Goal: Information Seeking & Learning: Learn about a topic

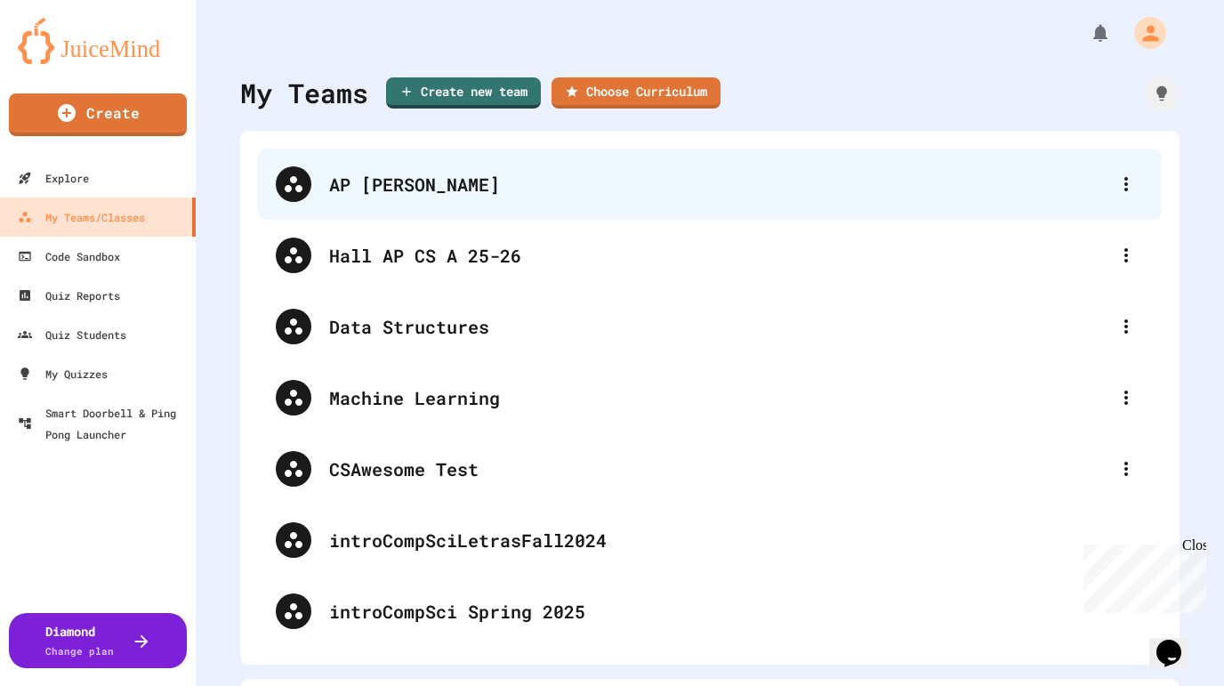
click at [400, 193] on div "AP [PERSON_NAME]" at bounding box center [719, 184] width 780 height 27
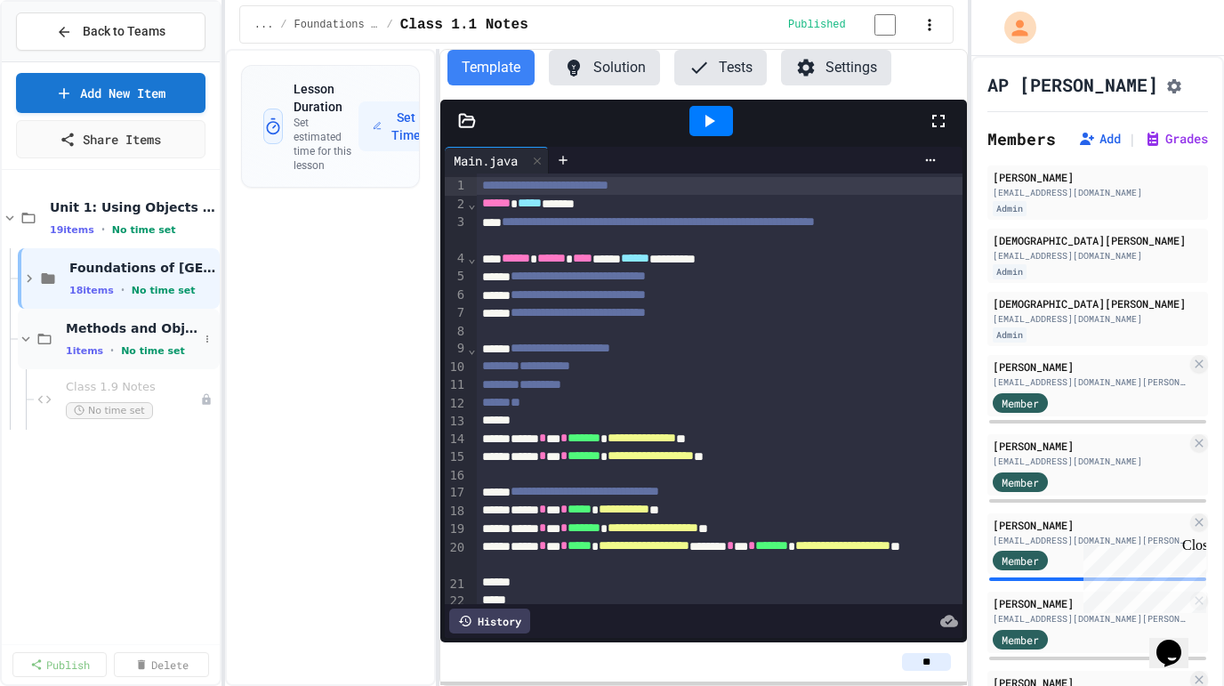
click at [23, 336] on icon at bounding box center [26, 339] width 16 height 16
click at [25, 339] on icon at bounding box center [26, 339] width 16 height 16
click at [185, 391] on icon at bounding box center [188, 399] width 8 height 11
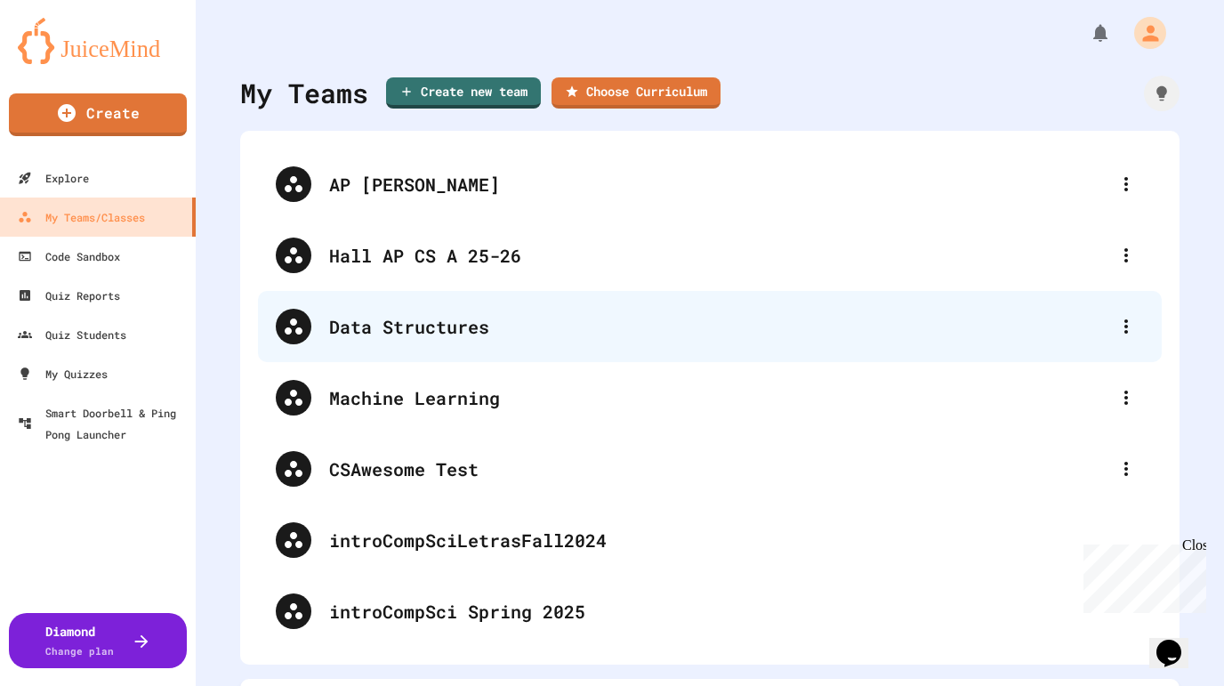
click at [368, 348] on div "Data Structures" at bounding box center [710, 326] width 904 height 71
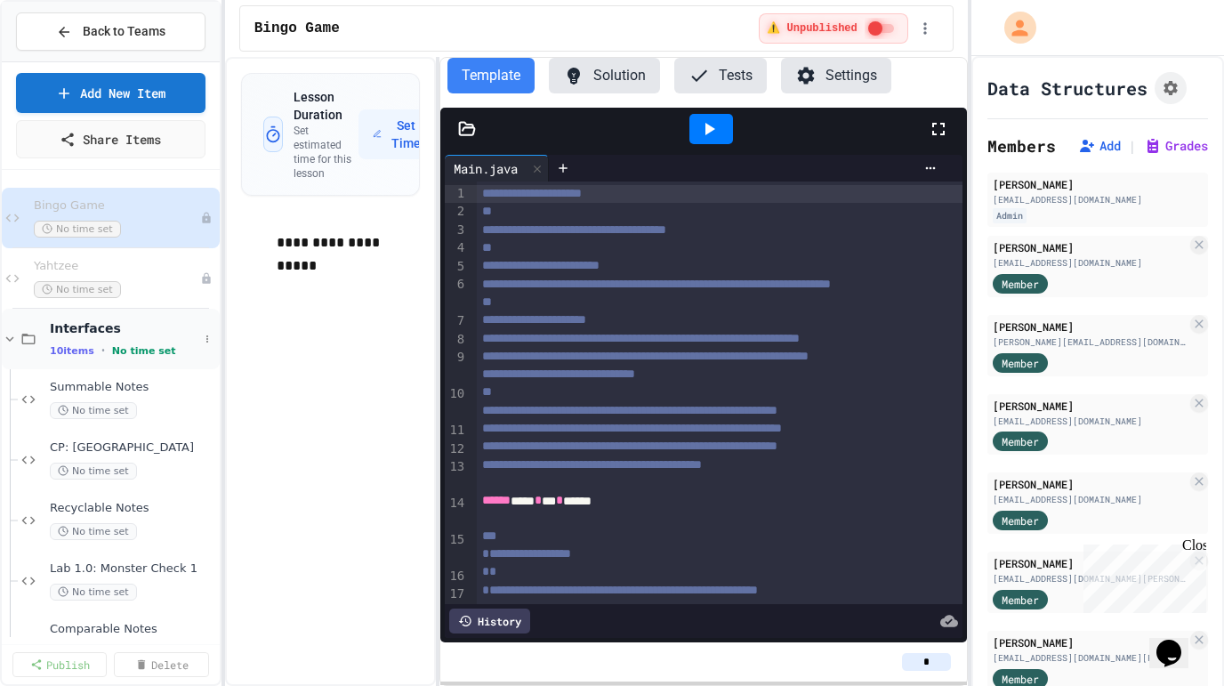
click at [9, 333] on icon at bounding box center [10, 339] width 16 height 16
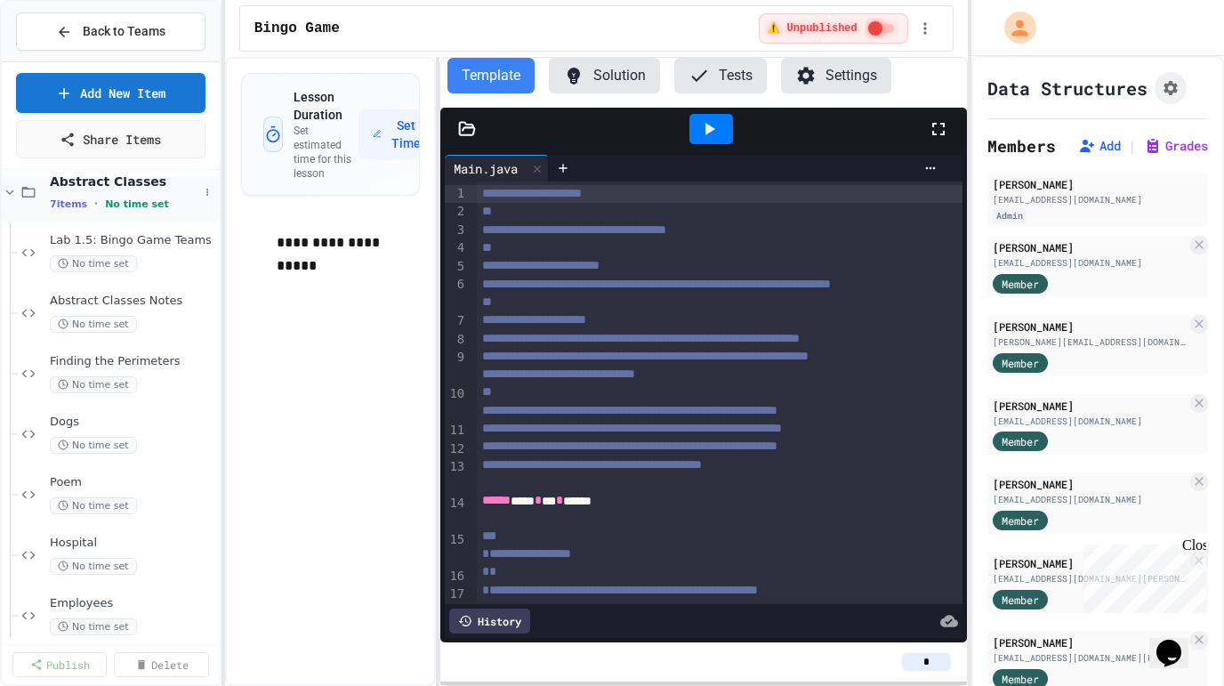
scroll to position [227, 0]
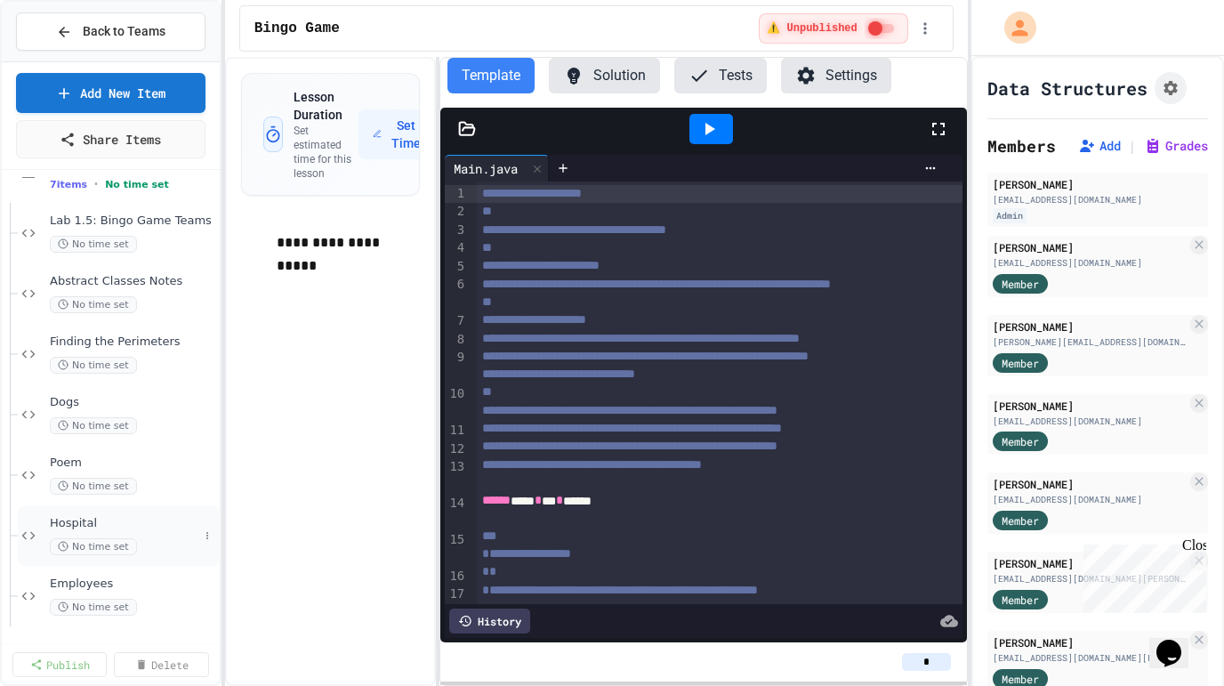
click at [154, 527] on span "Hospital" at bounding box center [124, 523] width 149 height 15
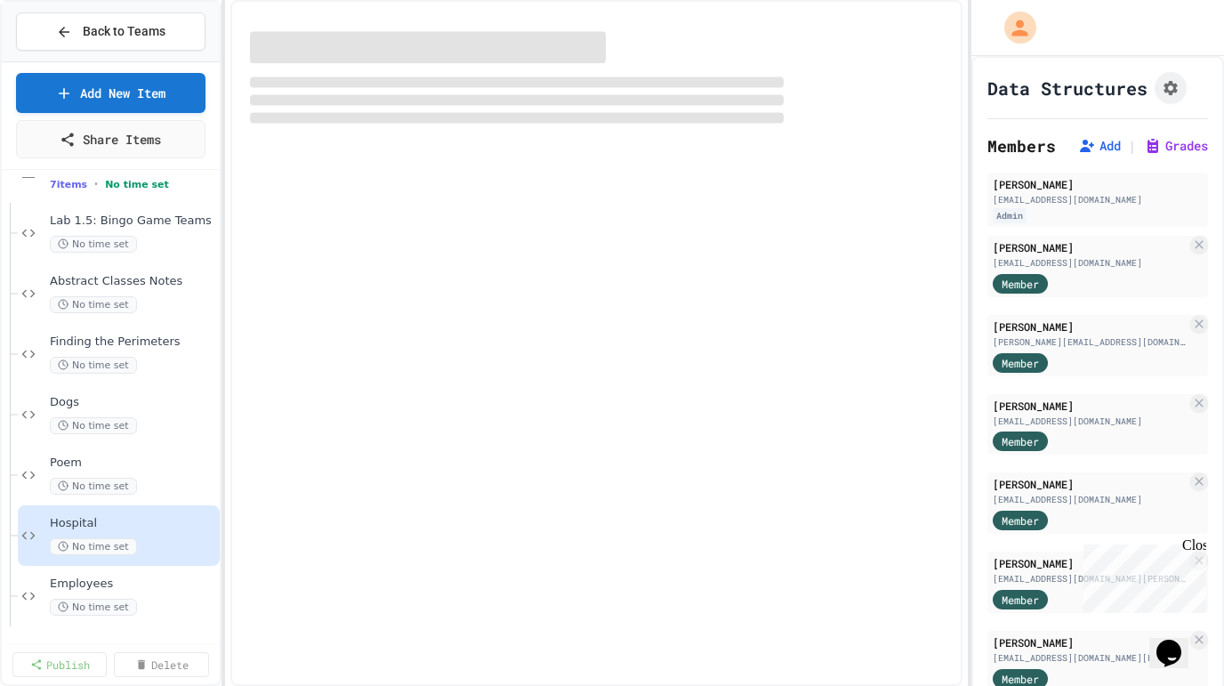
scroll to position [206, 0]
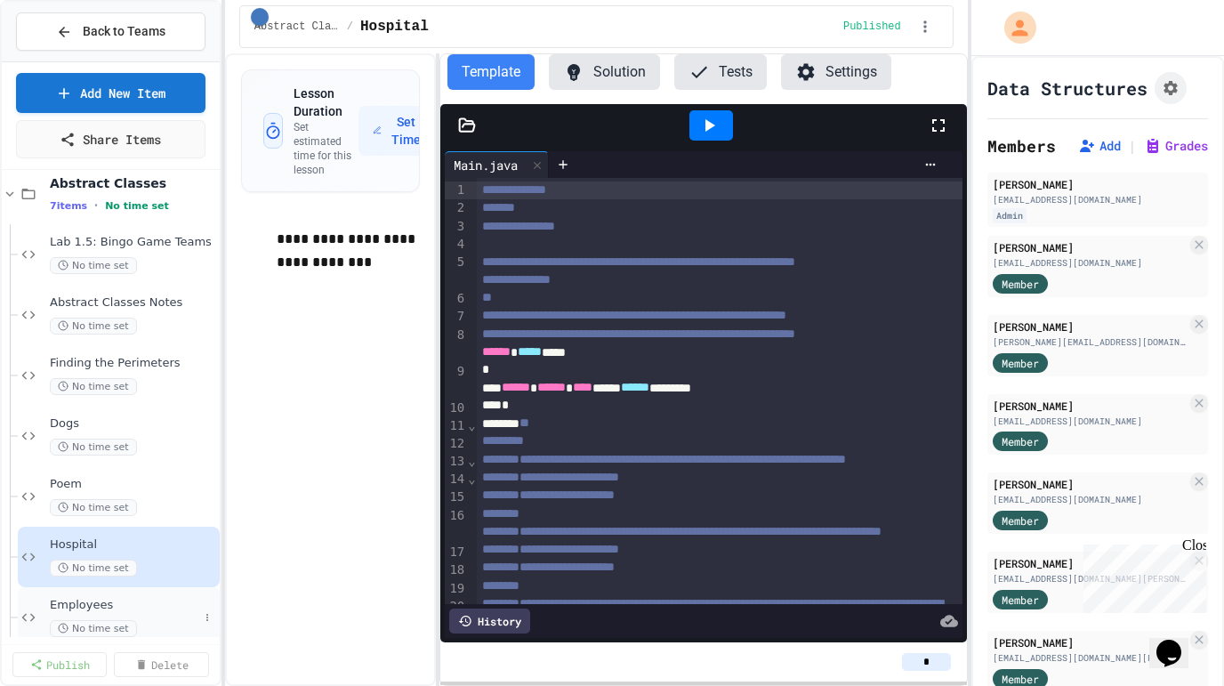
click at [150, 614] on div "Employees No time set" at bounding box center [124, 617] width 149 height 39
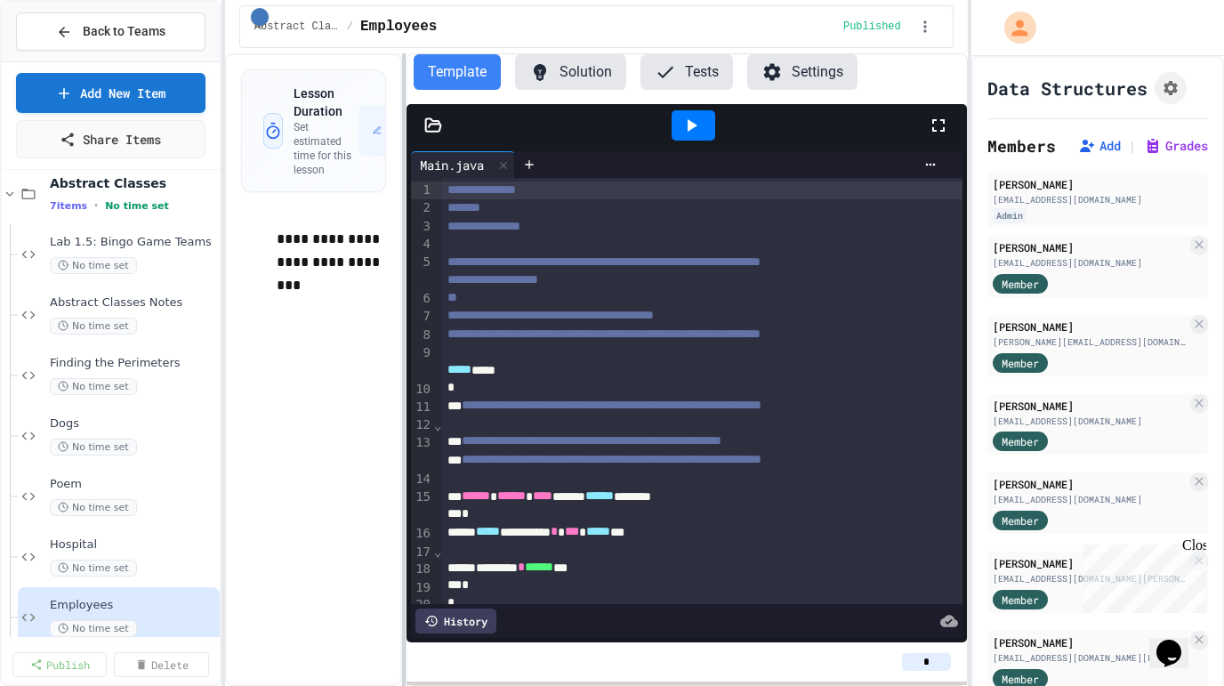
click at [402, 295] on div at bounding box center [404, 369] width 4 height 633
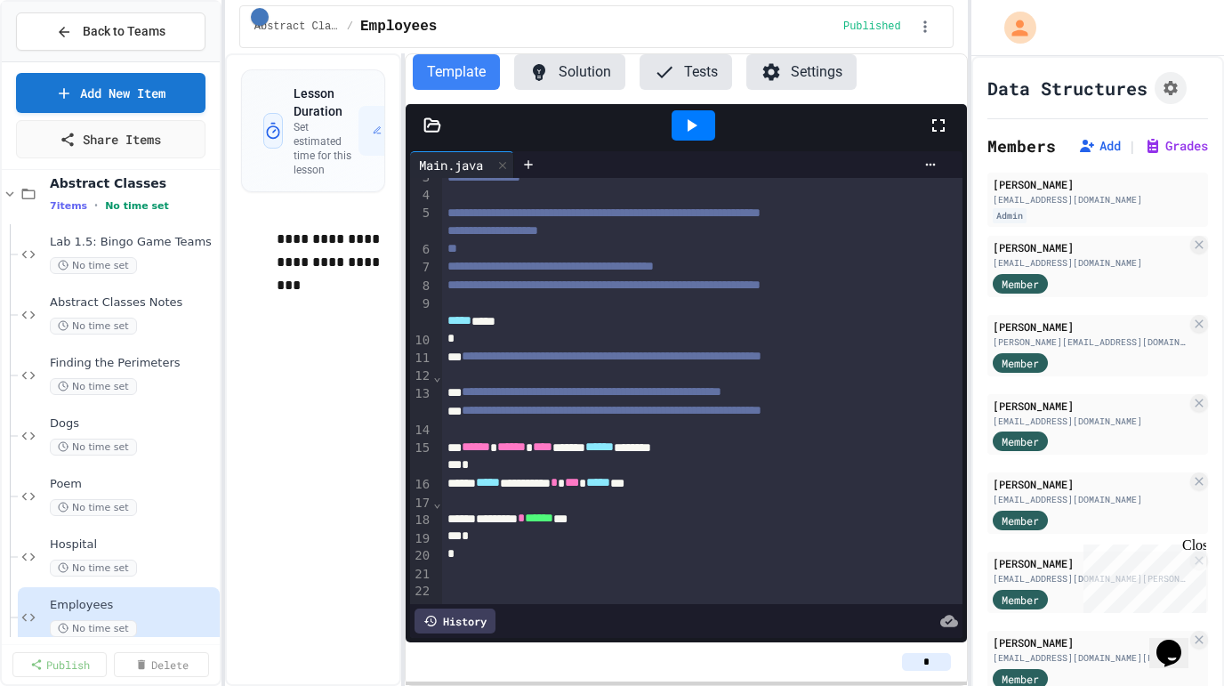
click at [430, 123] on icon at bounding box center [432, 124] width 15 height 12
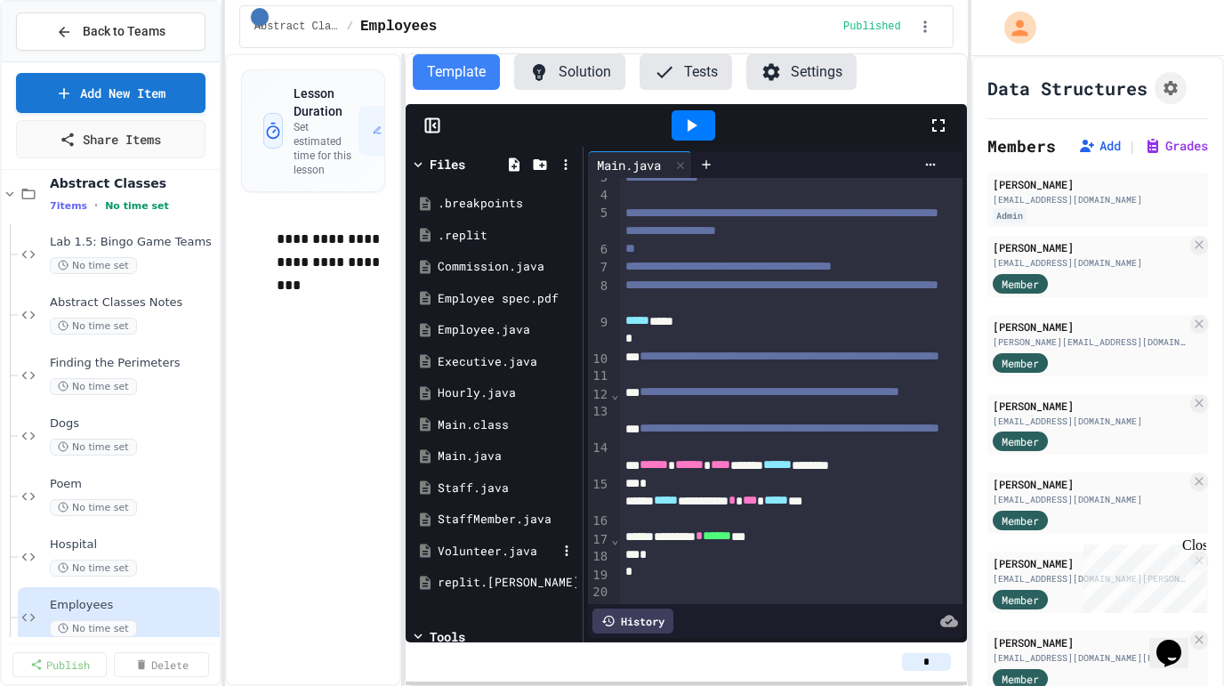
click at [479, 547] on div "Volunteer.java" at bounding box center [497, 552] width 119 height 18
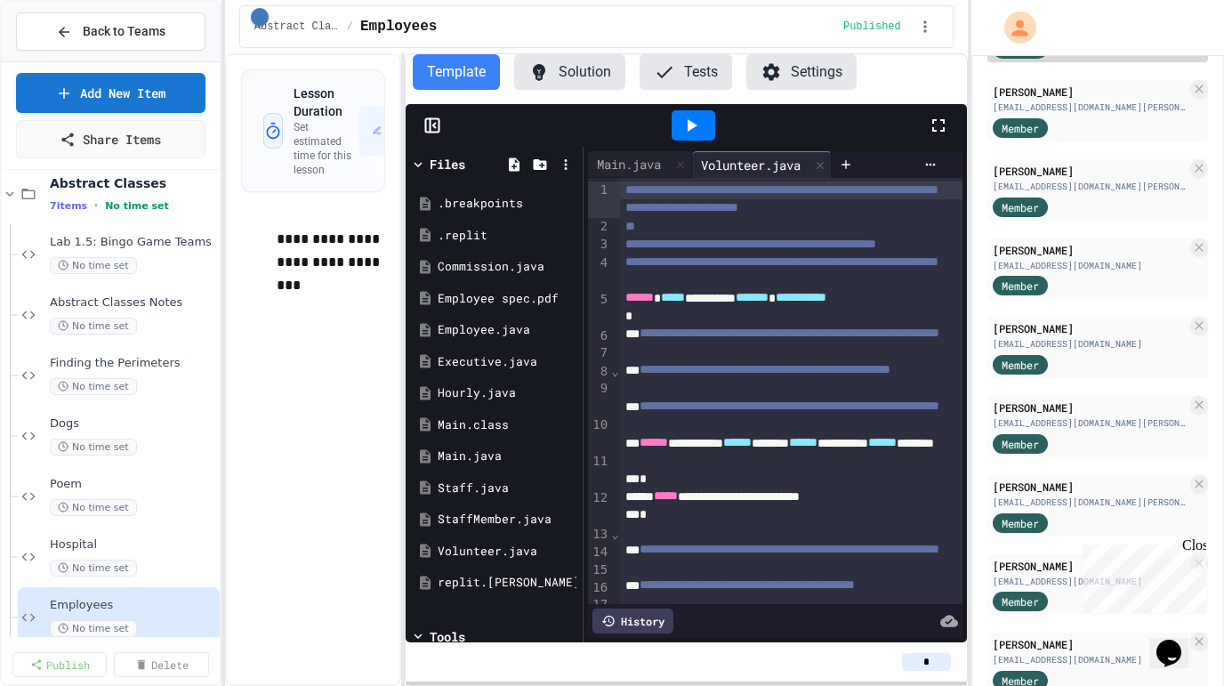
scroll to position [526, 0]
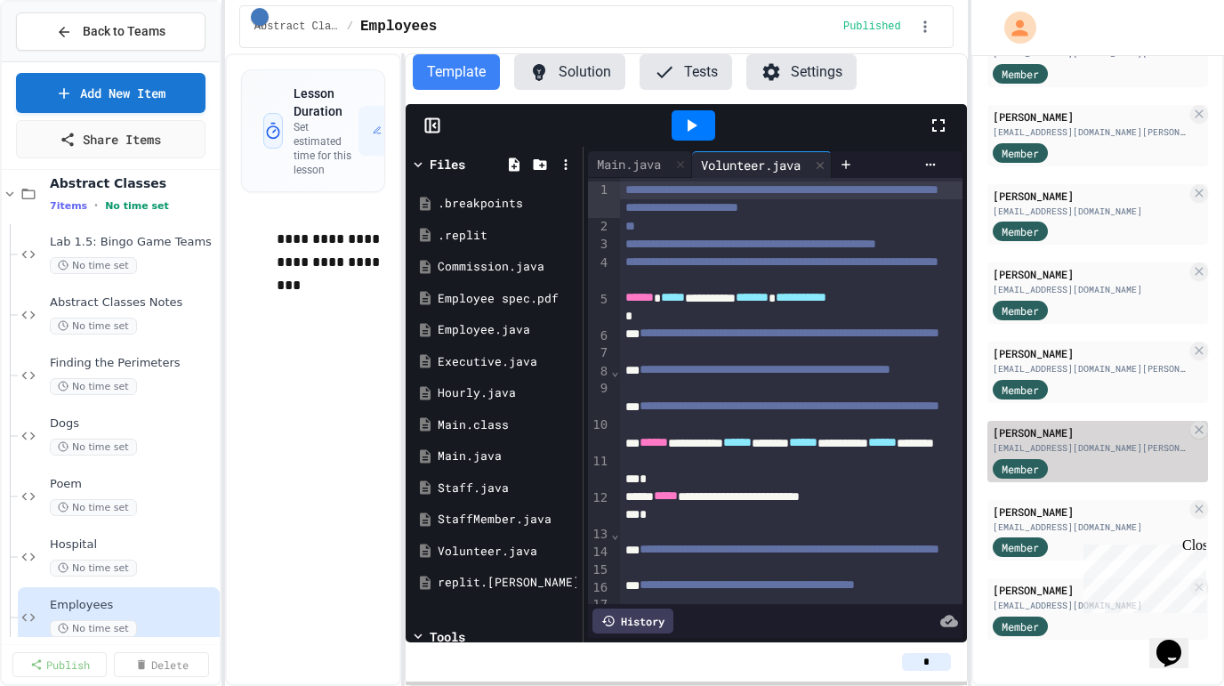
click at [1071, 445] on div "mshein26@students.gilman.edu" at bounding box center [1090, 447] width 194 height 13
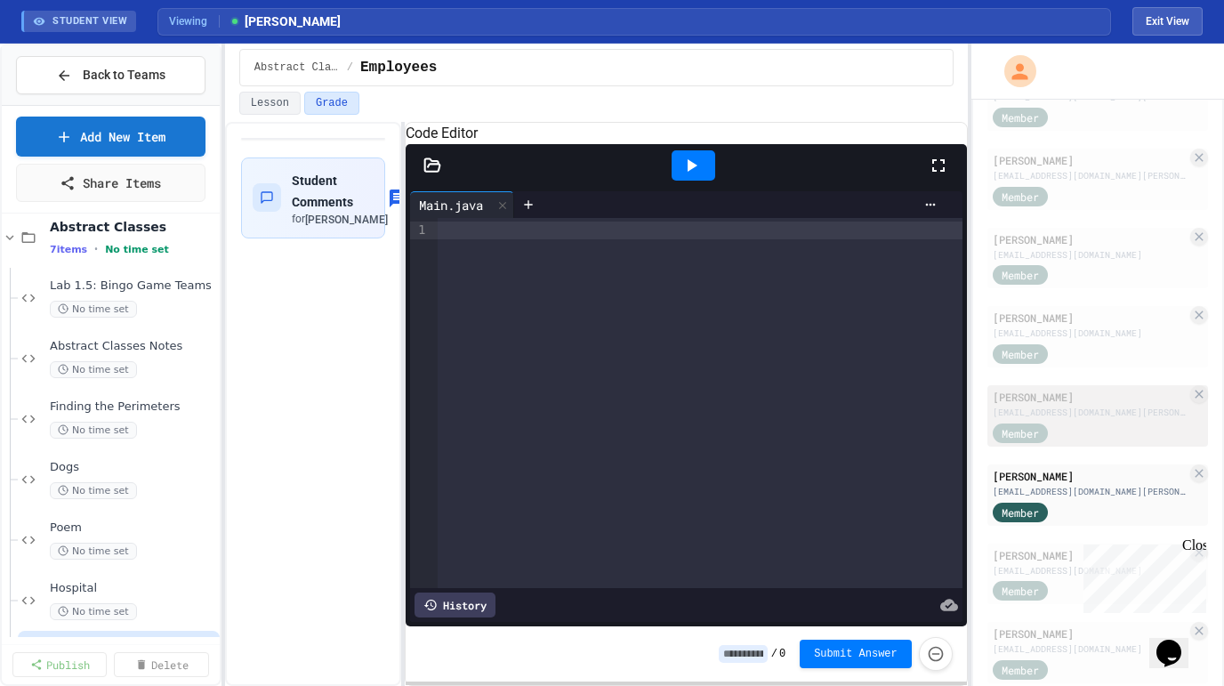
click at [1116, 419] on div "Vivek Raghavan vraghavan26@students.gilman.edu Member" at bounding box center [1098, 415] width 221 height 61
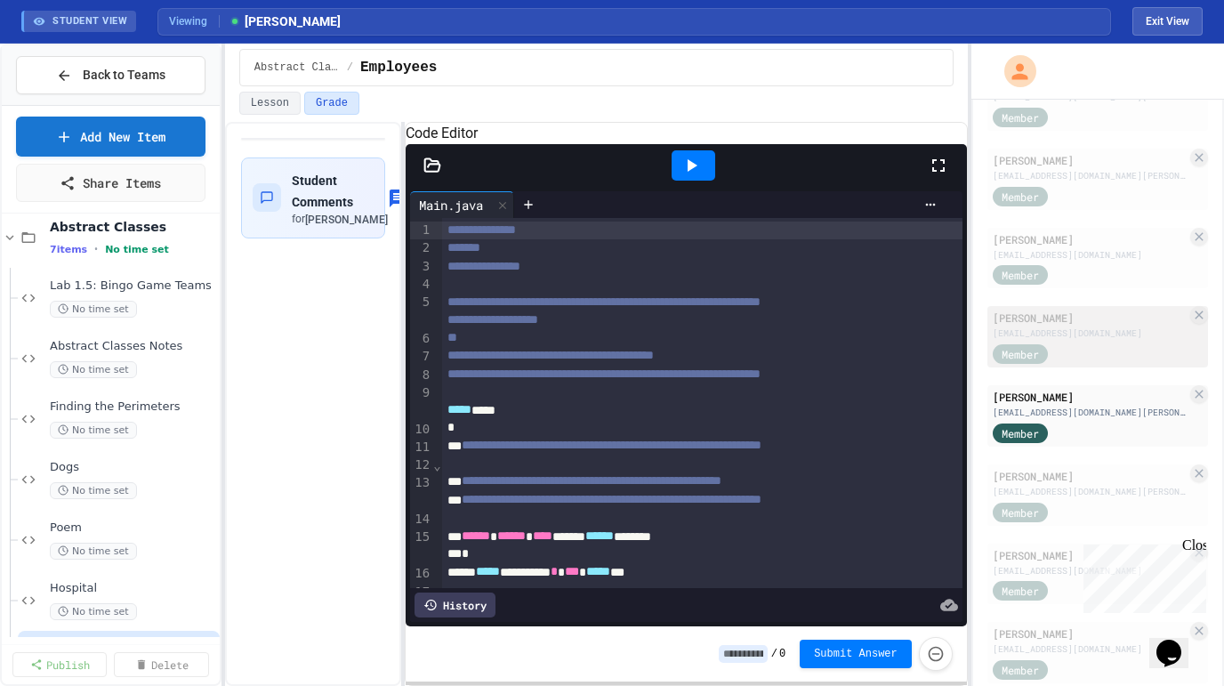
click at [1064, 330] on div "jacksonz@brynmawrschool.org" at bounding box center [1090, 333] width 194 height 13
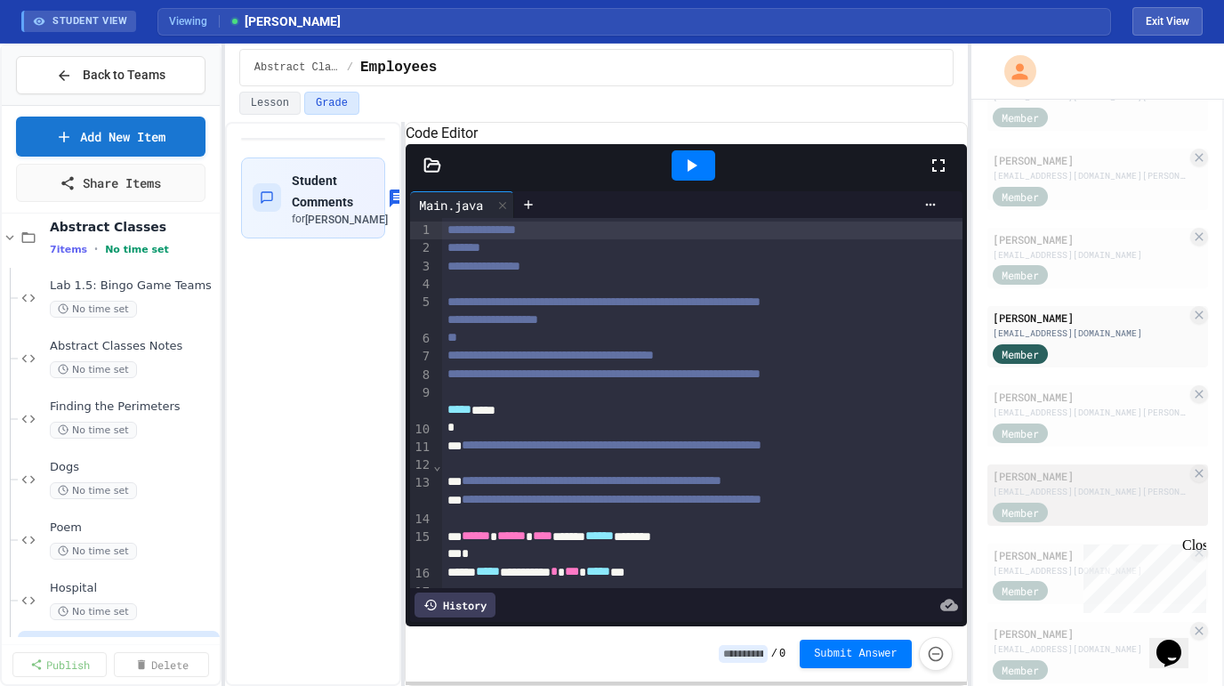
click at [1071, 478] on div "Max Shein" at bounding box center [1090, 476] width 194 height 16
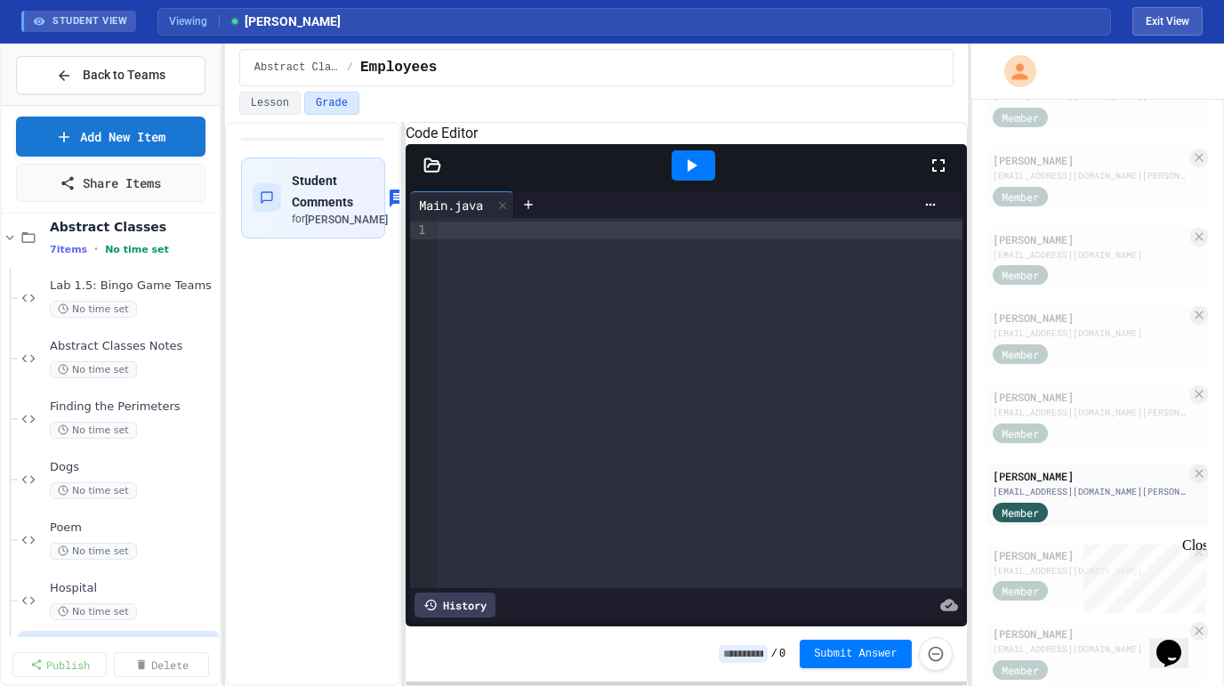
click at [475, 279] on div at bounding box center [700, 403] width 525 height 370
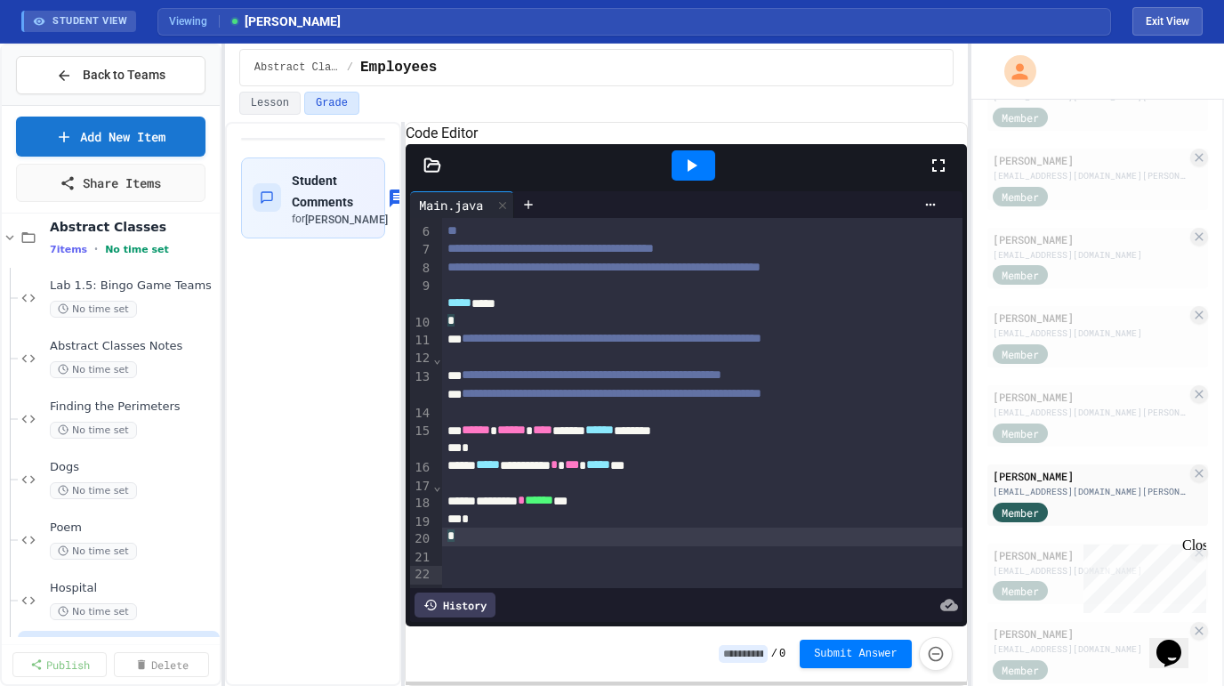
click at [432, 174] on icon at bounding box center [433, 166] width 18 height 18
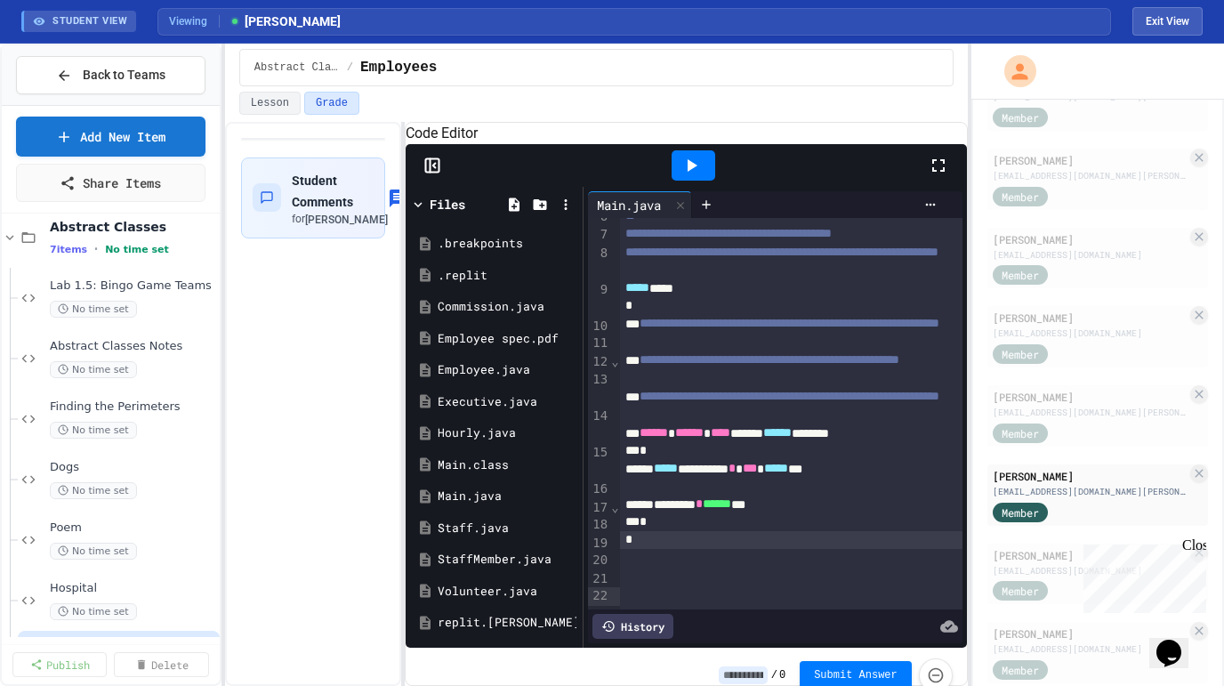
scroll to position [122, 0]
click at [484, 316] on div "Commission.java" at bounding box center [497, 307] width 119 height 18
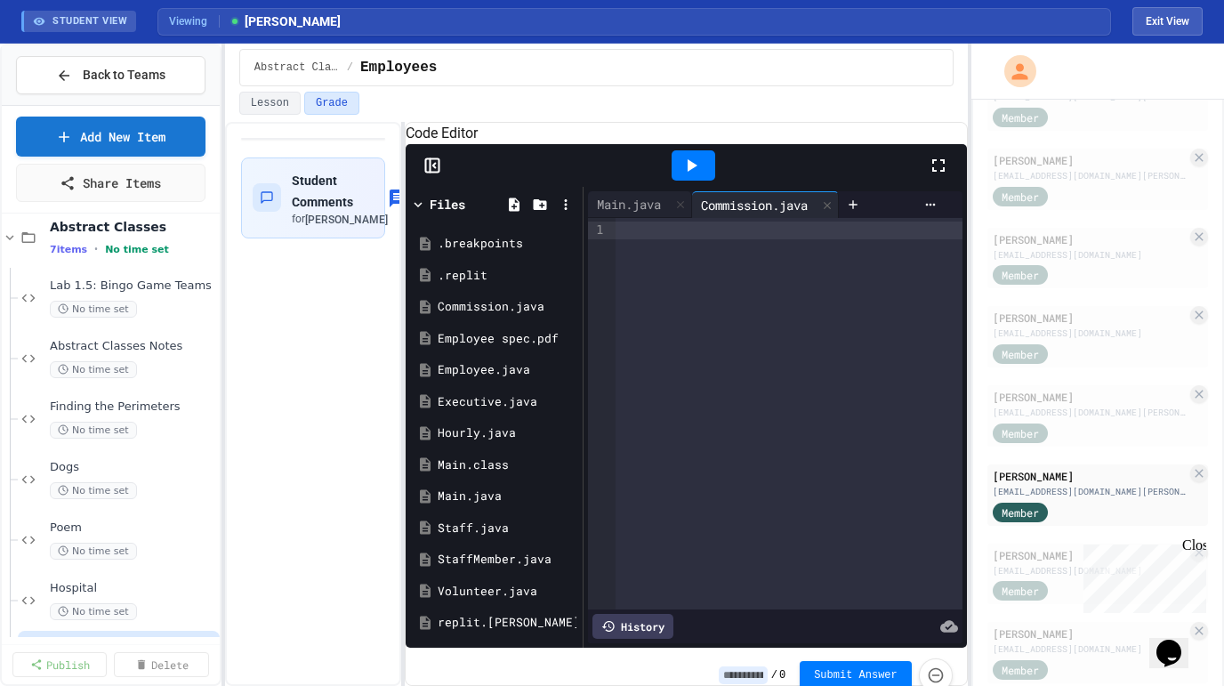
click at [649, 279] on div at bounding box center [789, 414] width 347 height 392
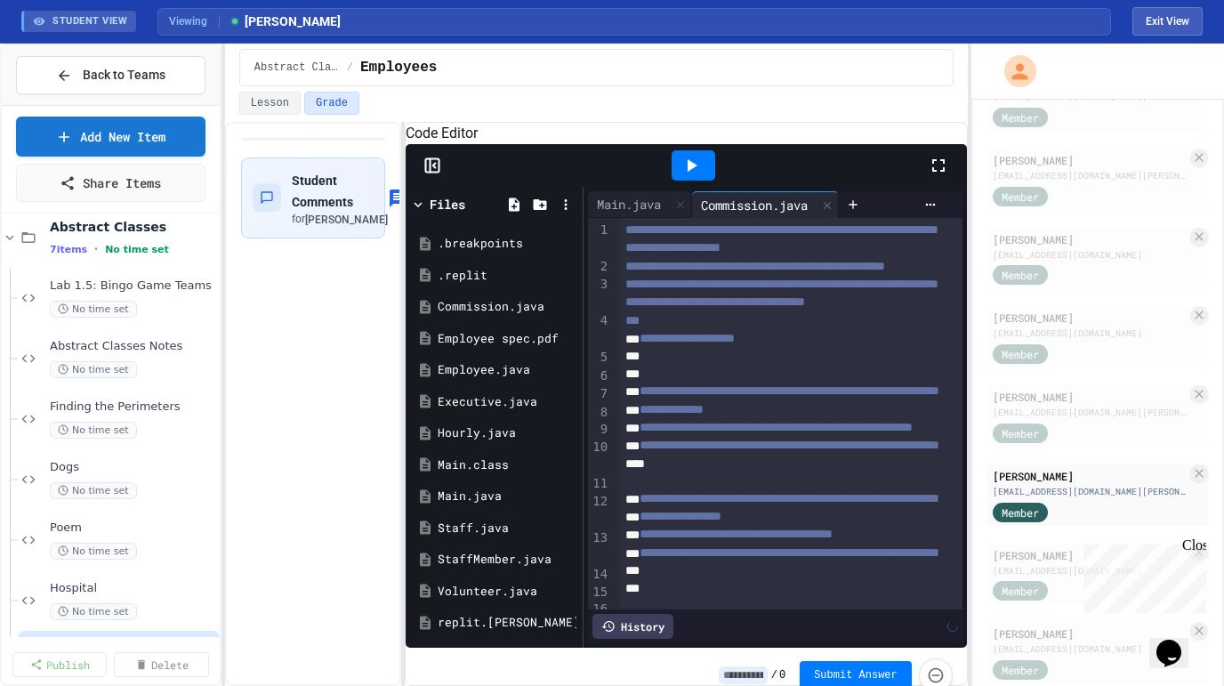
scroll to position [551, 0]
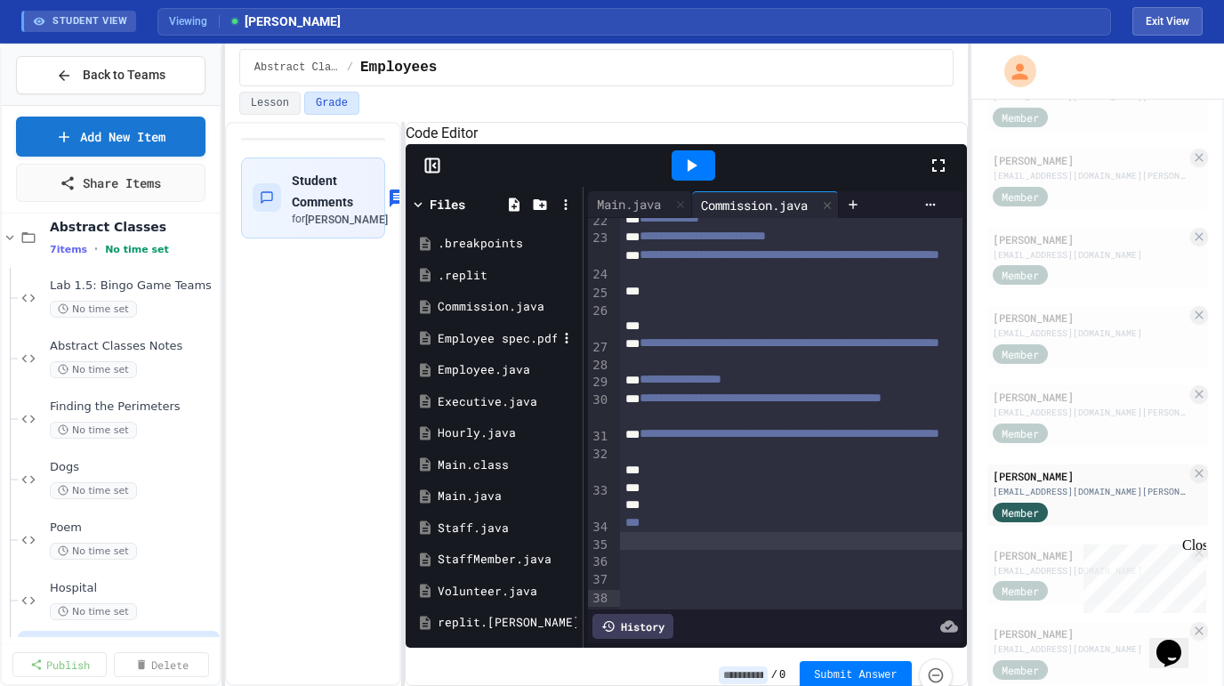
click at [477, 348] on div "Employee spec.pdf" at bounding box center [497, 339] width 119 height 18
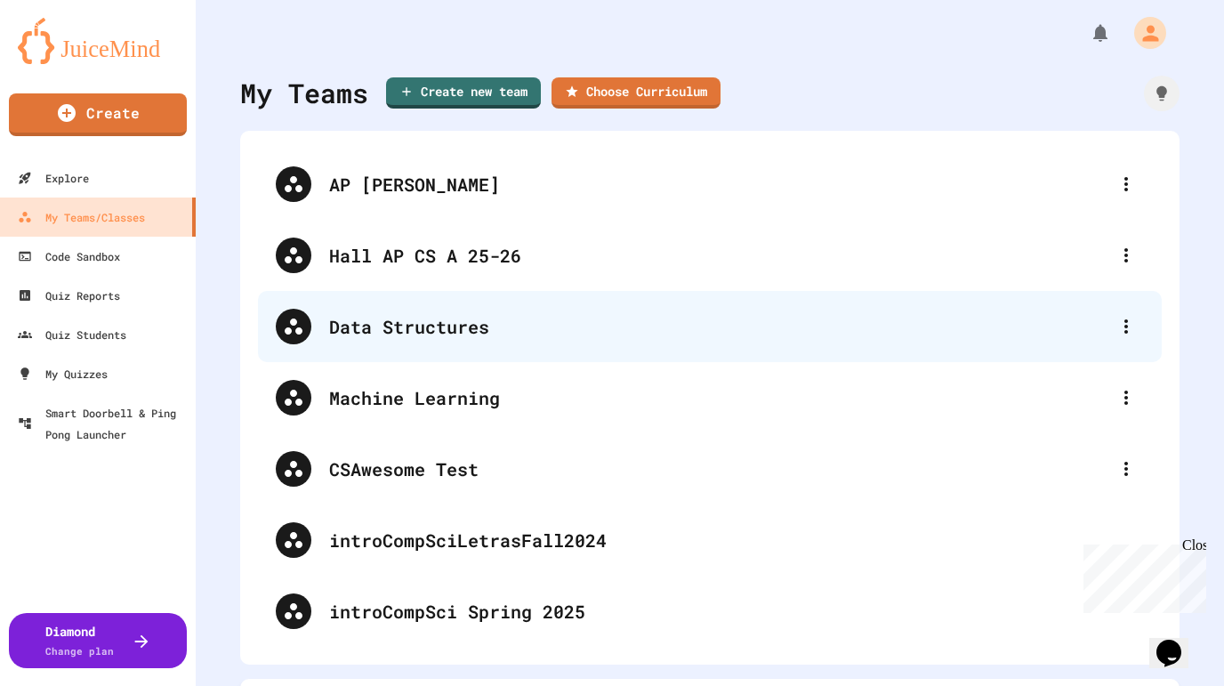
click at [389, 322] on div "Data Structures" at bounding box center [719, 326] width 780 height 27
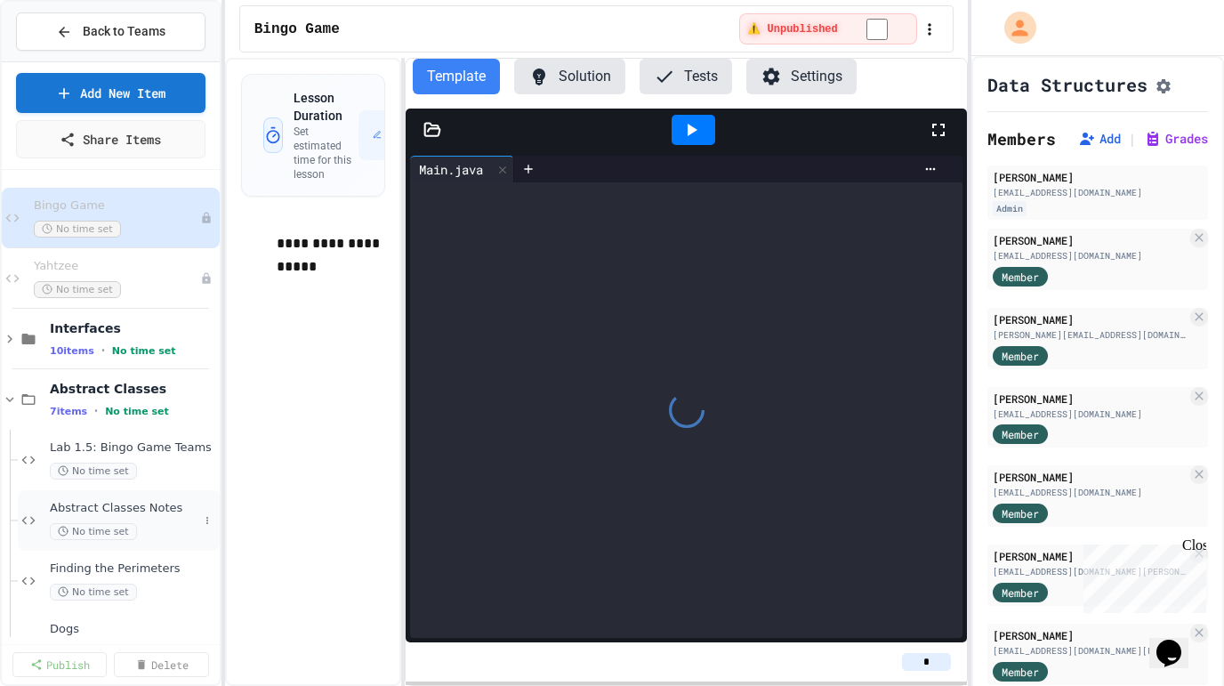
scroll to position [227, 0]
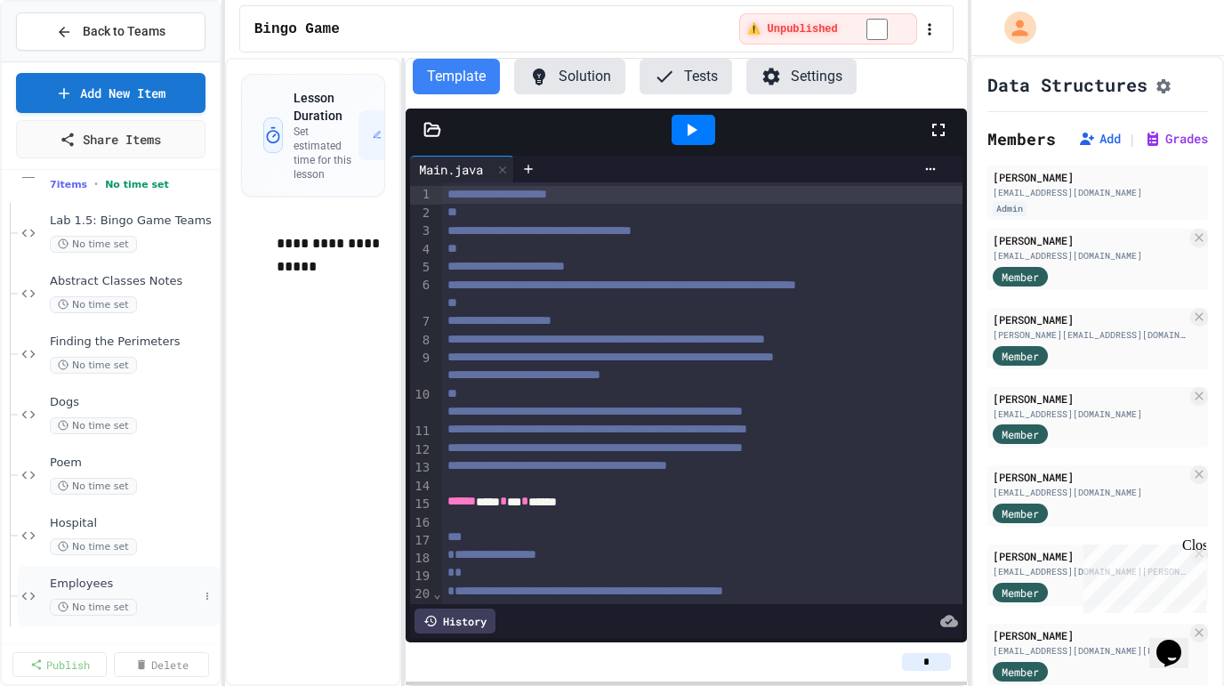
click at [125, 584] on span "Employees" at bounding box center [124, 584] width 149 height 15
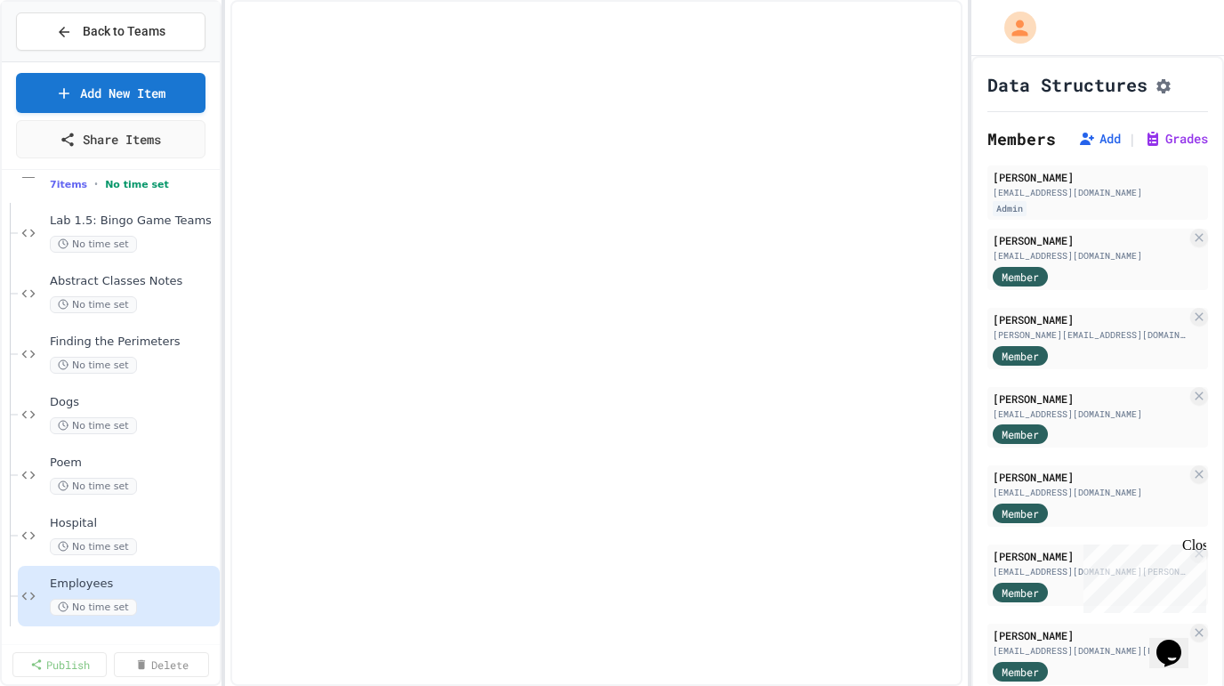
scroll to position [206, 0]
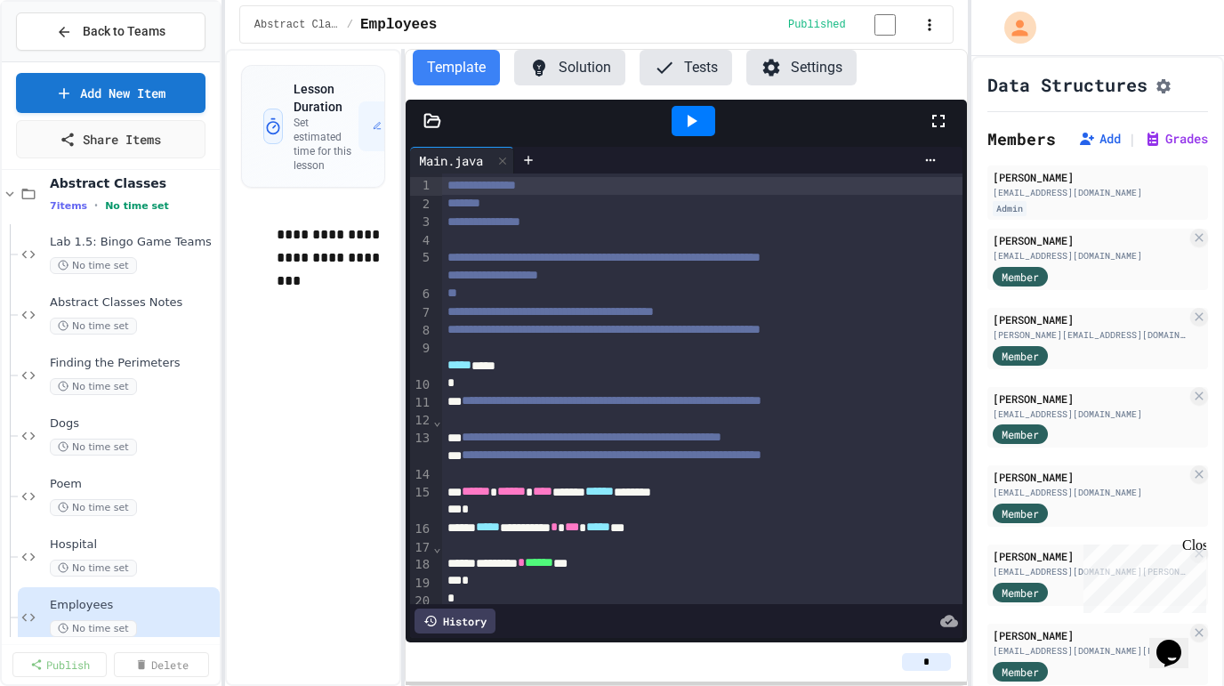
click at [545, 260] on span "**********" at bounding box center [604, 257] width 313 height 12
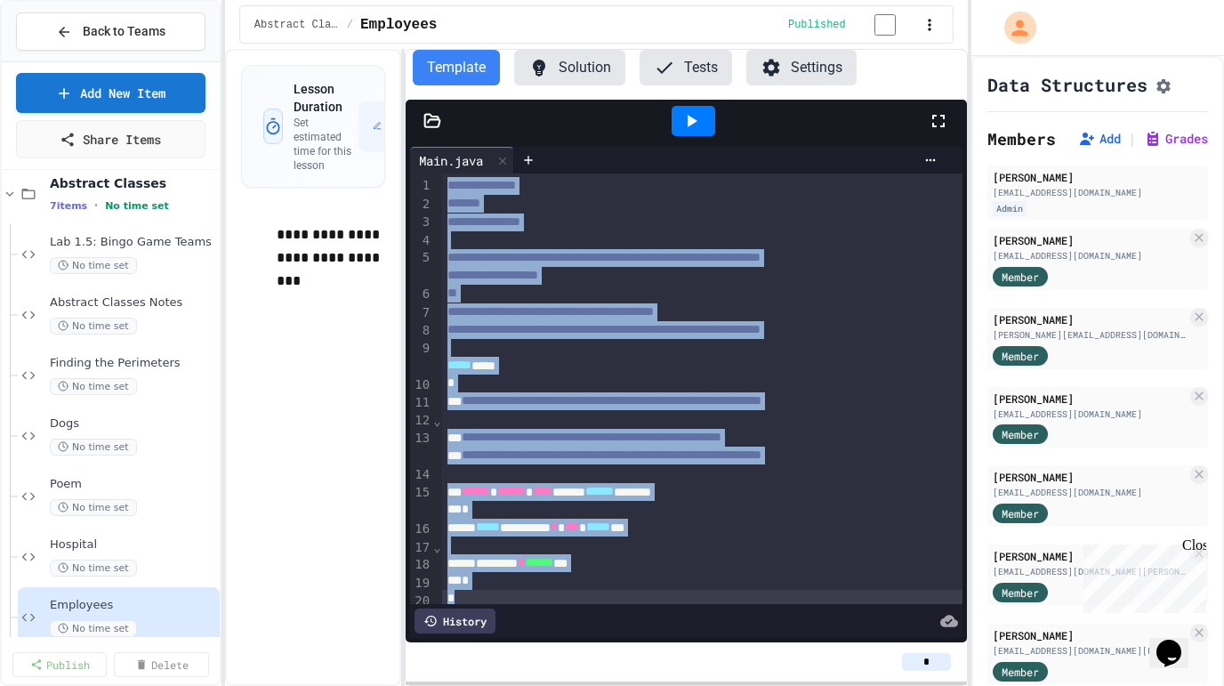
copy div "**********"
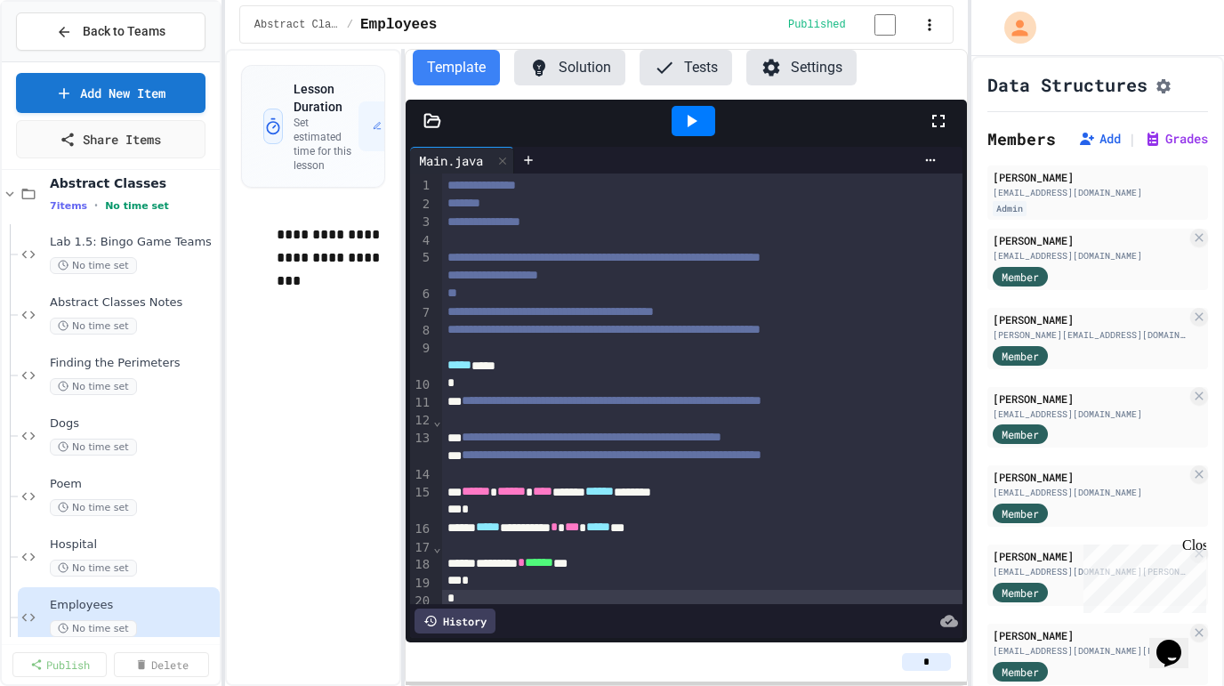
click at [432, 126] on icon at bounding box center [433, 121] width 18 height 18
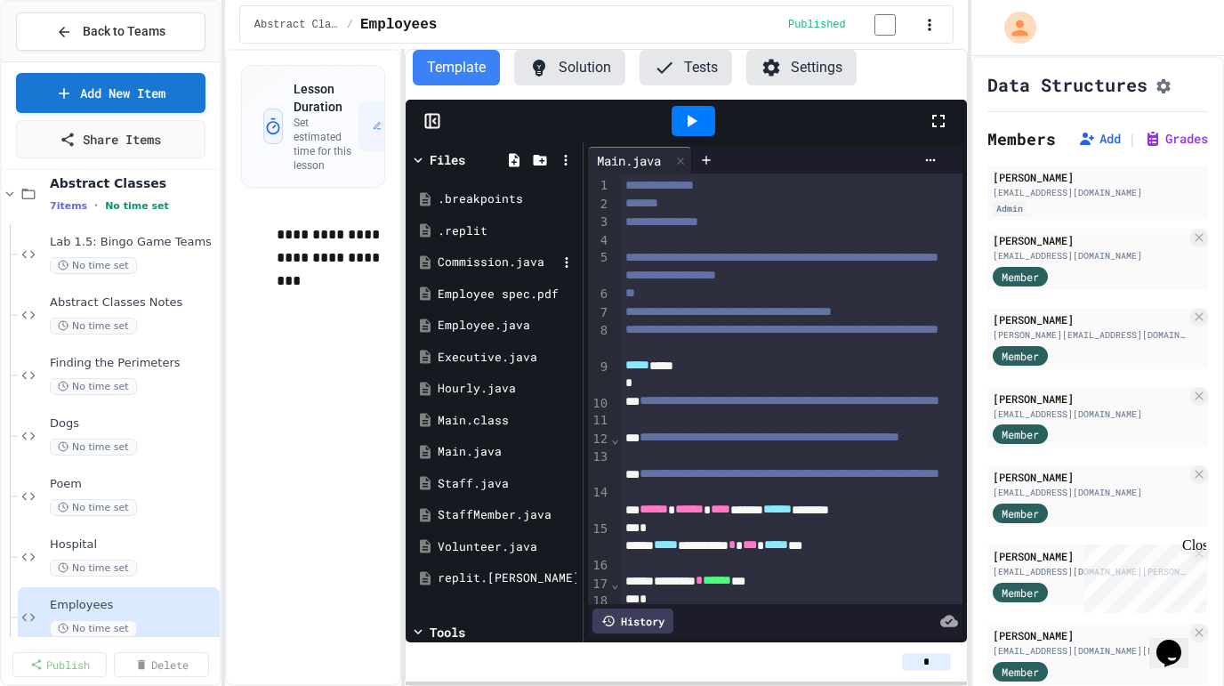
click at [489, 263] on div "Commission.java" at bounding box center [497, 263] width 119 height 18
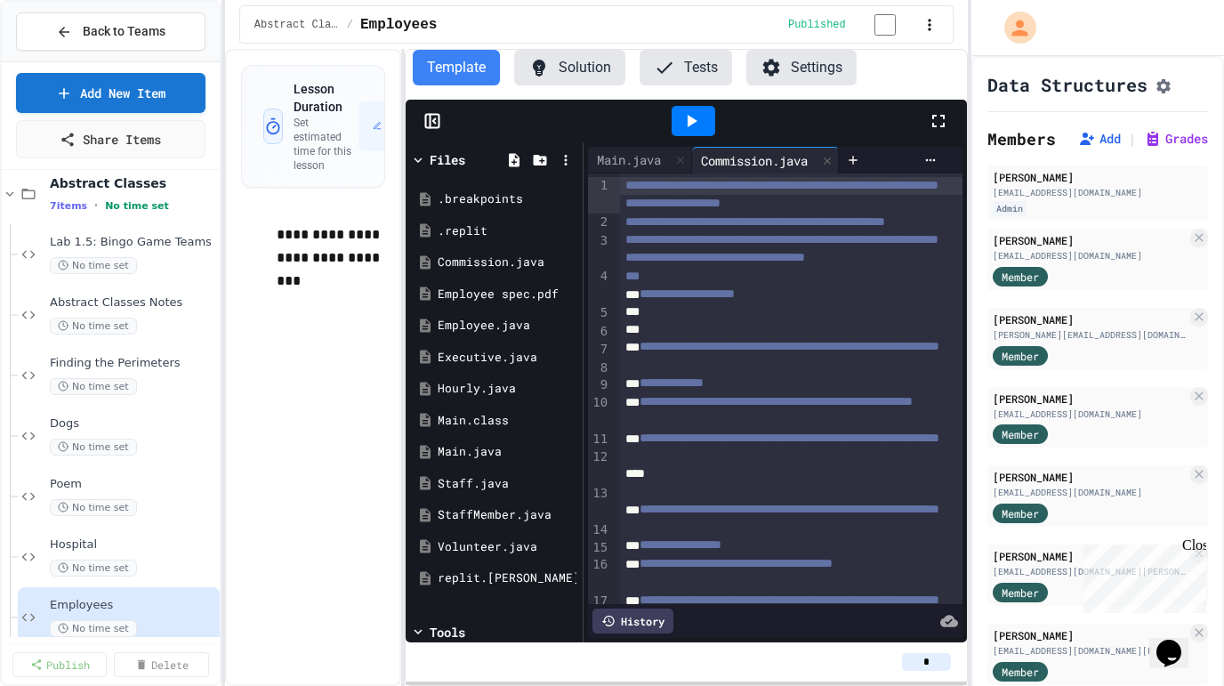
click at [693, 228] on span "**********" at bounding box center [756, 221] width 260 height 12
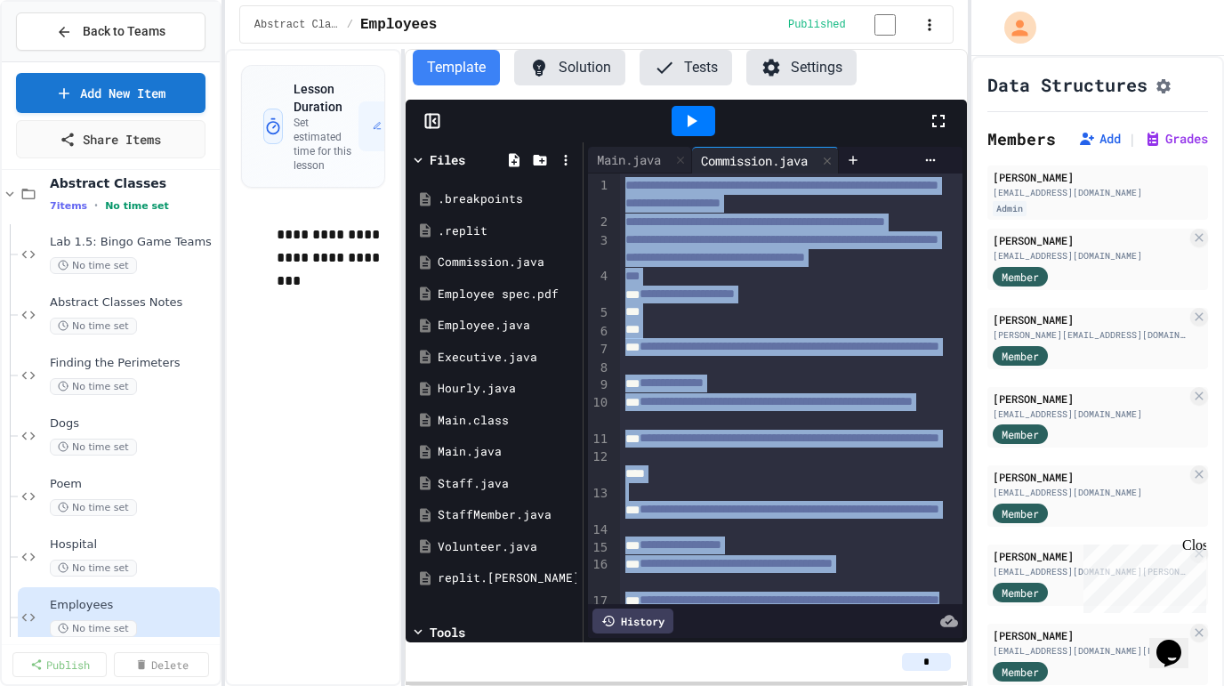
copy div "**********"
click at [465, 328] on div "Employee.java" at bounding box center [497, 326] width 119 height 18
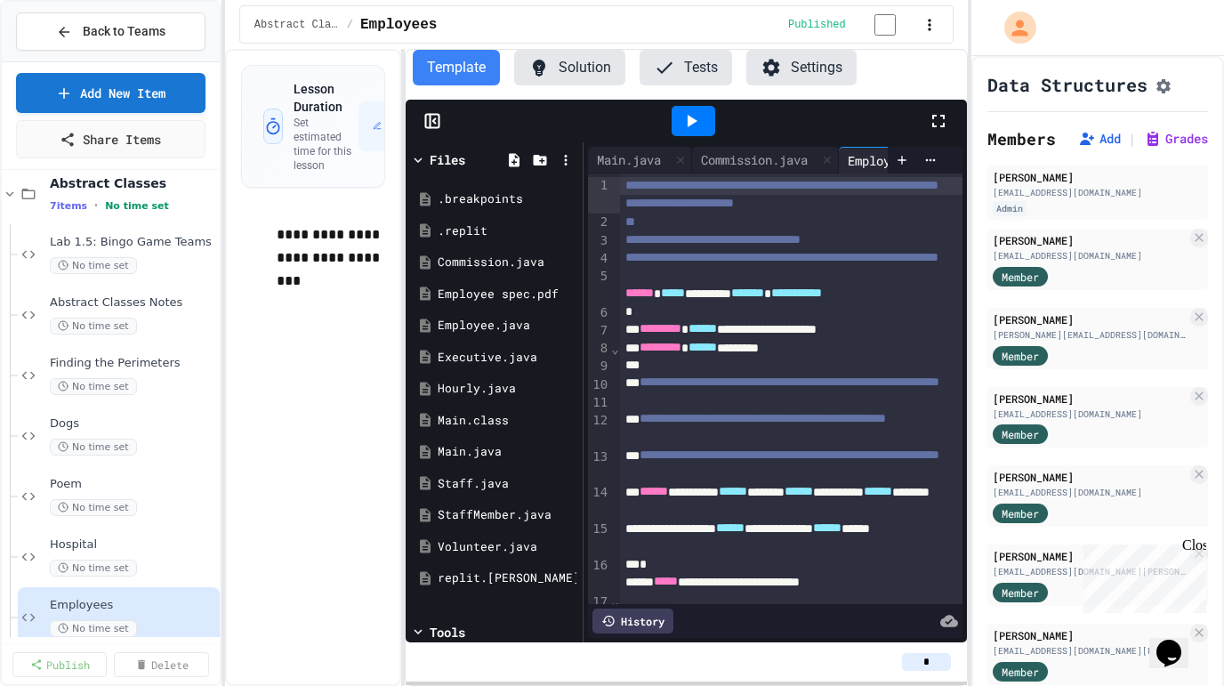
click at [691, 263] on span "**********" at bounding box center [782, 257] width 313 height 12
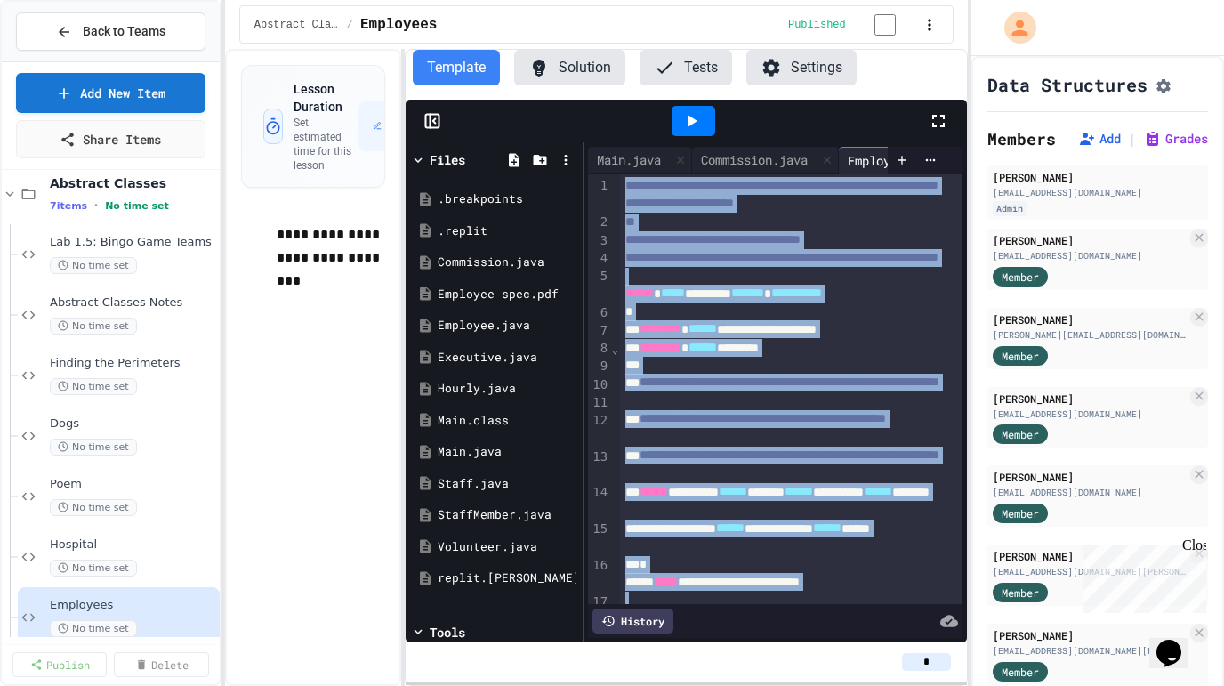
copy div "**********"
click at [470, 360] on div "Executive.java" at bounding box center [497, 358] width 119 height 18
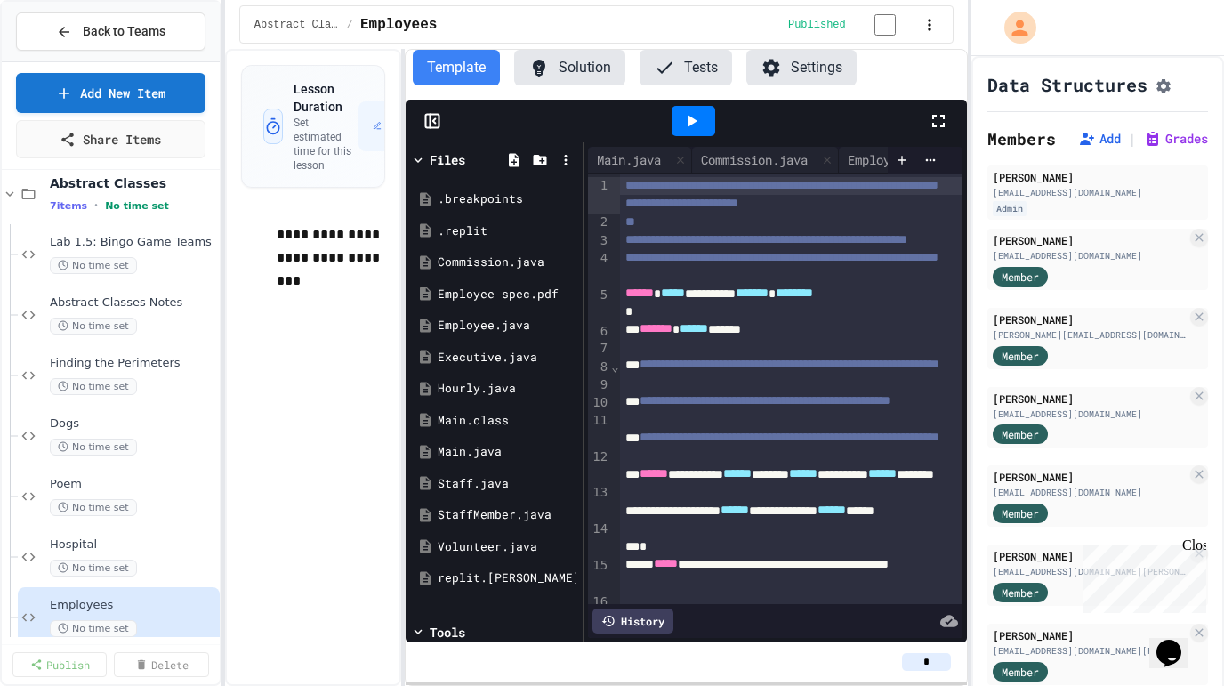
click at [701, 263] on span "**********" at bounding box center [782, 257] width 313 height 12
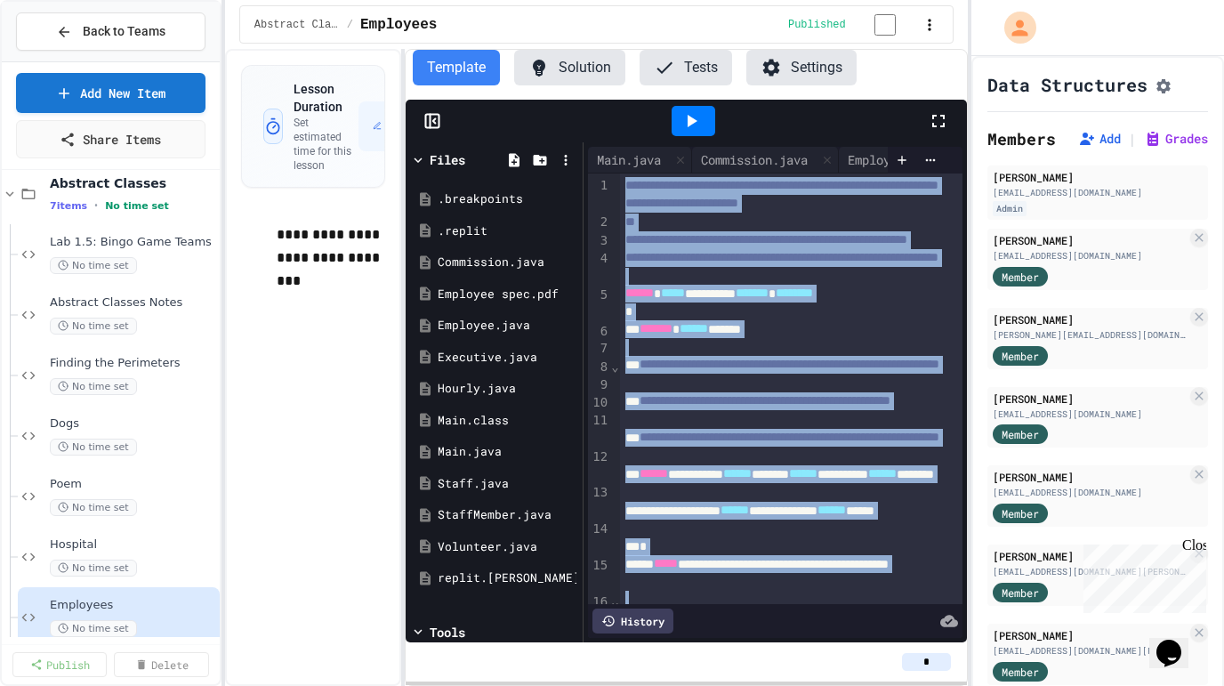
copy div "**********"
click at [464, 397] on div "Hourly.java" at bounding box center [497, 389] width 119 height 18
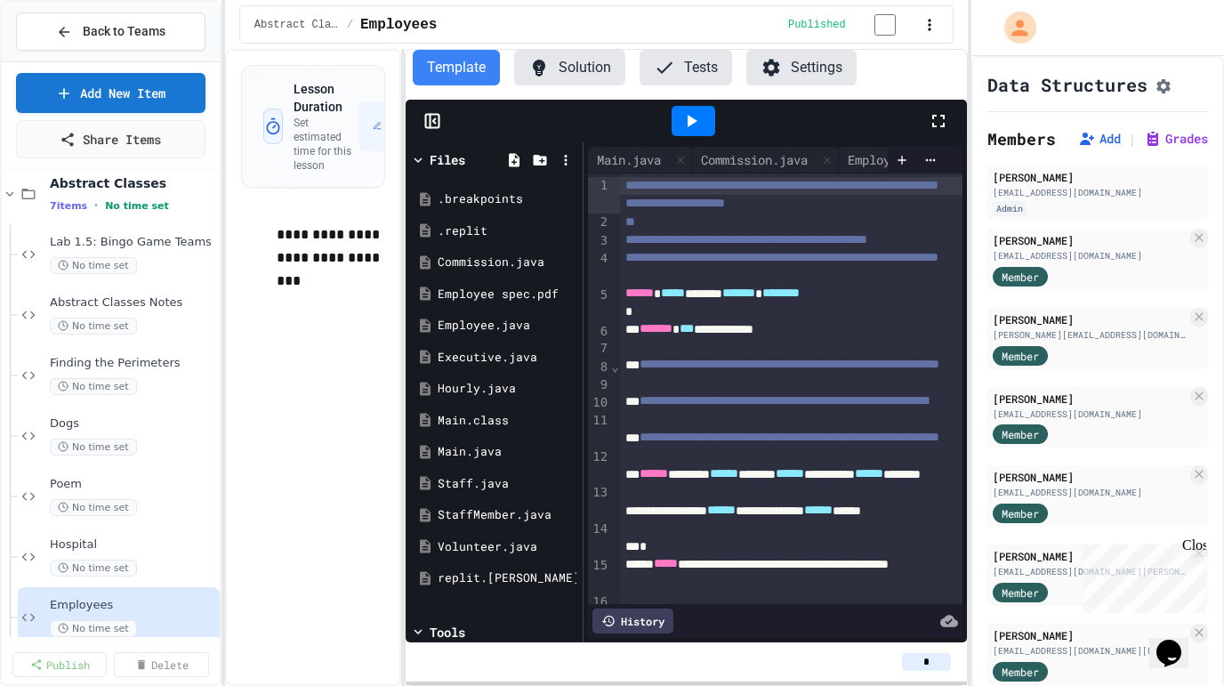
click at [682, 286] on div at bounding box center [791, 277] width 343 height 18
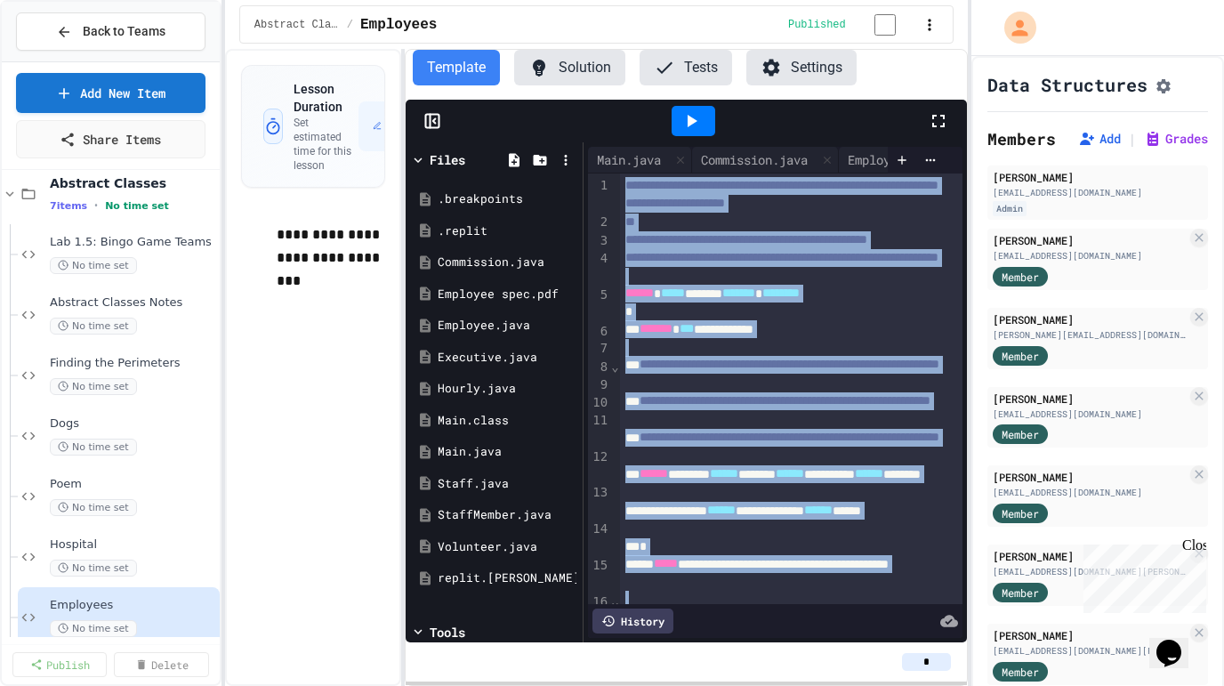
copy div "**********"
click at [481, 493] on div "Staff.java" at bounding box center [497, 484] width 119 height 18
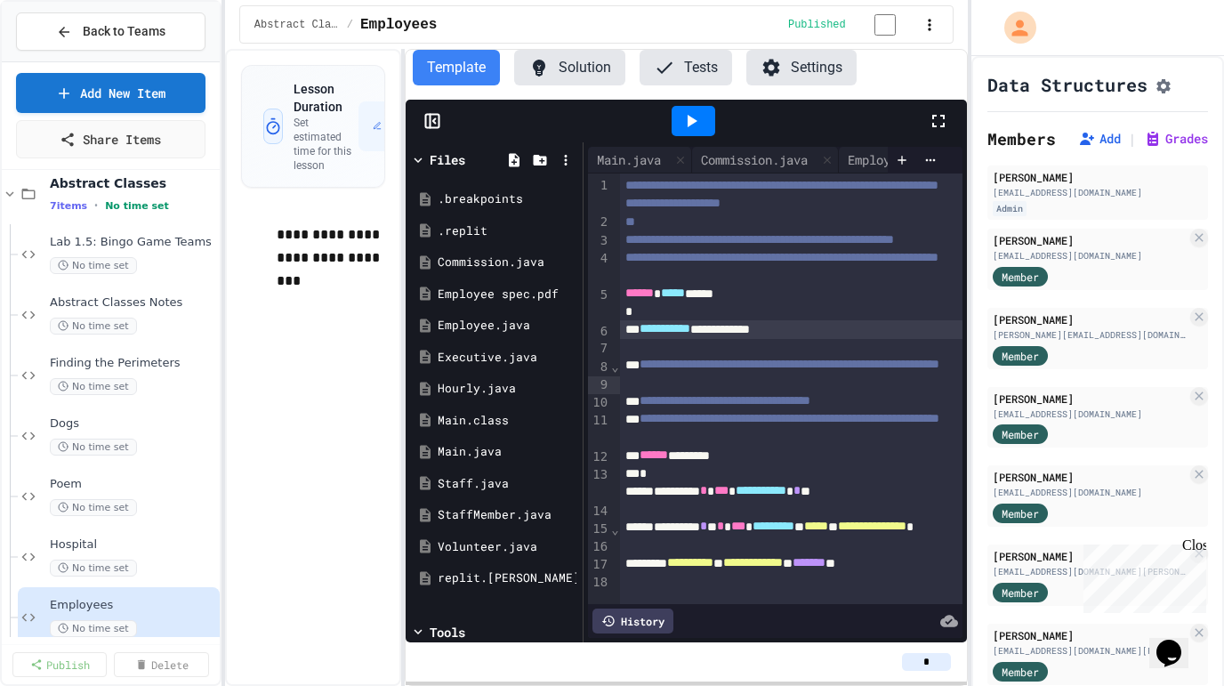
click at [707, 338] on div "**********" at bounding box center [791, 329] width 343 height 18
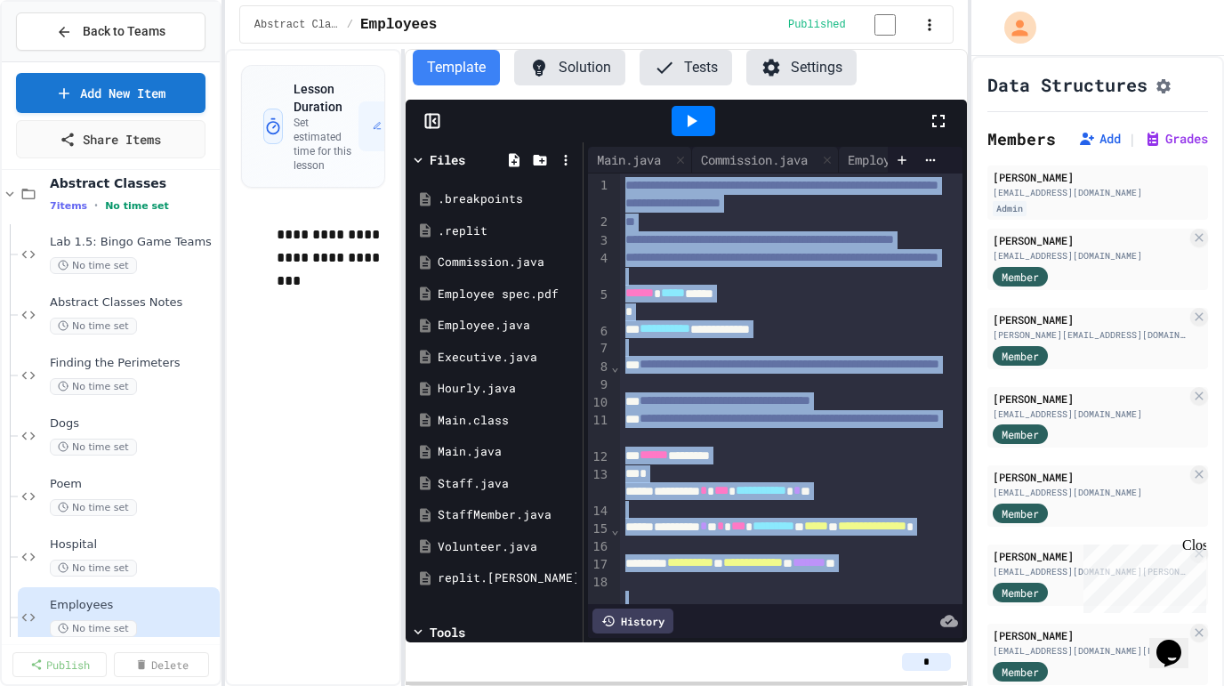
copy div "**********"
click at [488, 515] on div "StaffMember.java" at bounding box center [497, 515] width 119 height 18
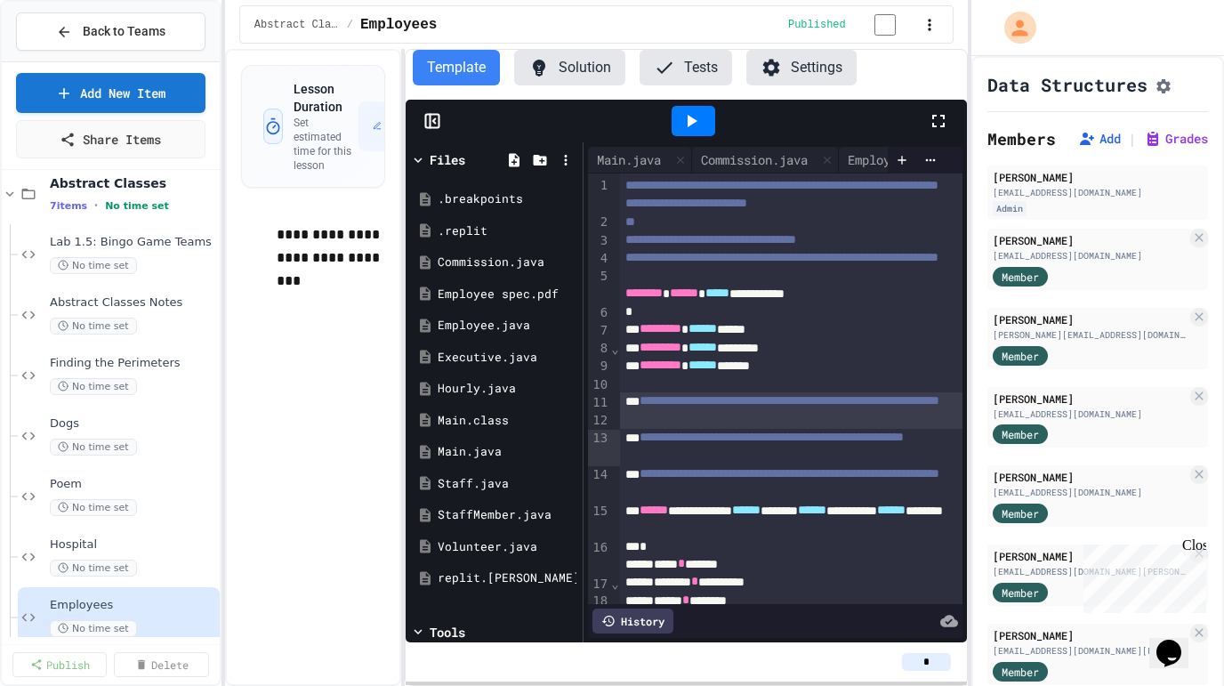
click at [696, 429] on div "**********" at bounding box center [791, 410] width 343 height 36
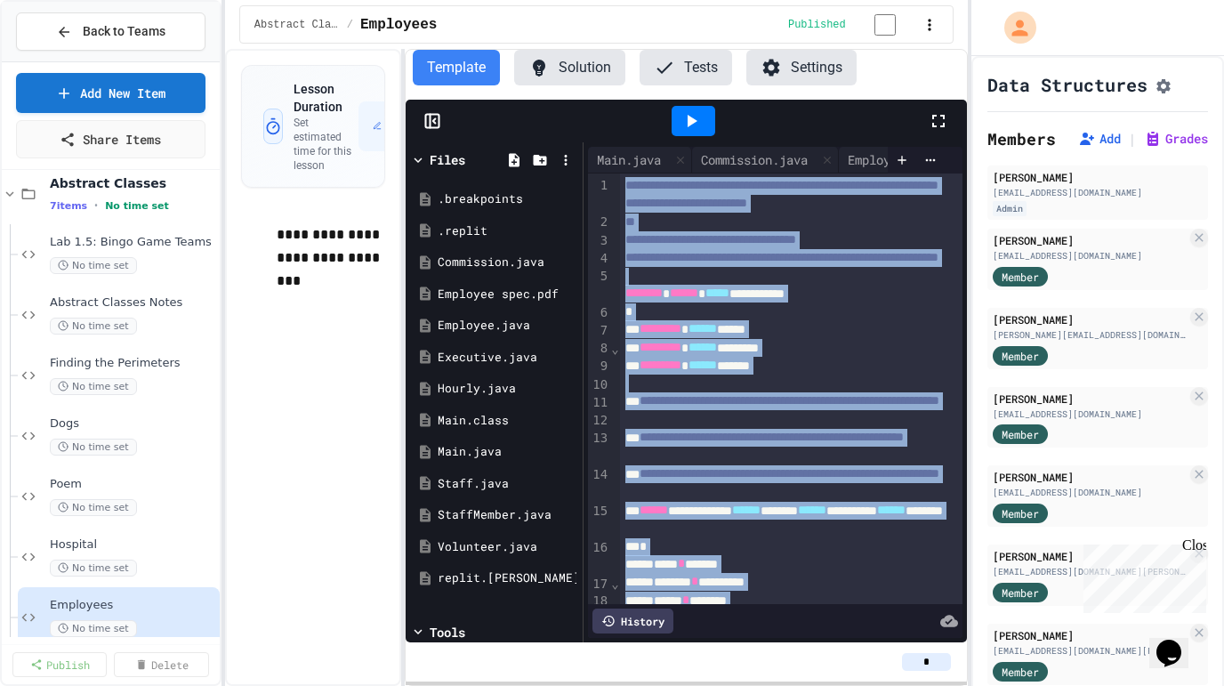
copy div "**********"
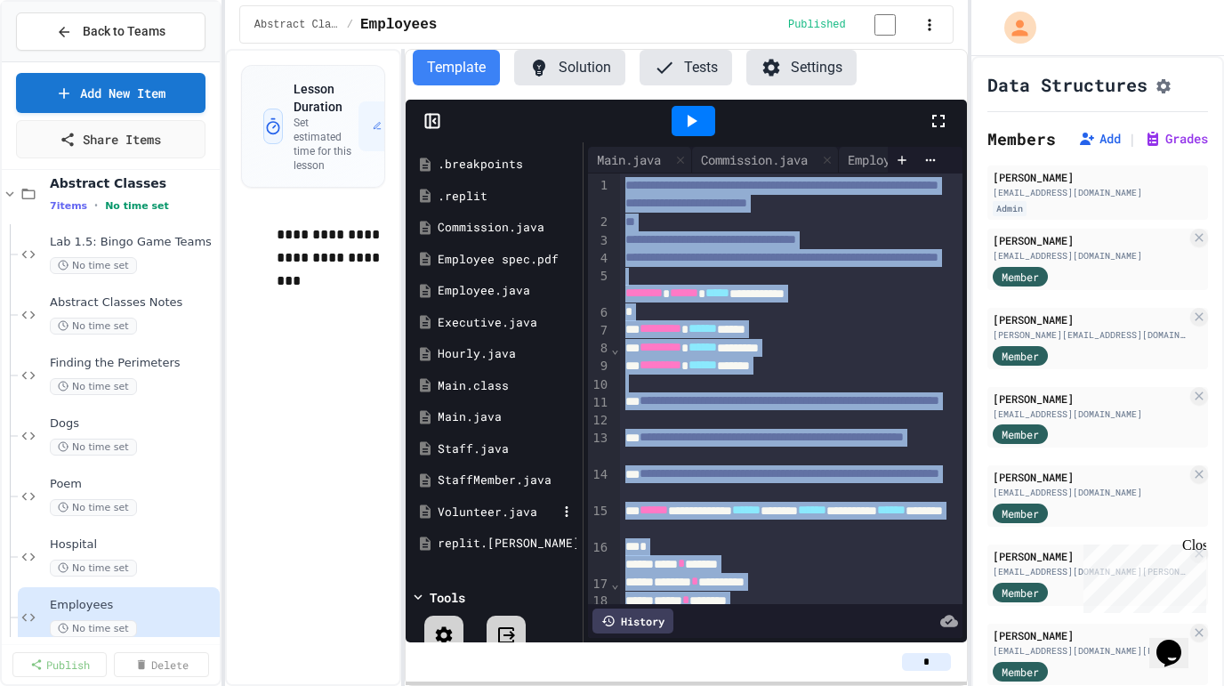
click at [469, 516] on div "Volunteer.java" at bounding box center [497, 513] width 119 height 18
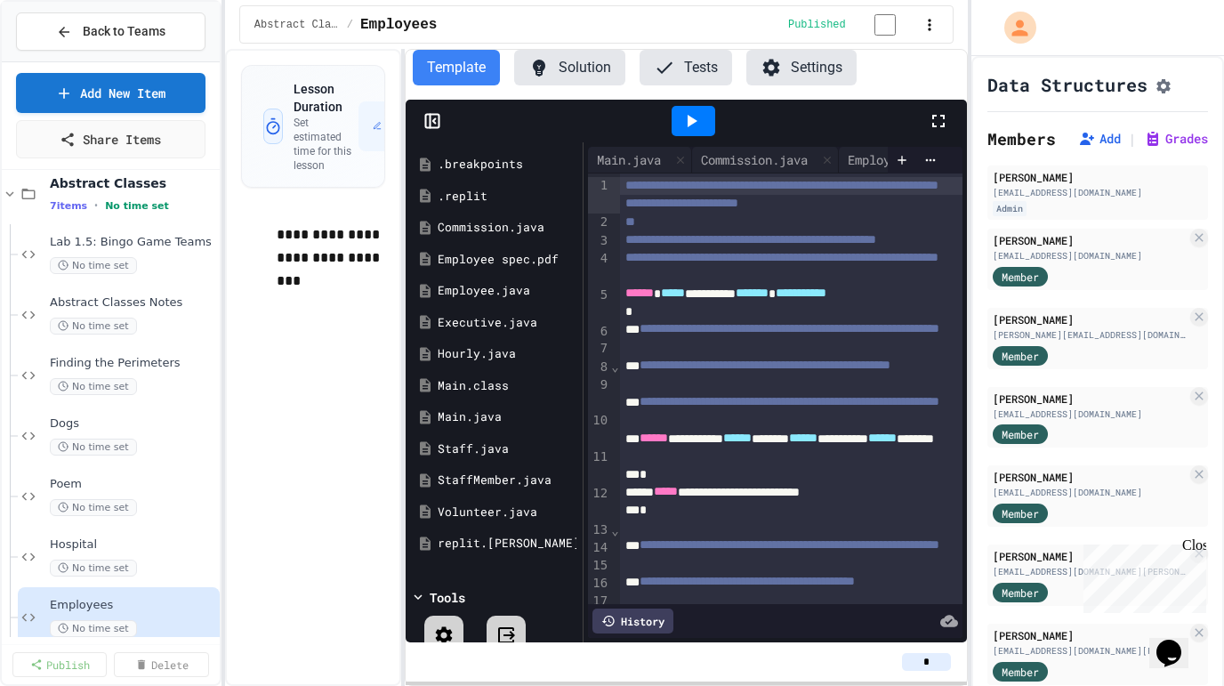
click at [679, 371] on span "**********" at bounding box center [765, 365] width 251 height 12
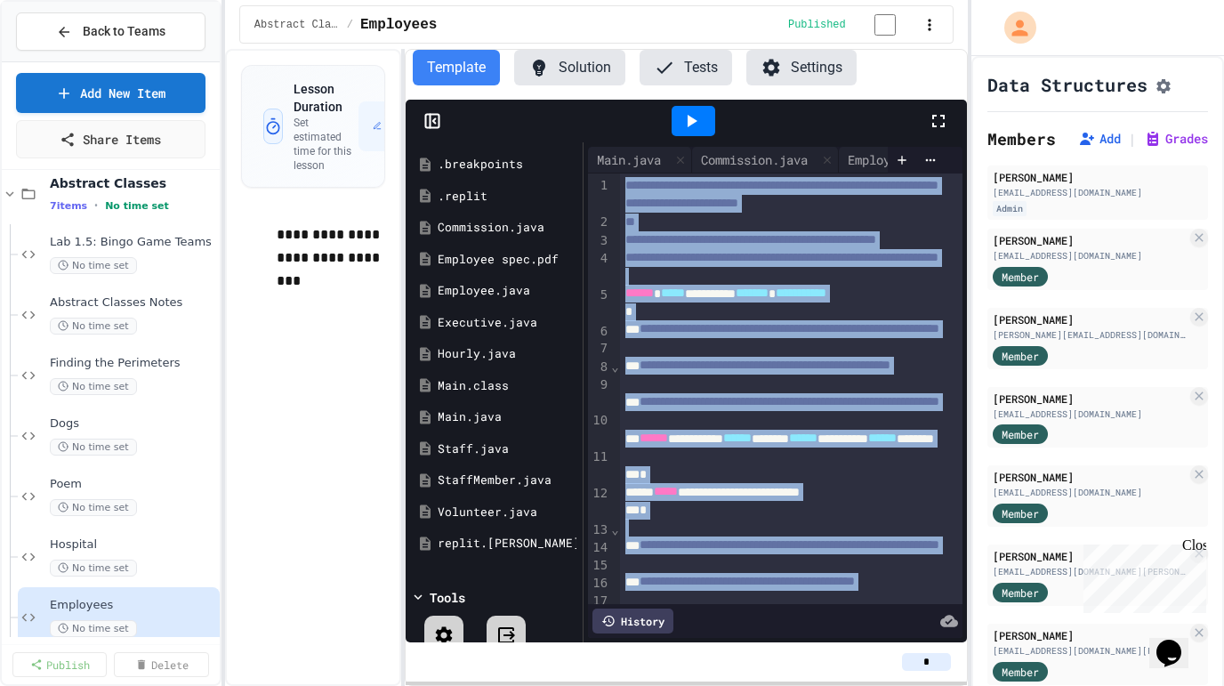
copy div "**********"
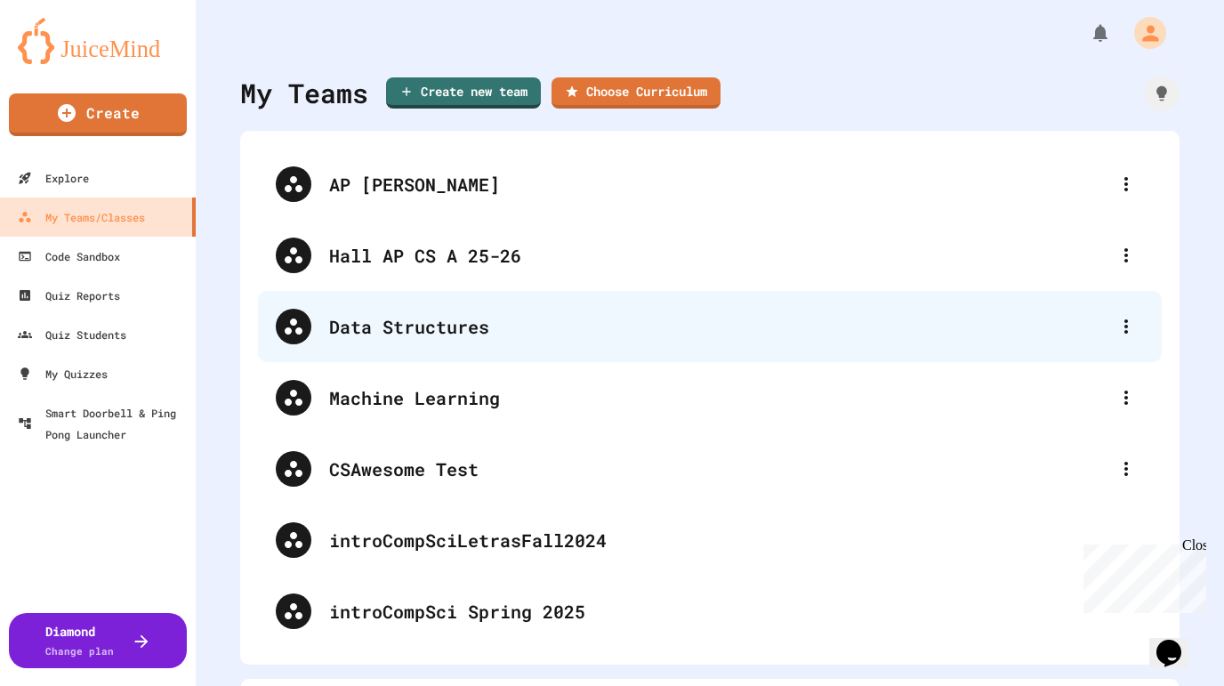
click at [449, 336] on div "Data Structures" at bounding box center [719, 326] width 780 height 27
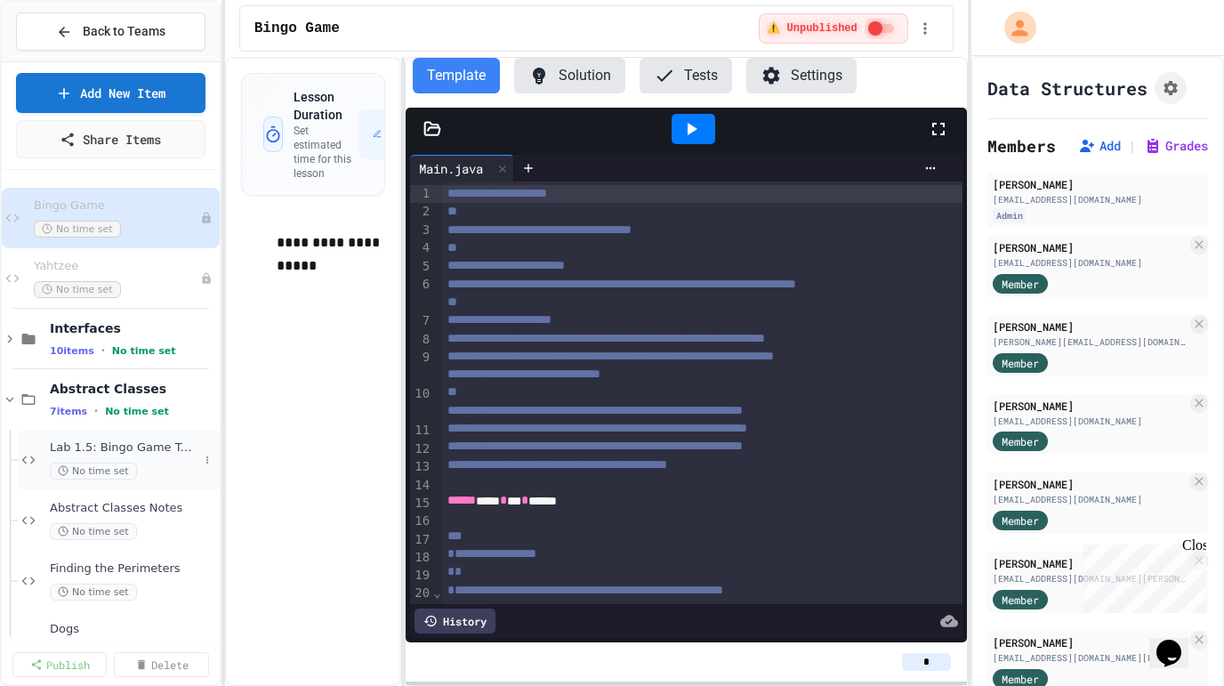
scroll to position [227, 0]
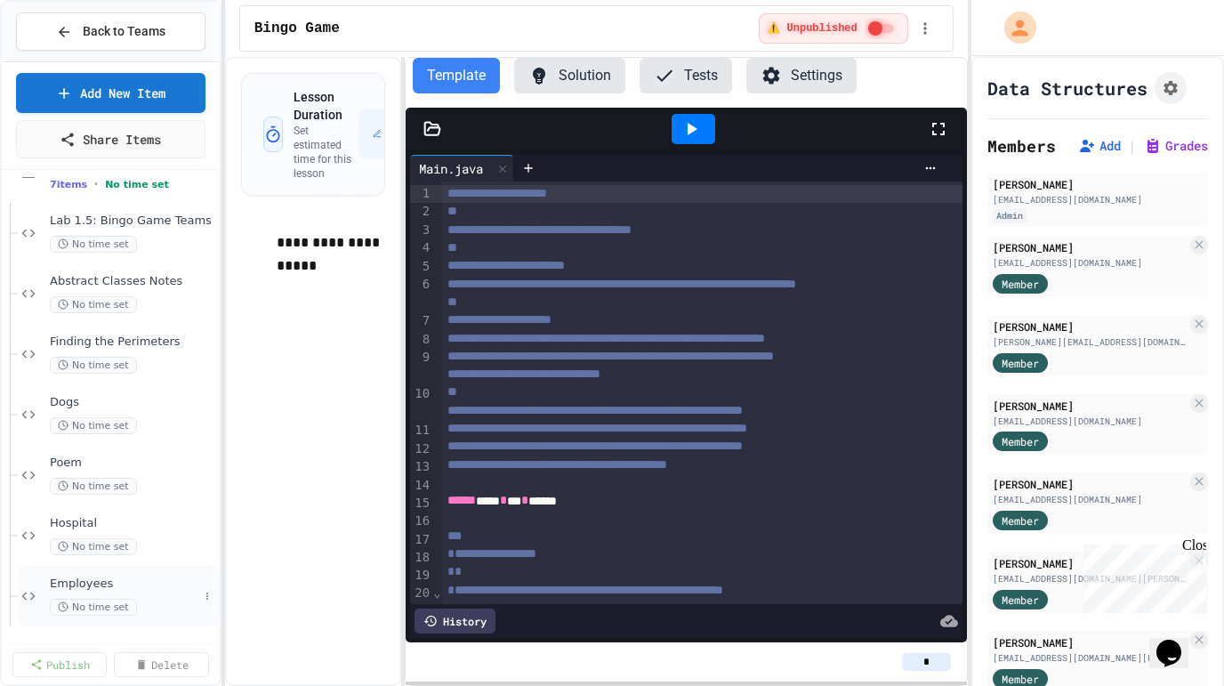
click at [136, 590] on span "Employees" at bounding box center [124, 584] width 149 height 15
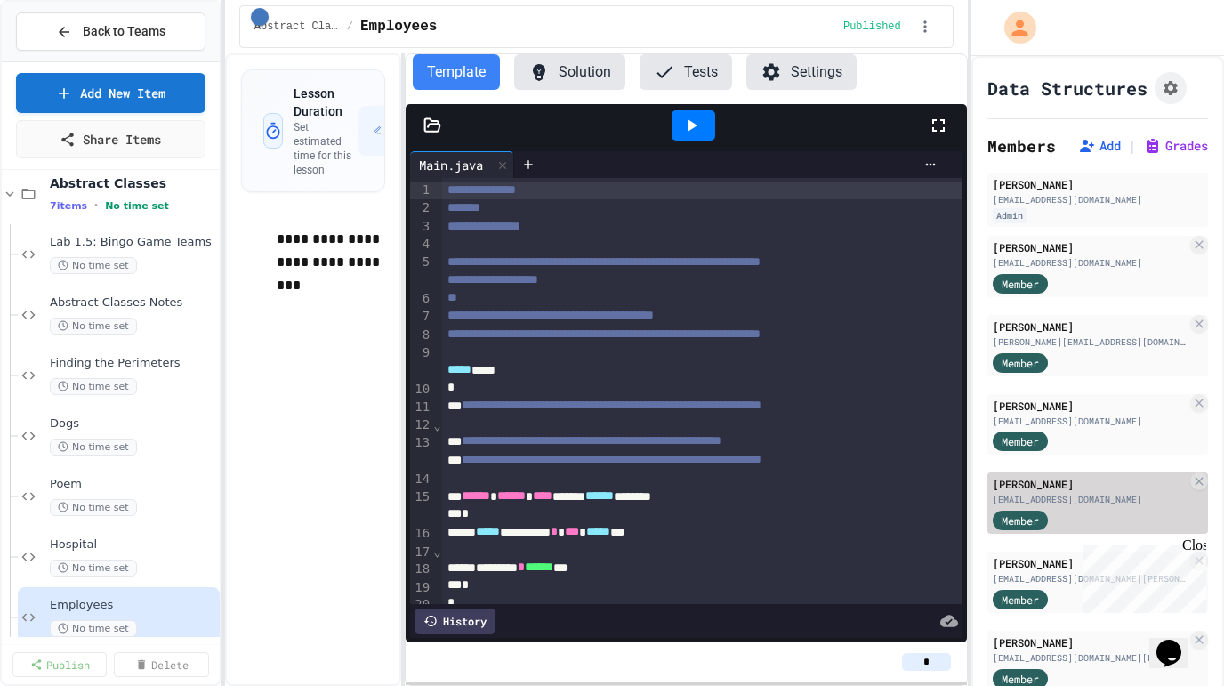
scroll to position [526, 0]
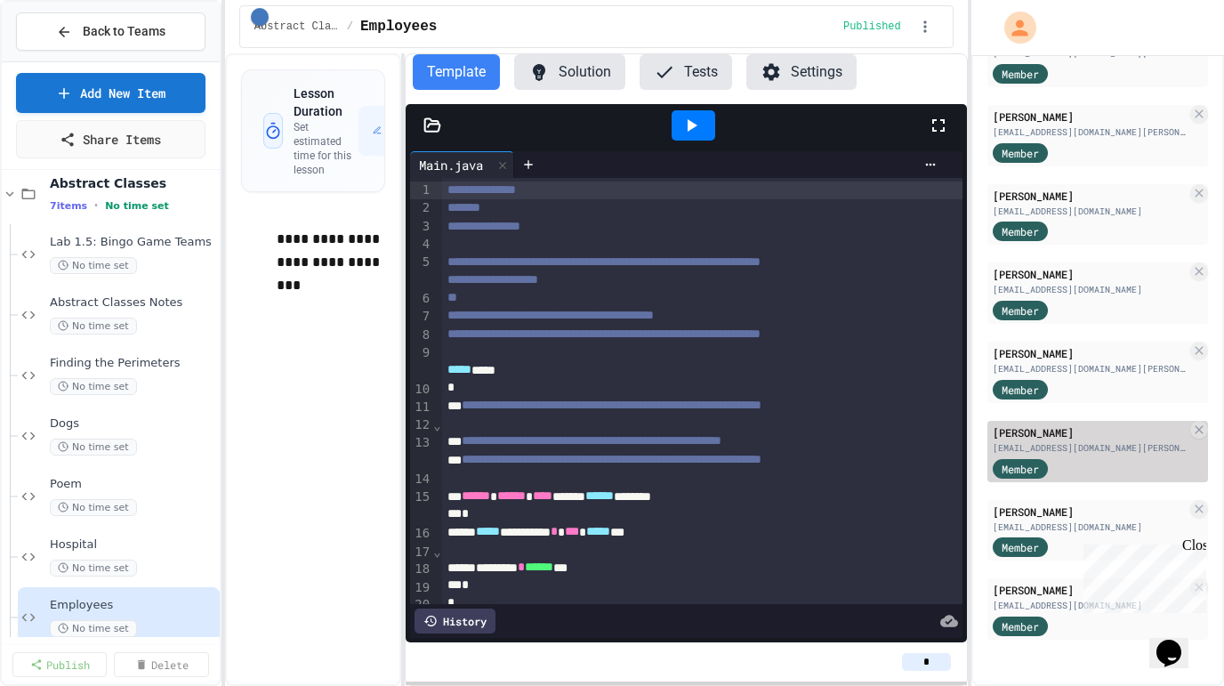
click at [1070, 447] on div "mshein26@students.gilman.edu" at bounding box center [1090, 447] width 194 height 13
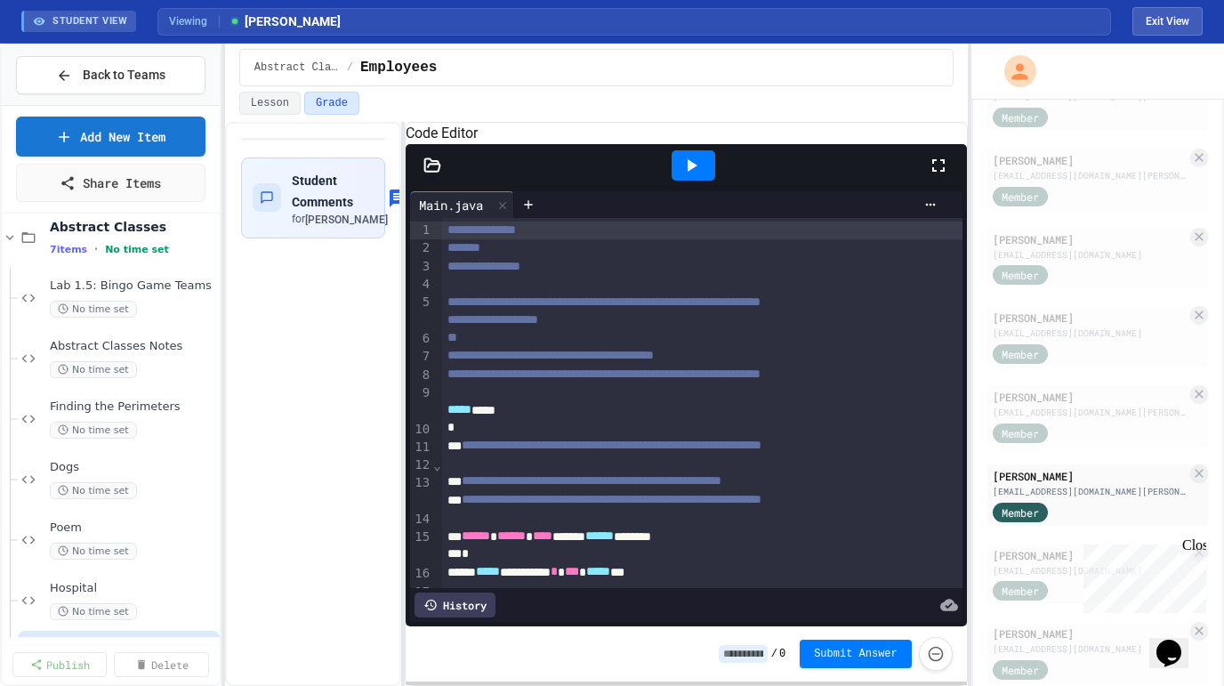
click at [436, 171] on icon at bounding box center [432, 164] width 15 height 12
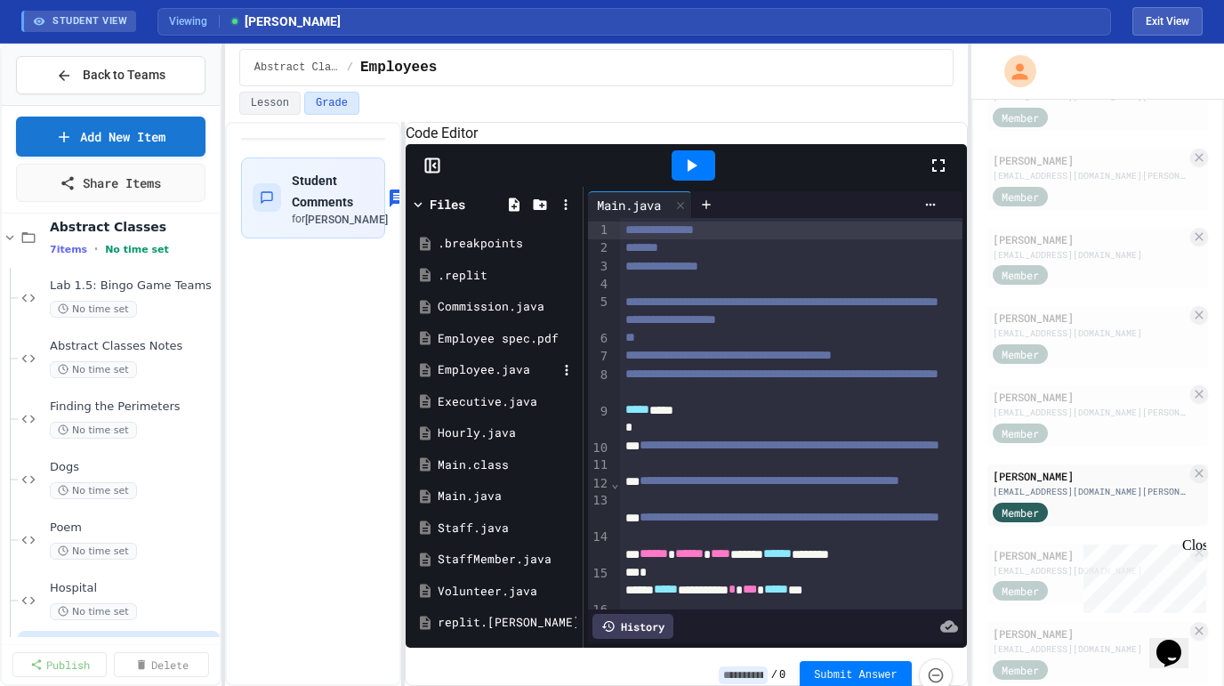
click at [491, 379] on div "Employee.java" at bounding box center [497, 370] width 119 height 18
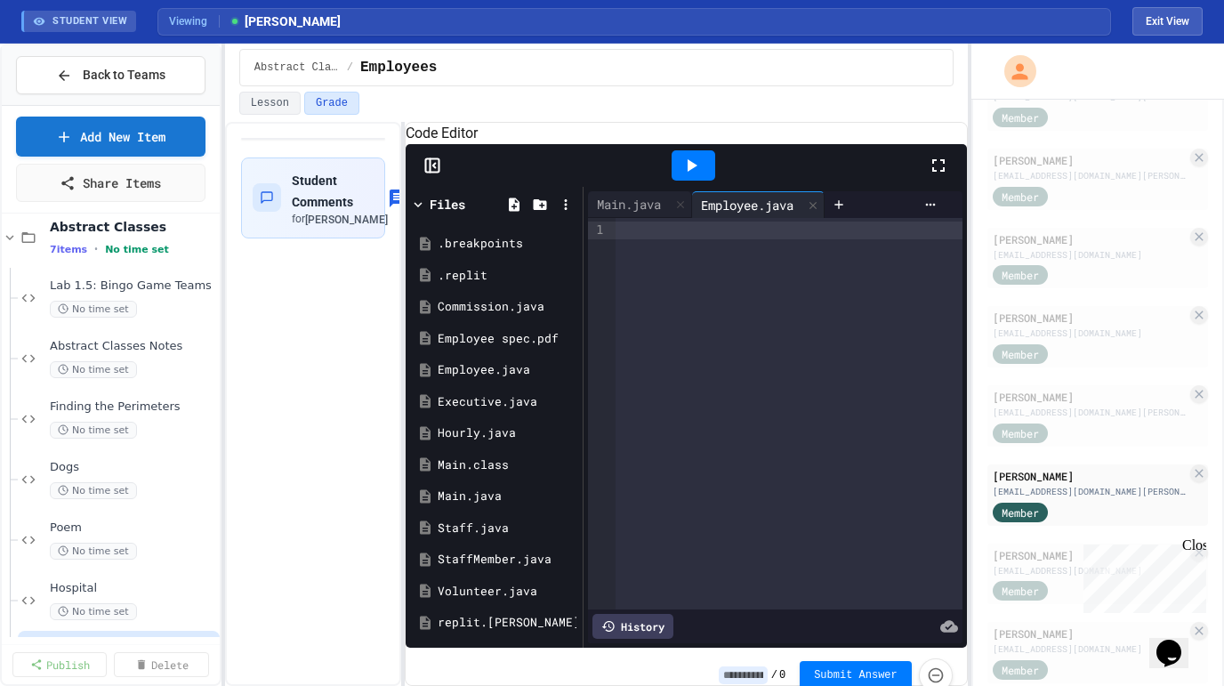
click at [695, 349] on div at bounding box center [789, 414] width 347 height 392
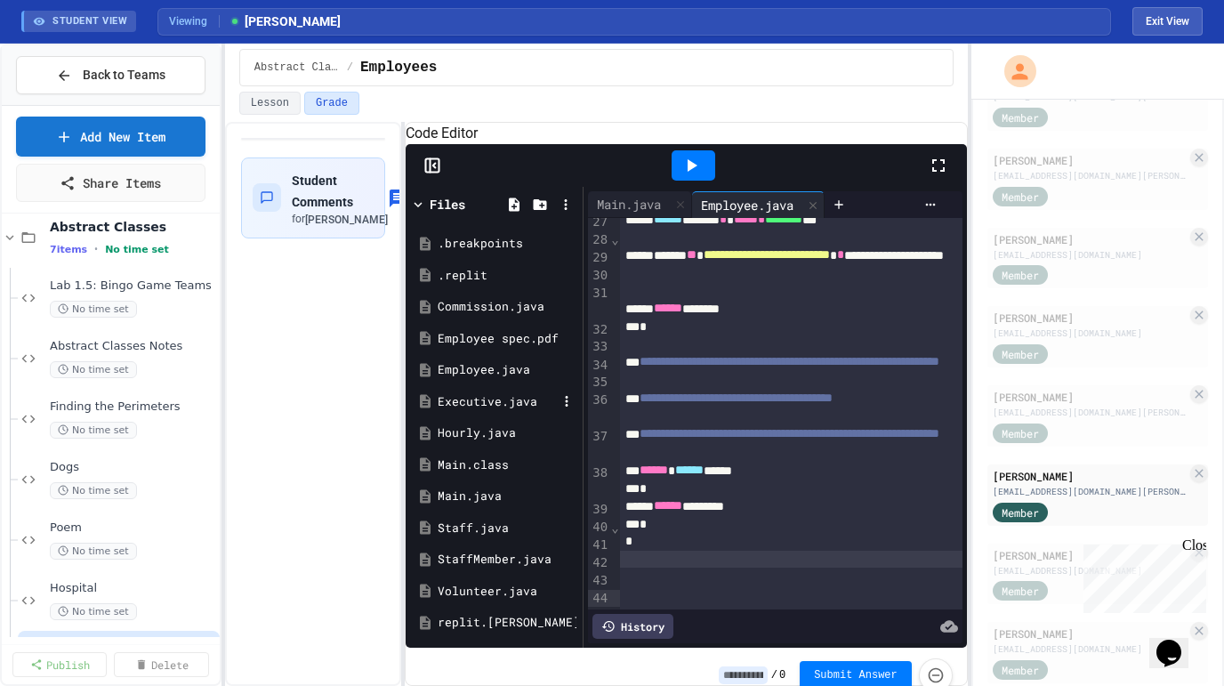
click at [484, 411] on div "Executive.java" at bounding box center [497, 402] width 119 height 18
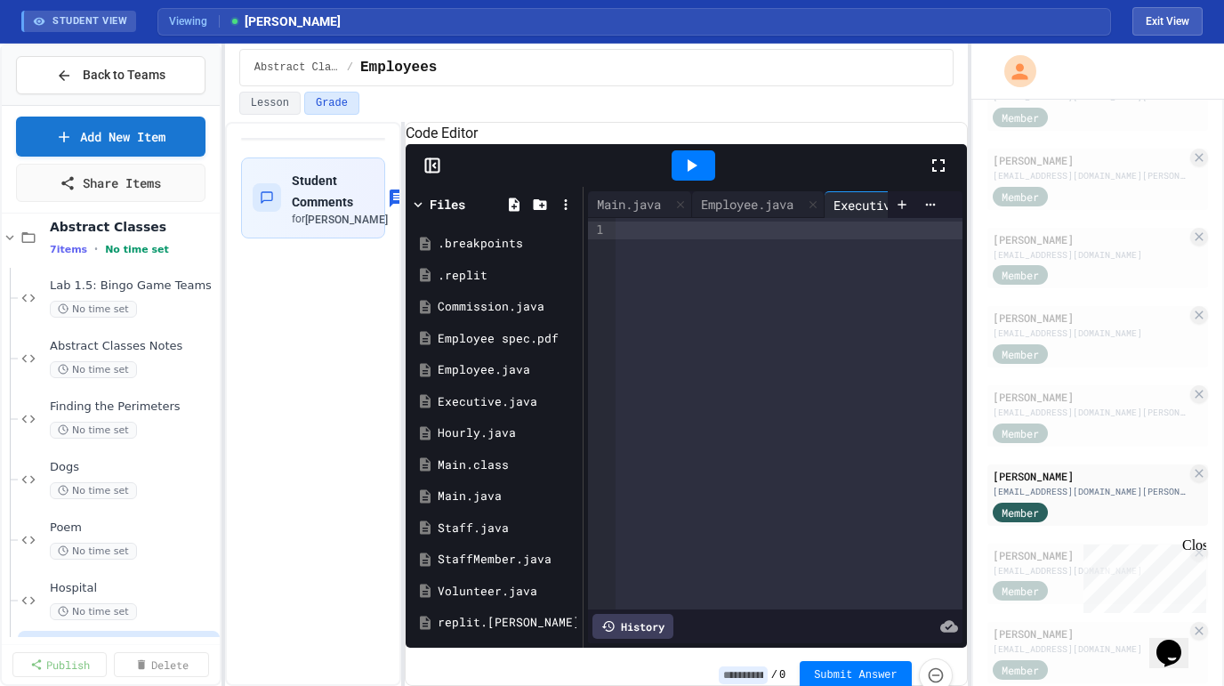
click at [709, 338] on div at bounding box center [789, 414] width 347 height 392
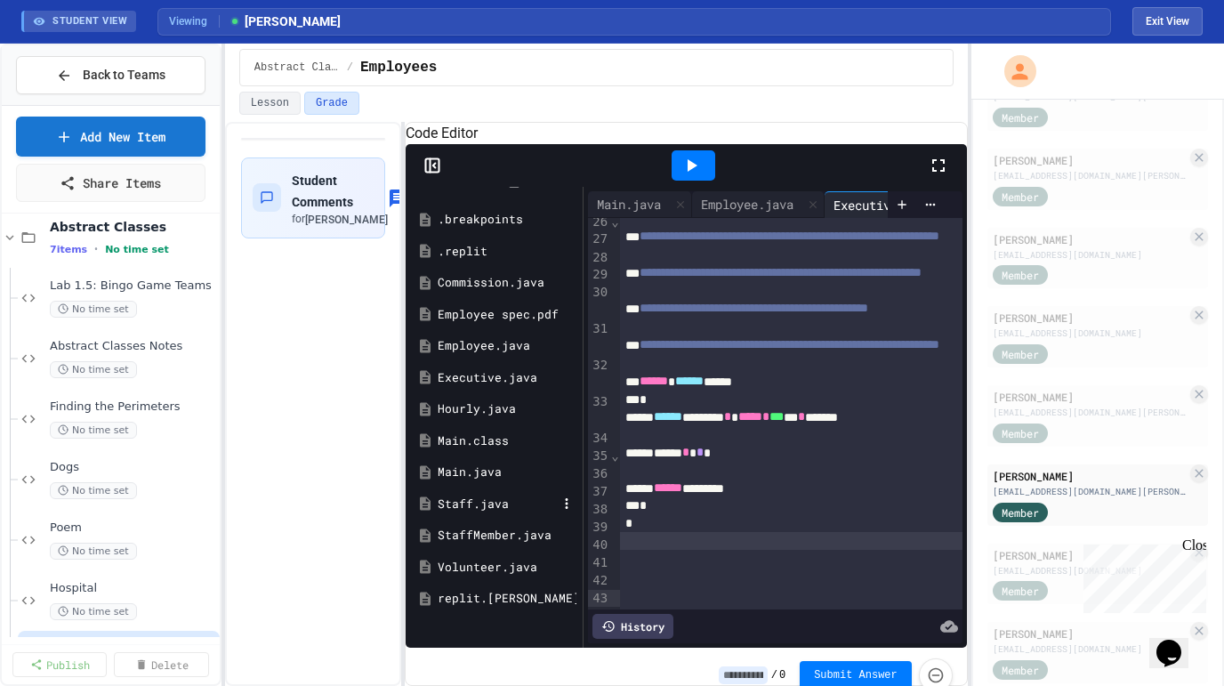
scroll to position [32, 0]
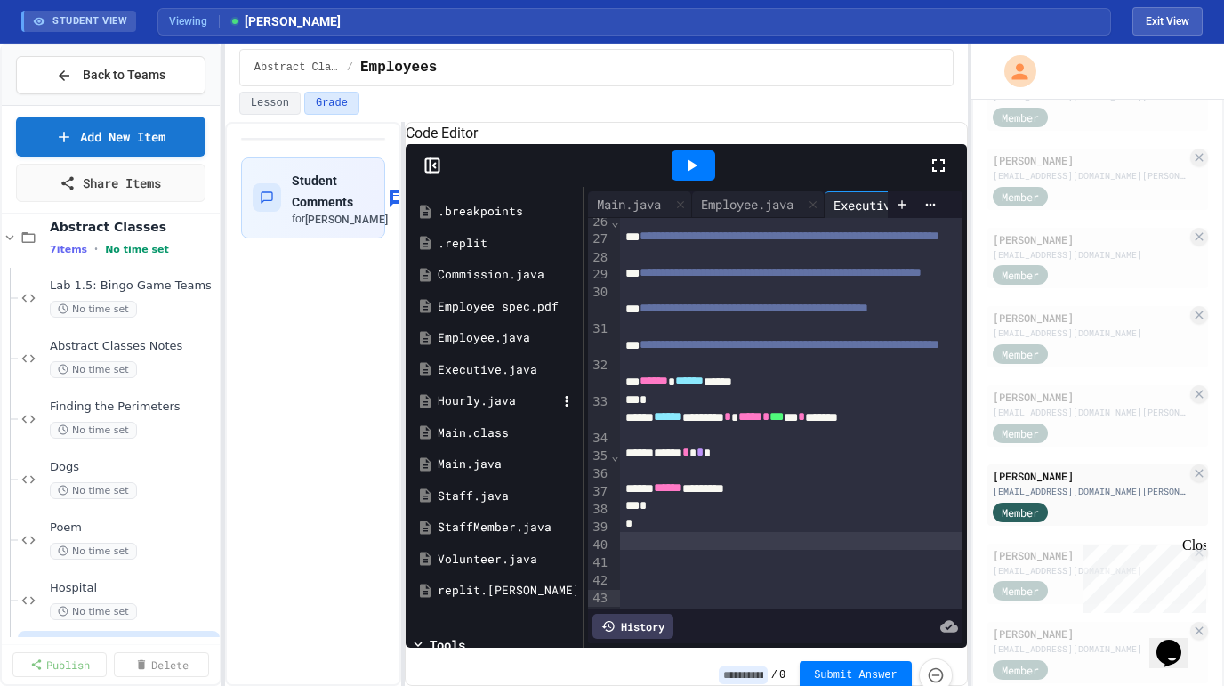
click at [475, 410] on div "Hourly.java" at bounding box center [497, 401] width 119 height 18
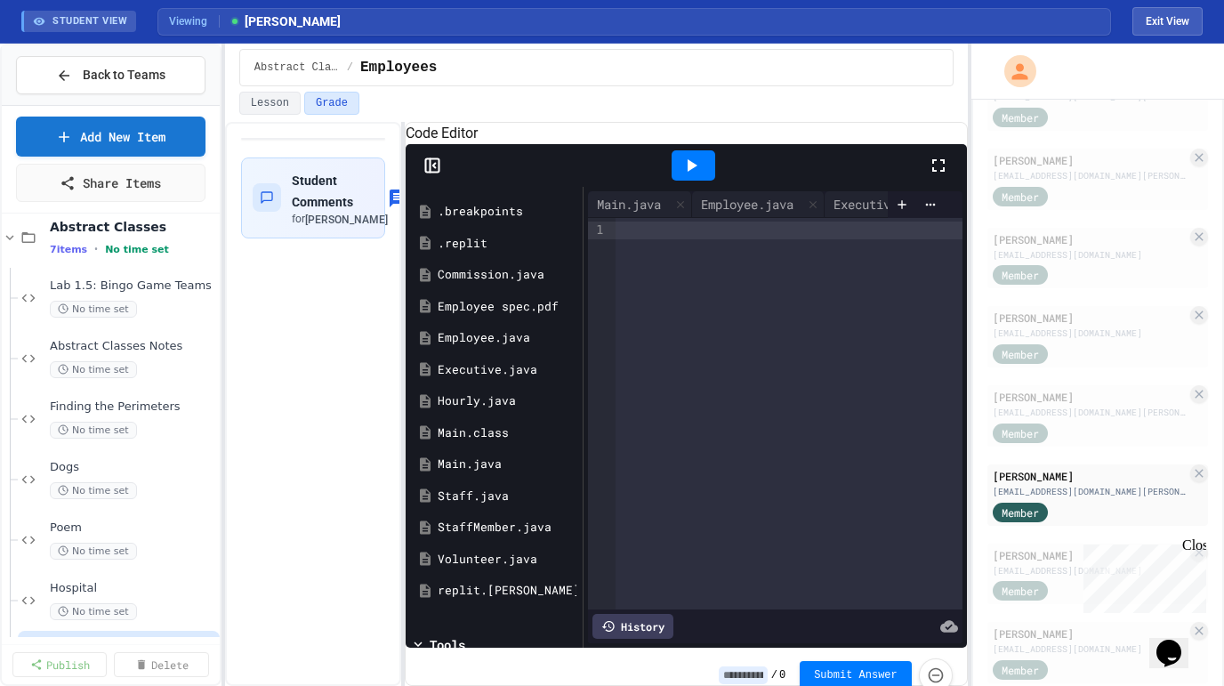
click at [739, 342] on div at bounding box center [789, 414] width 347 height 392
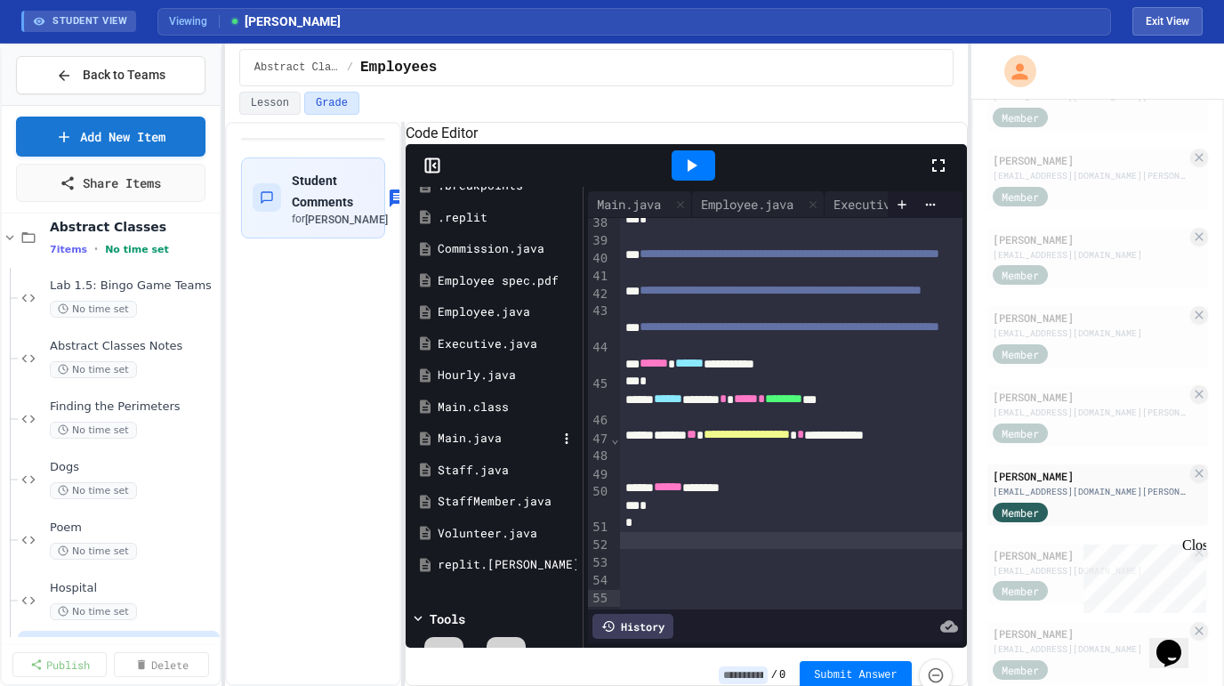
scroll to position [62, 0]
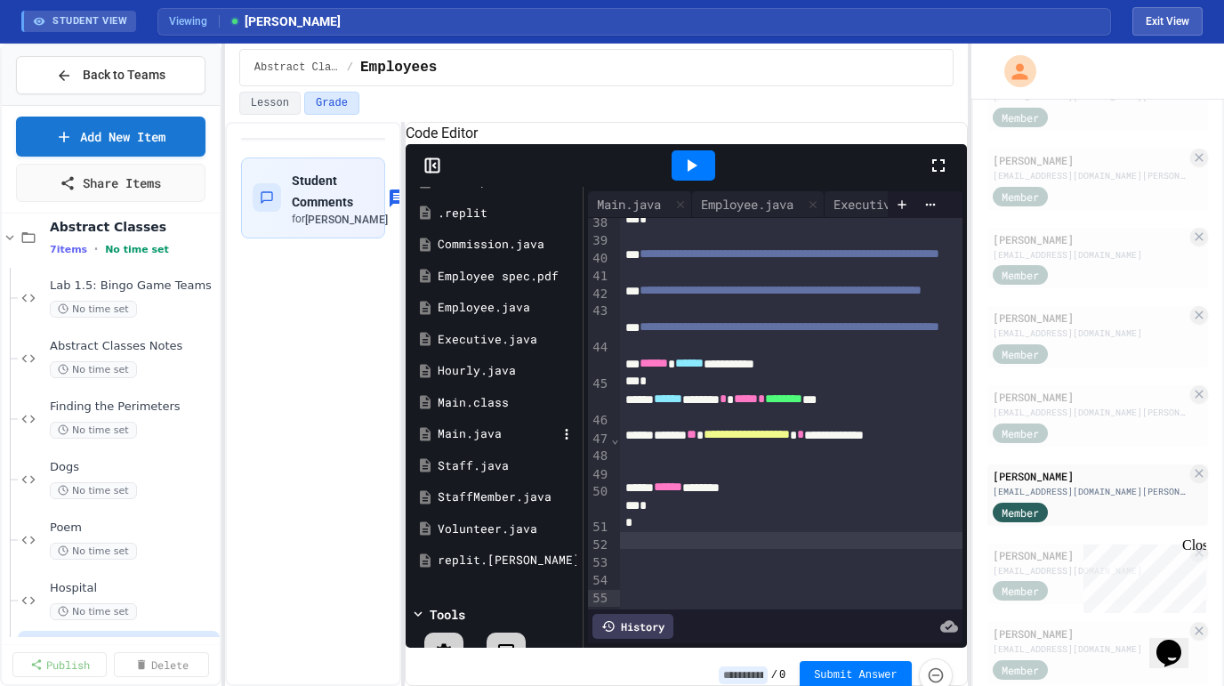
click at [478, 443] on div "Main.java" at bounding box center [497, 434] width 119 height 18
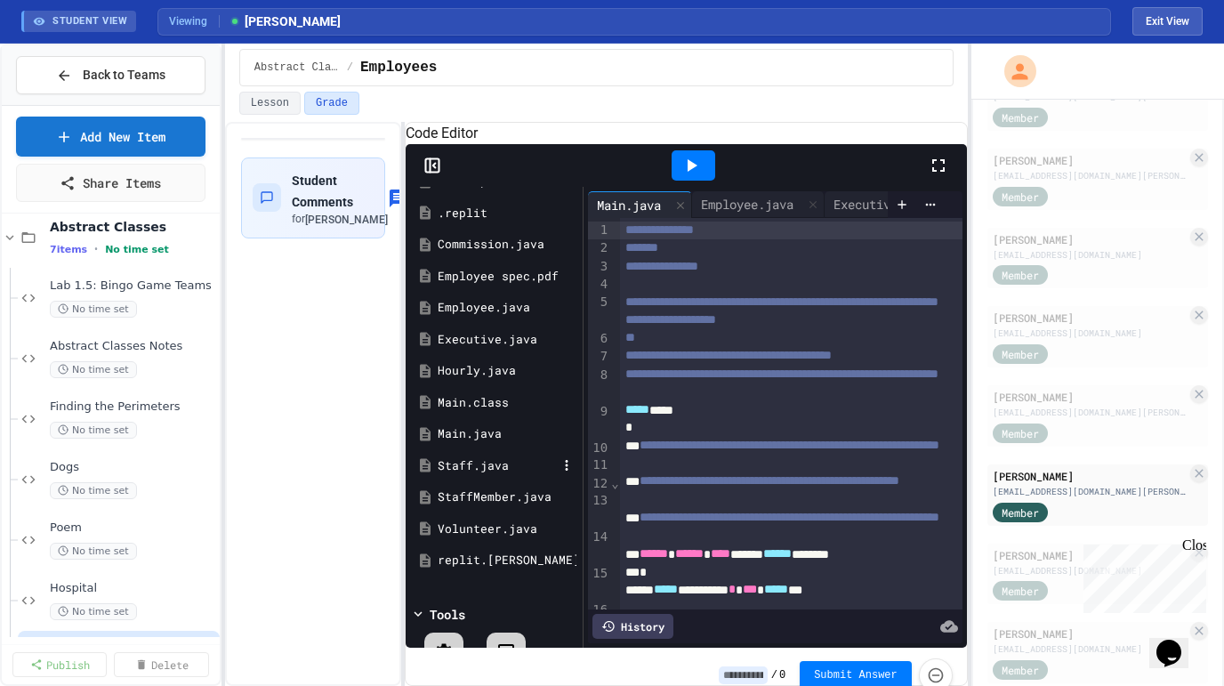
click at [492, 475] on div "Staff.java" at bounding box center [497, 466] width 119 height 18
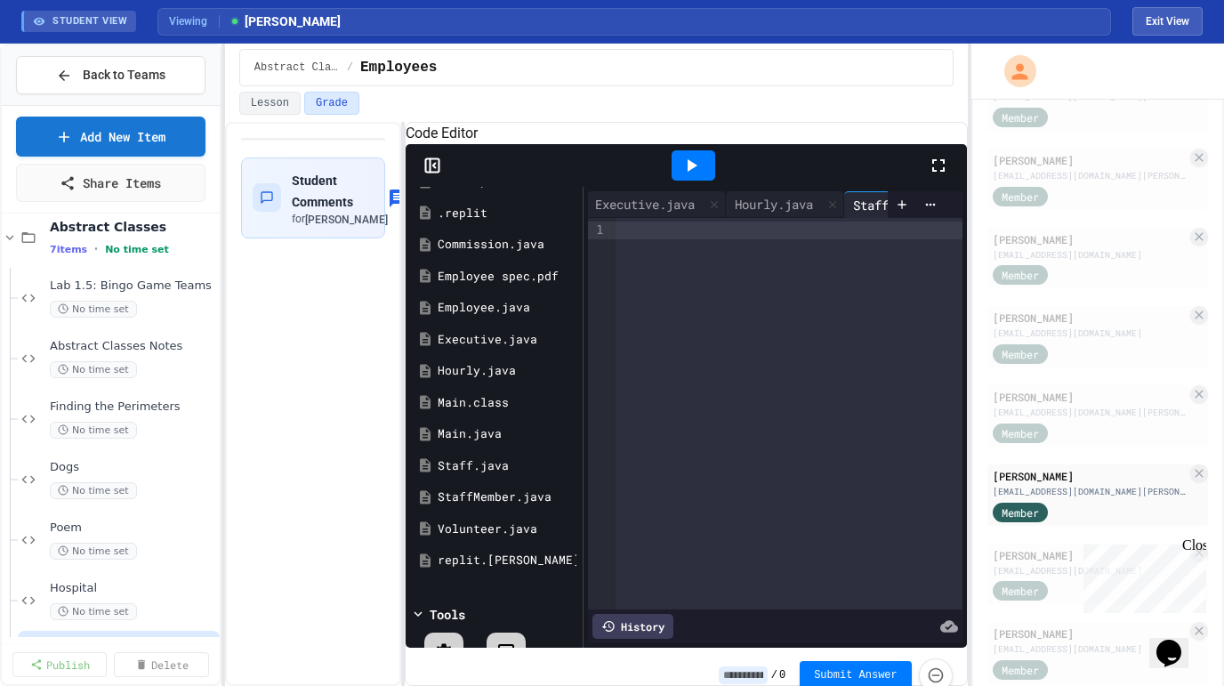
scroll to position [0, 327]
click at [765, 406] on div at bounding box center [789, 414] width 347 height 392
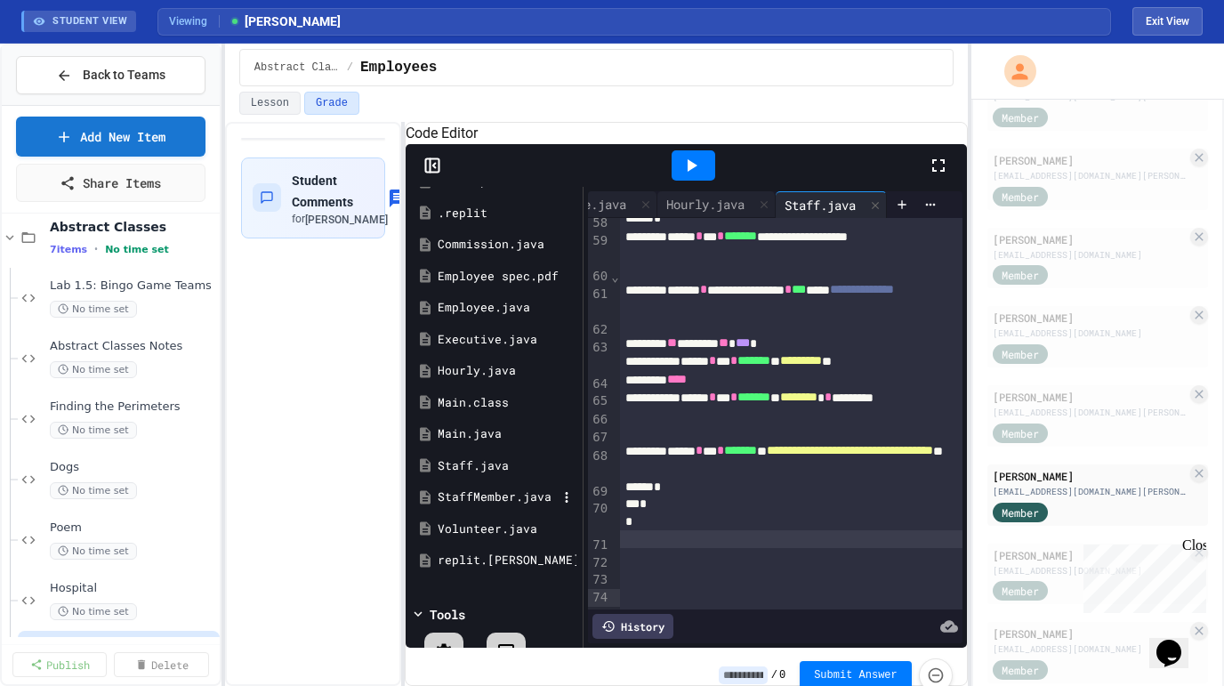
click at [470, 506] on div "StaffMember.java" at bounding box center [497, 498] width 119 height 18
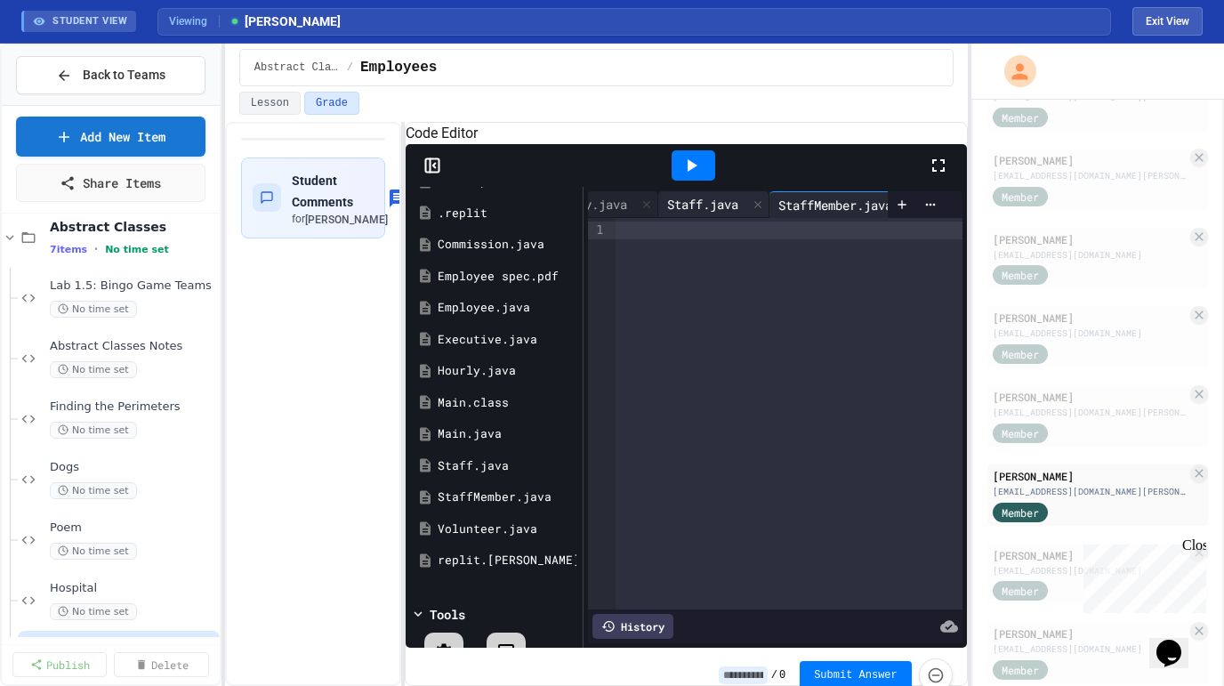
scroll to position [0, 487]
click at [710, 405] on div at bounding box center [789, 414] width 347 height 392
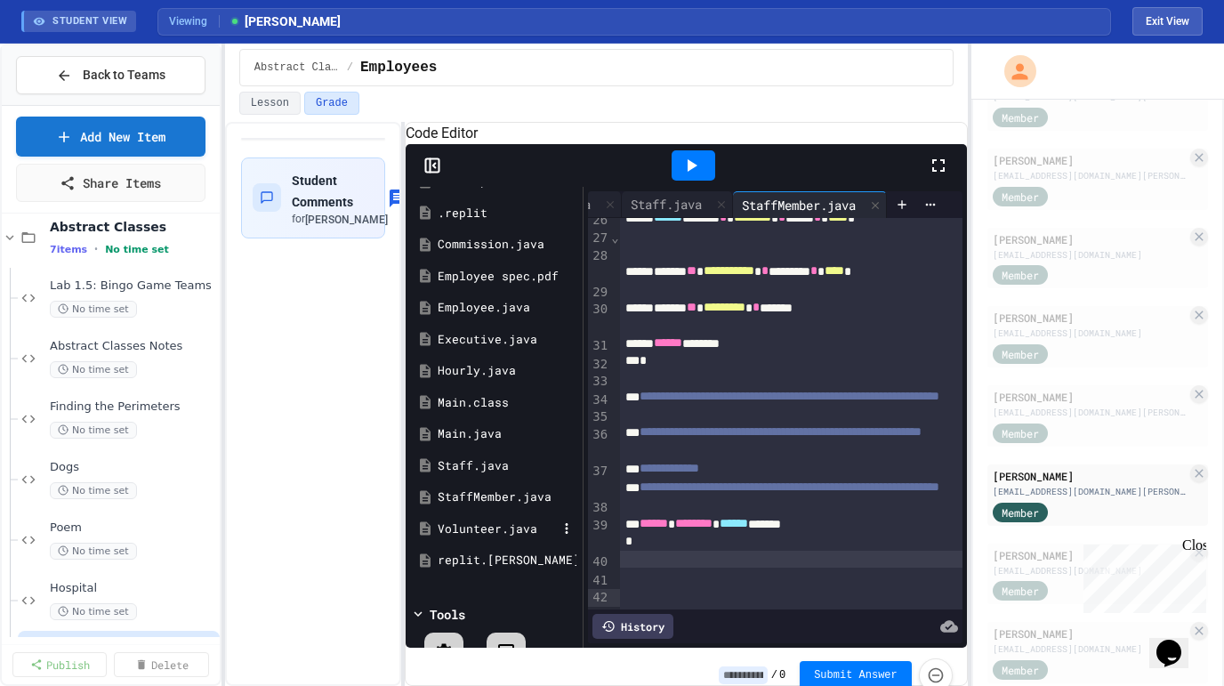
click at [481, 538] on div "Volunteer.java" at bounding box center [497, 530] width 119 height 18
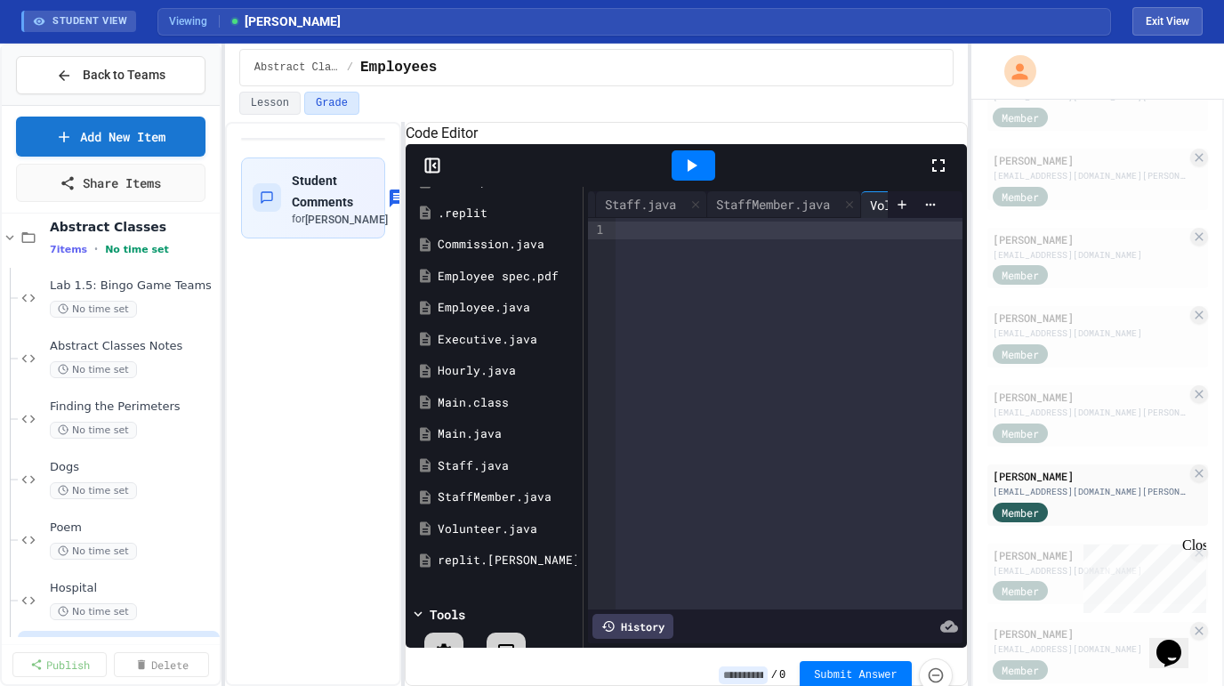
click at [722, 437] on div at bounding box center [789, 414] width 347 height 392
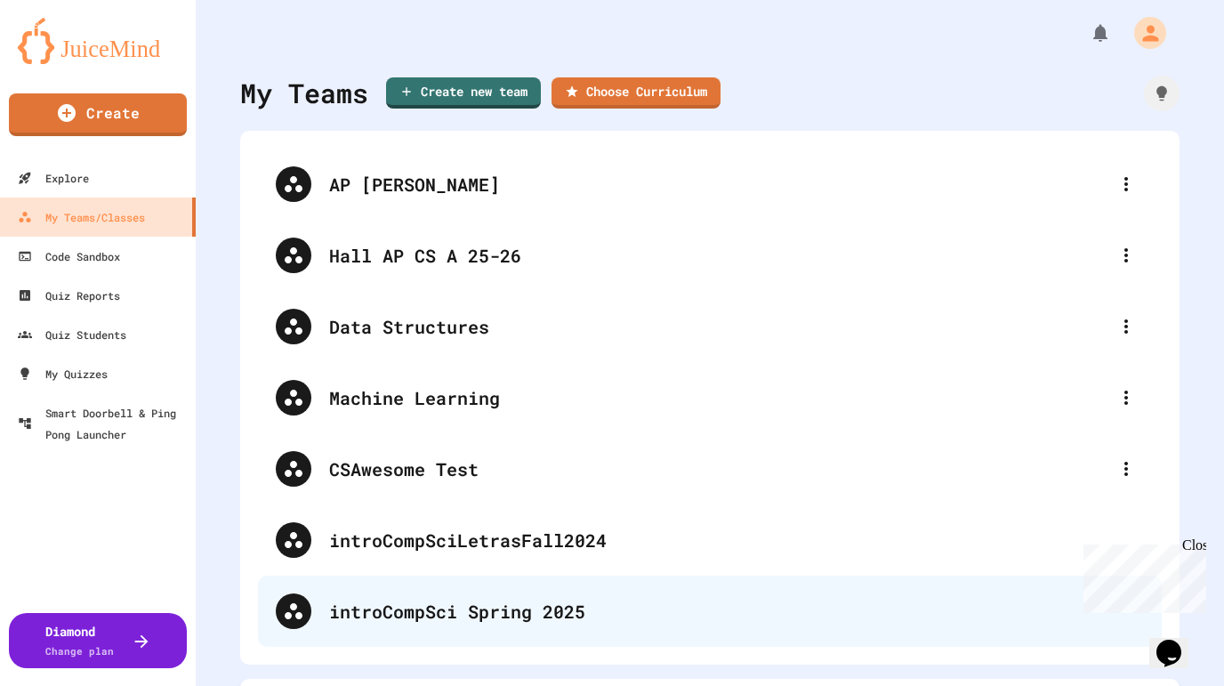
scroll to position [46, 0]
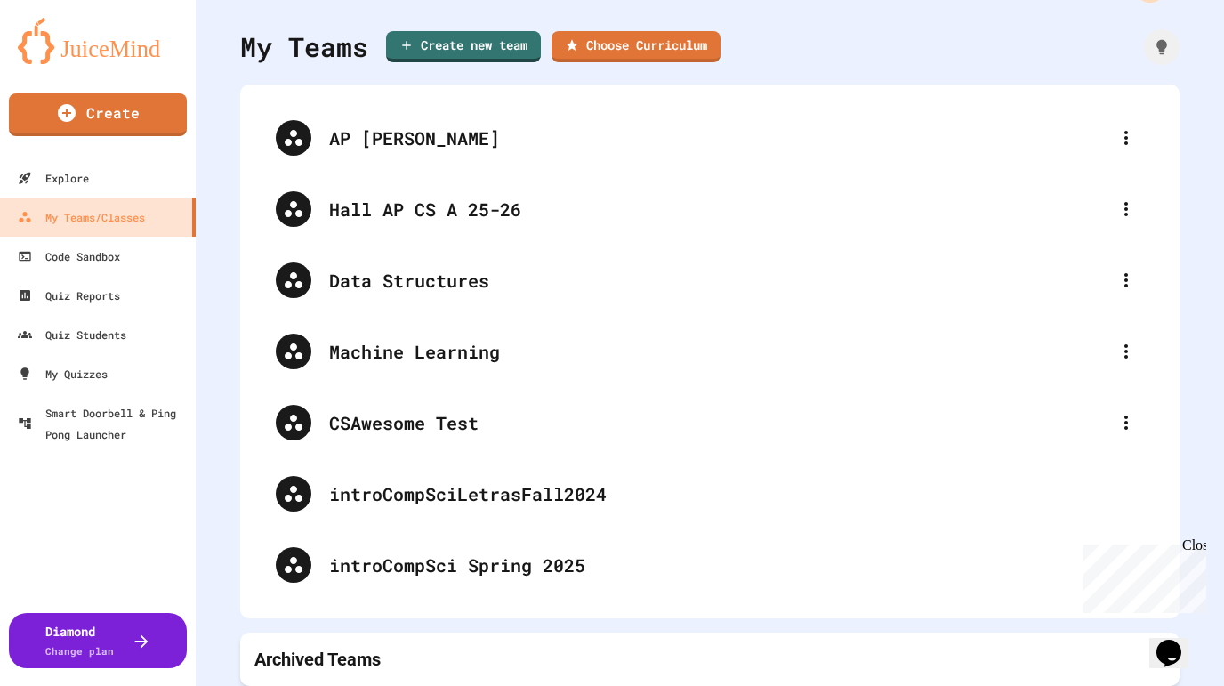
click at [452, 654] on div "Archived Teams" at bounding box center [710, 659] width 911 height 25
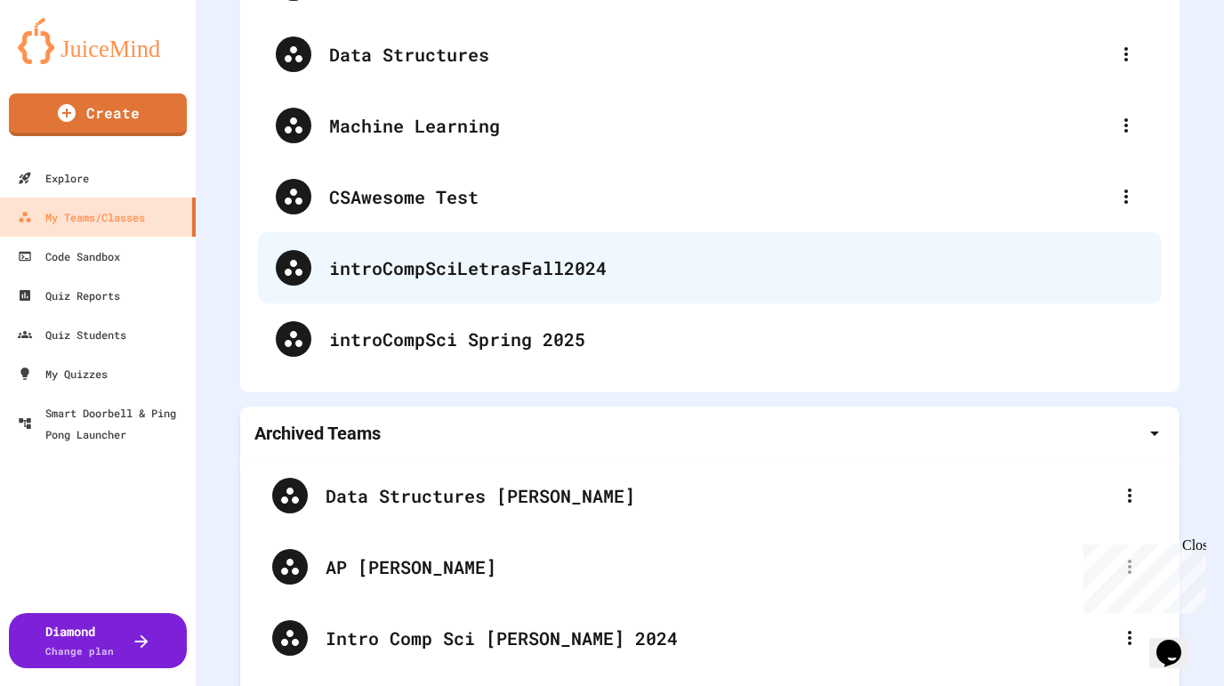
scroll to position [345, 0]
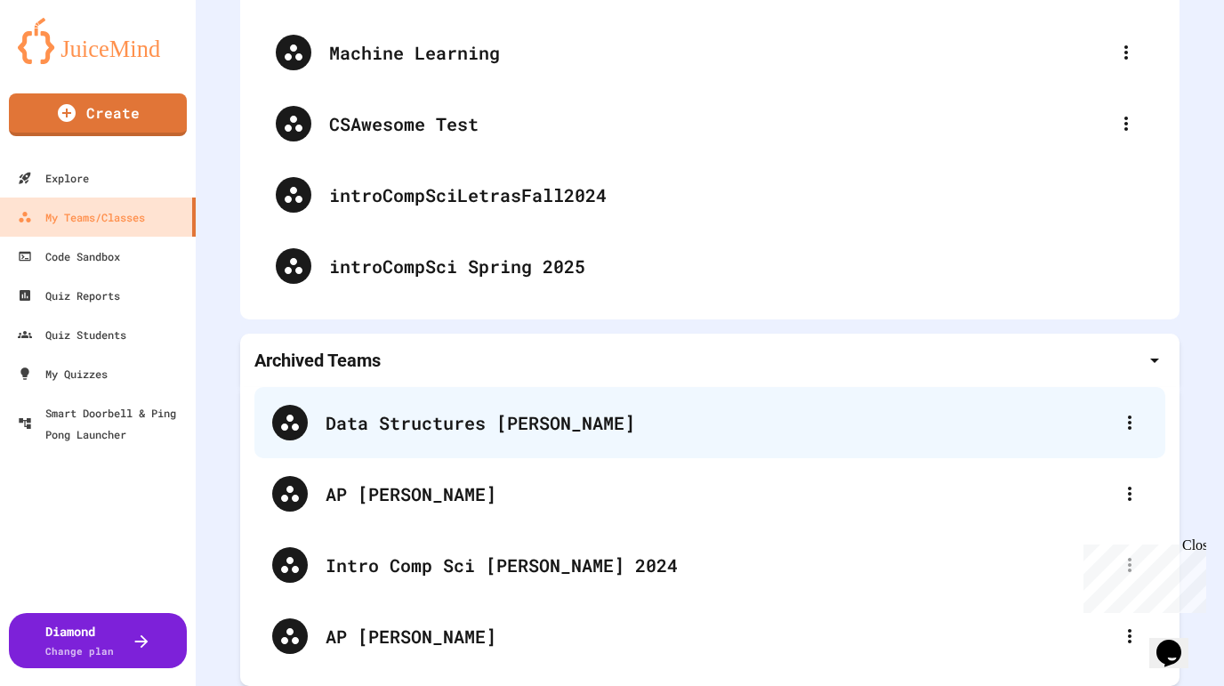
click at [427, 440] on div "Data Structures [PERSON_NAME]" at bounding box center [710, 422] width 911 height 71
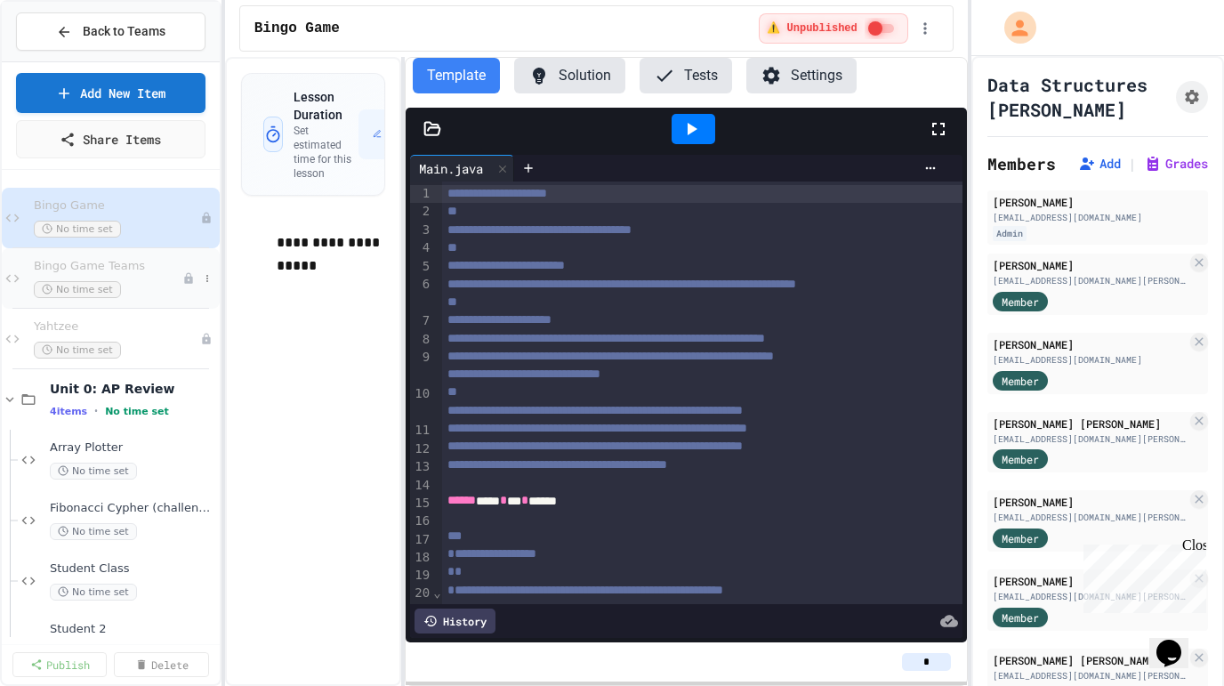
click at [138, 272] on span "Bingo Game Teams" at bounding box center [108, 266] width 149 height 15
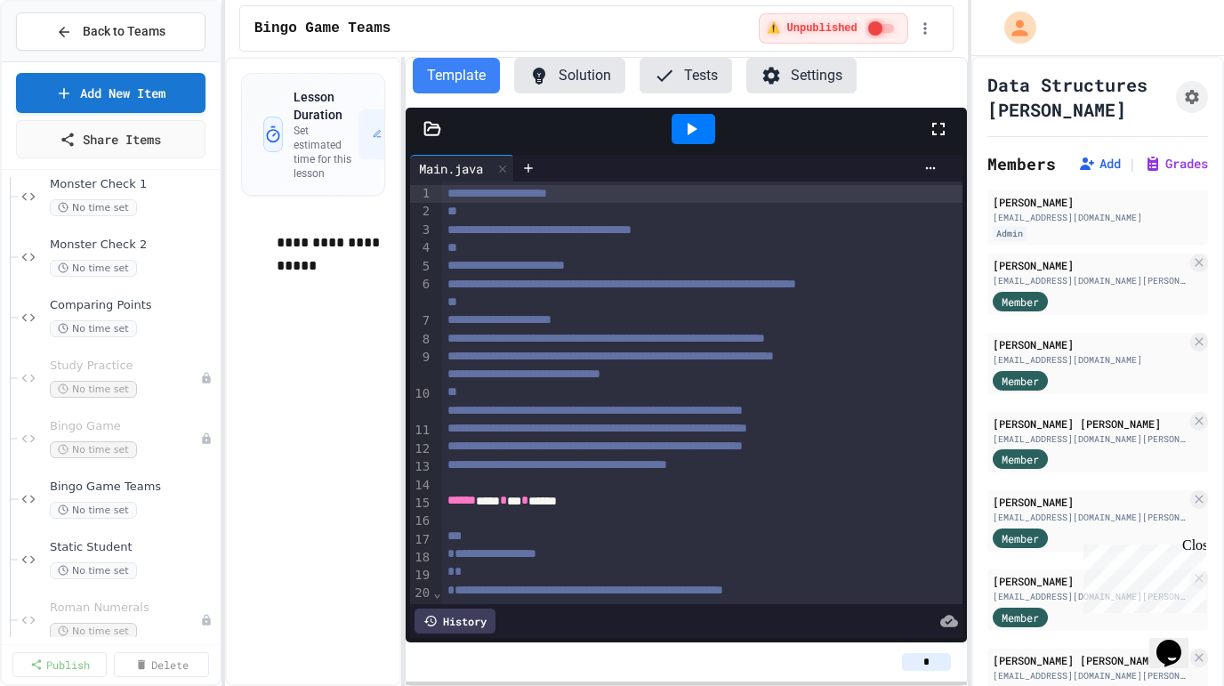
scroll to position [691, 0]
click at [145, 481] on span "Bingo Game Teams" at bounding box center [124, 482] width 149 height 15
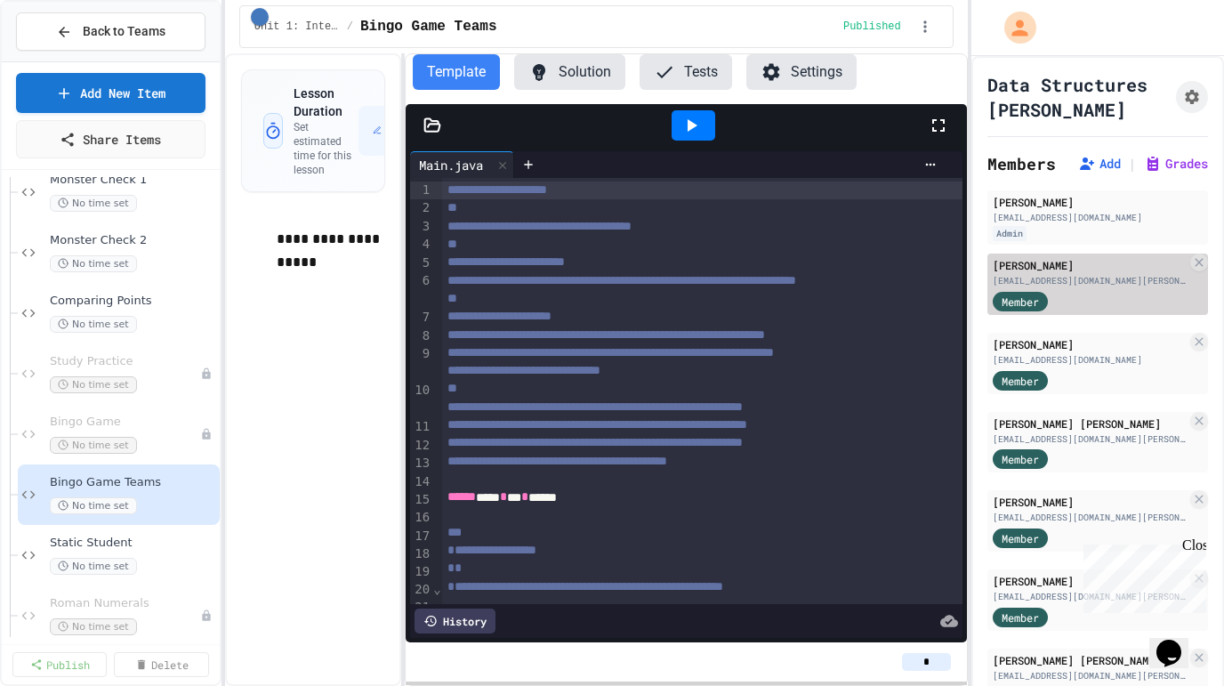
click at [1123, 284] on div "[EMAIL_ADDRESS][DOMAIN_NAME][PERSON_NAME]" at bounding box center [1090, 280] width 194 height 13
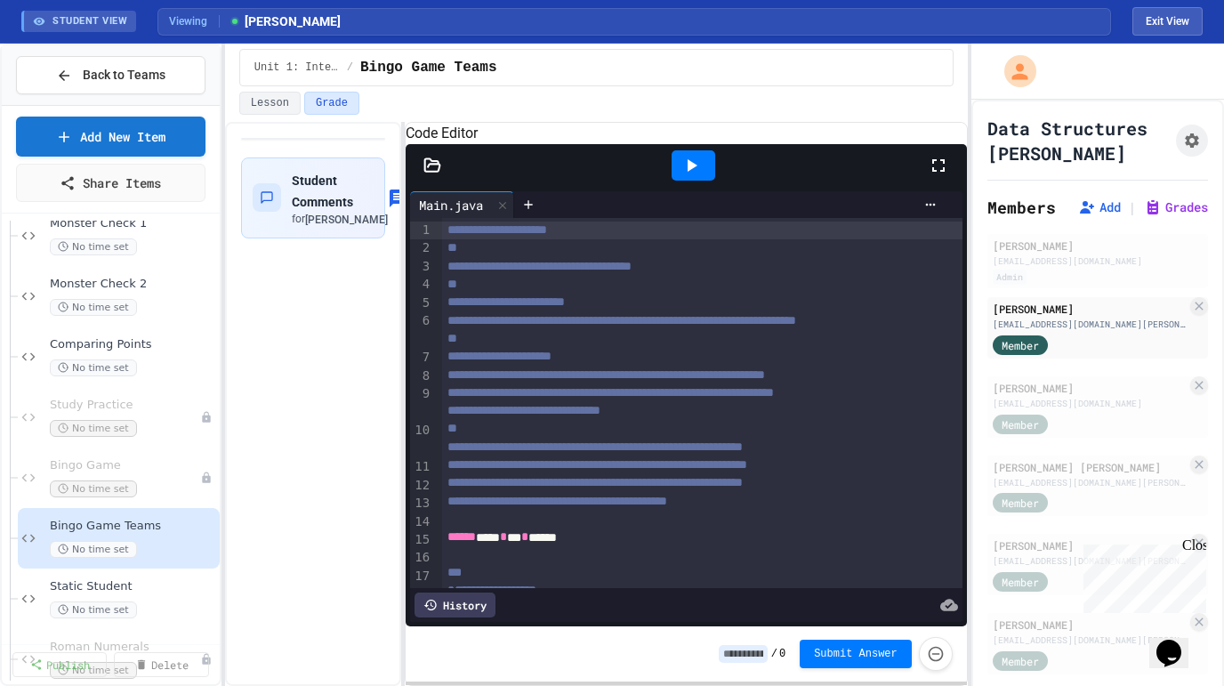
click at [427, 174] on icon at bounding box center [433, 166] width 18 height 18
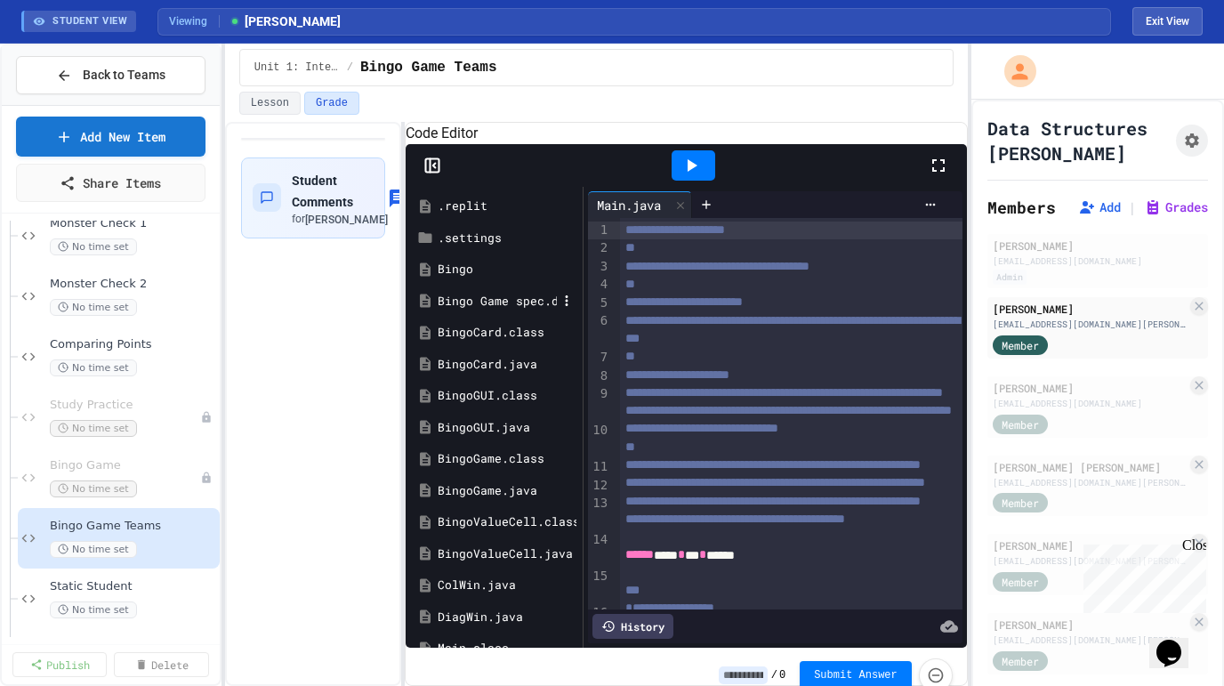
scroll to position [167, 0]
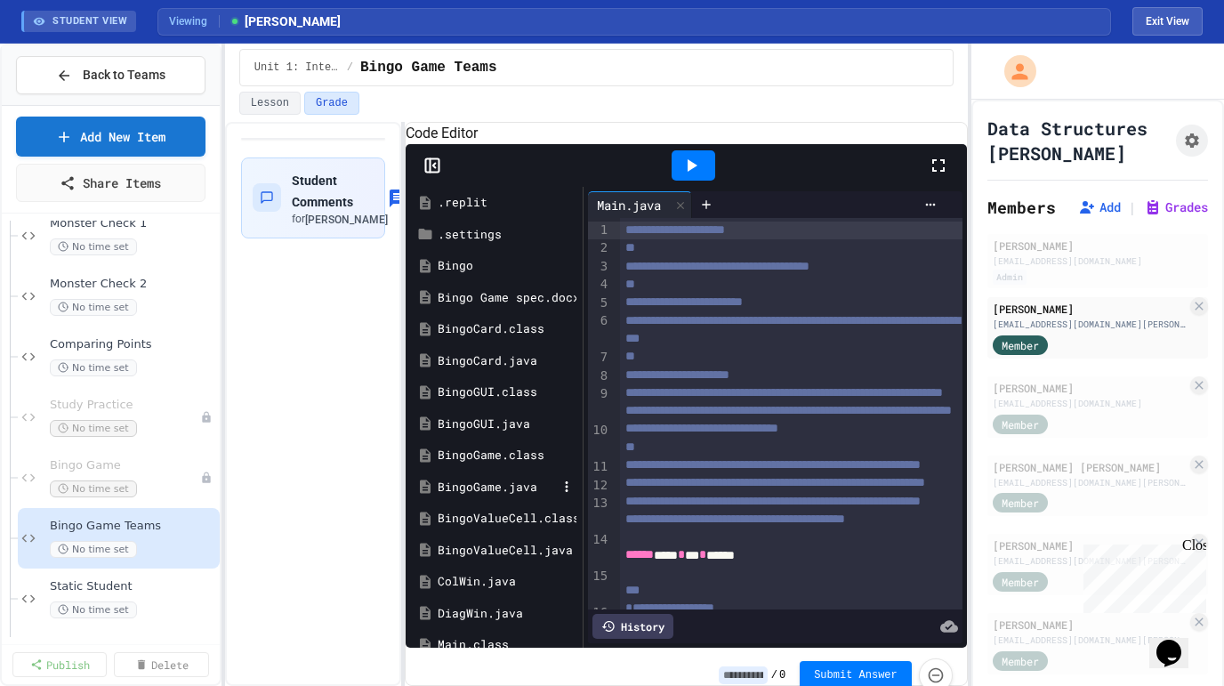
click at [482, 497] on div "BingoGame.java" at bounding box center [497, 488] width 119 height 18
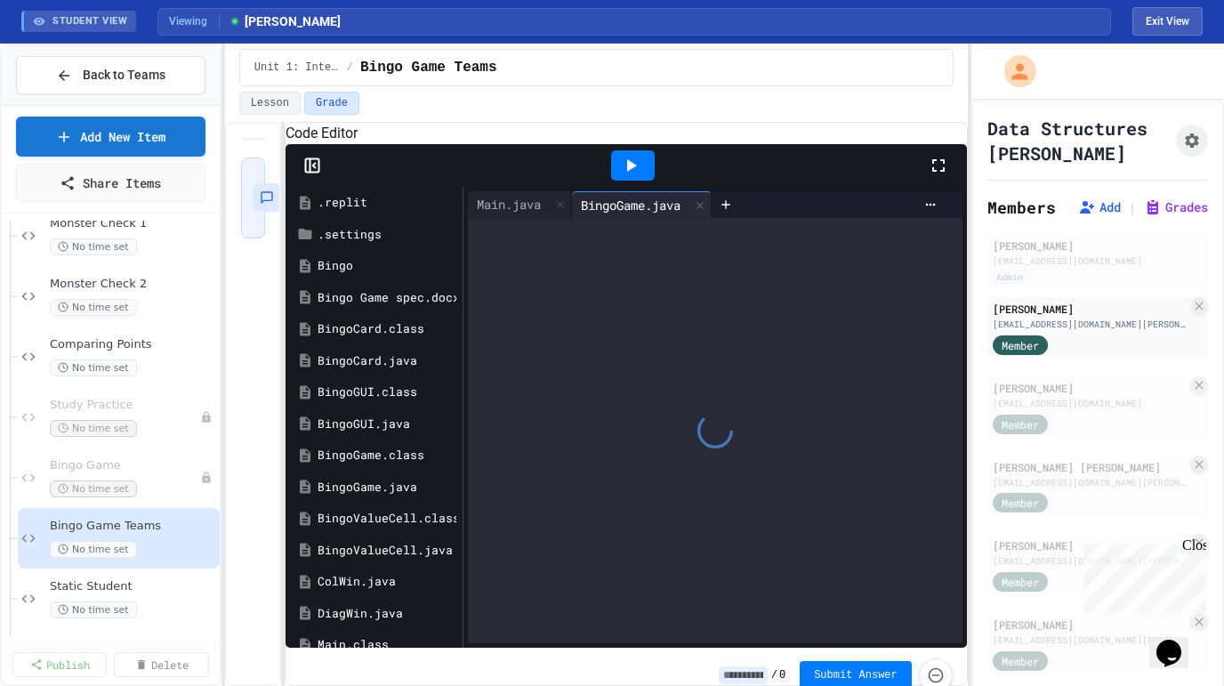
click at [281, 369] on div "**********" at bounding box center [596, 404] width 743 height 564
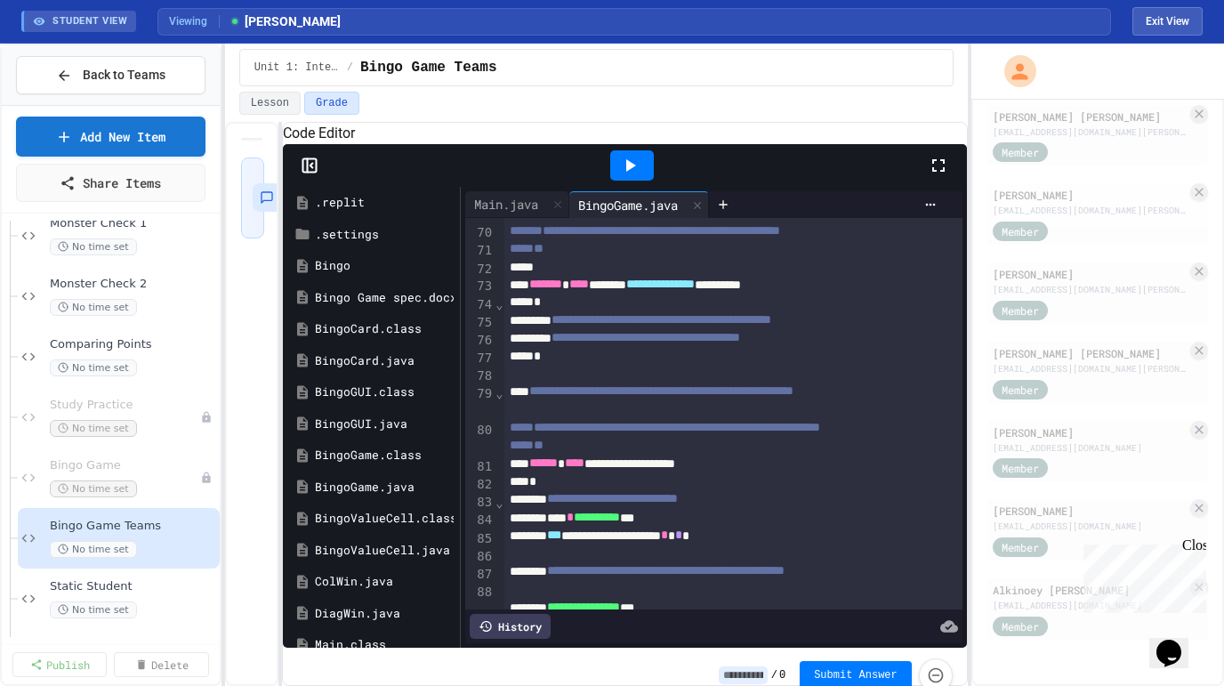
scroll to position [1562, 0]
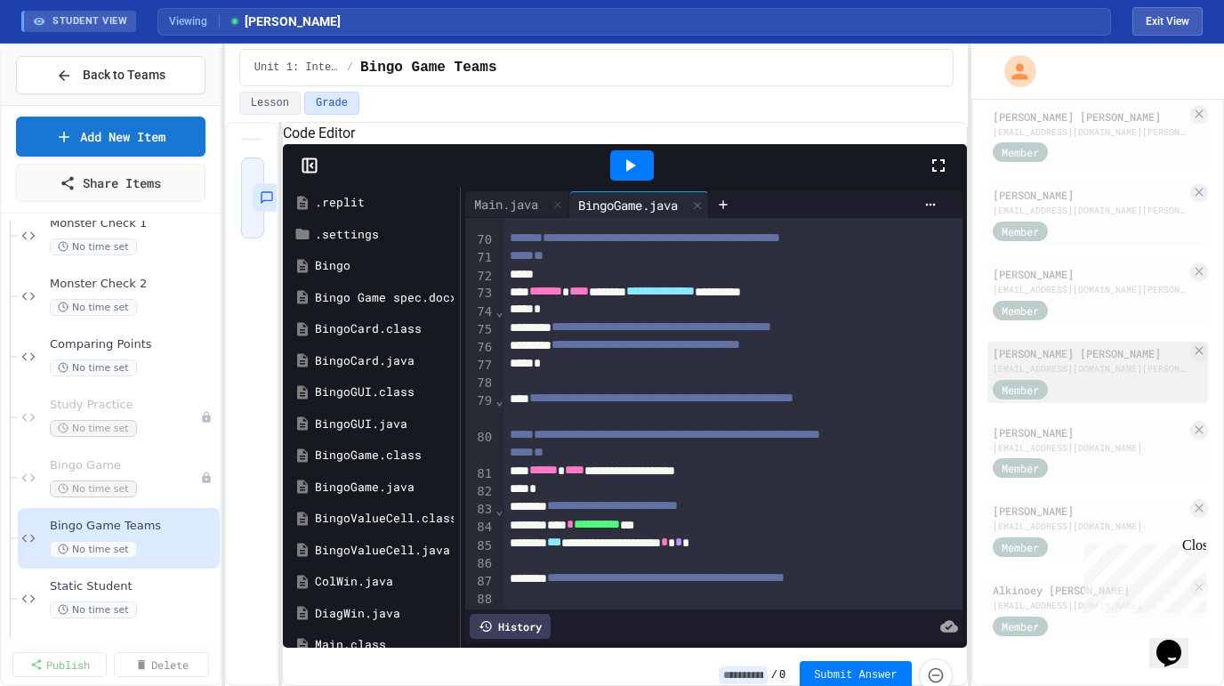
click at [1088, 372] on div "[EMAIL_ADDRESS][DOMAIN_NAME][PERSON_NAME]" at bounding box center [1090, 368] width 194 height 13
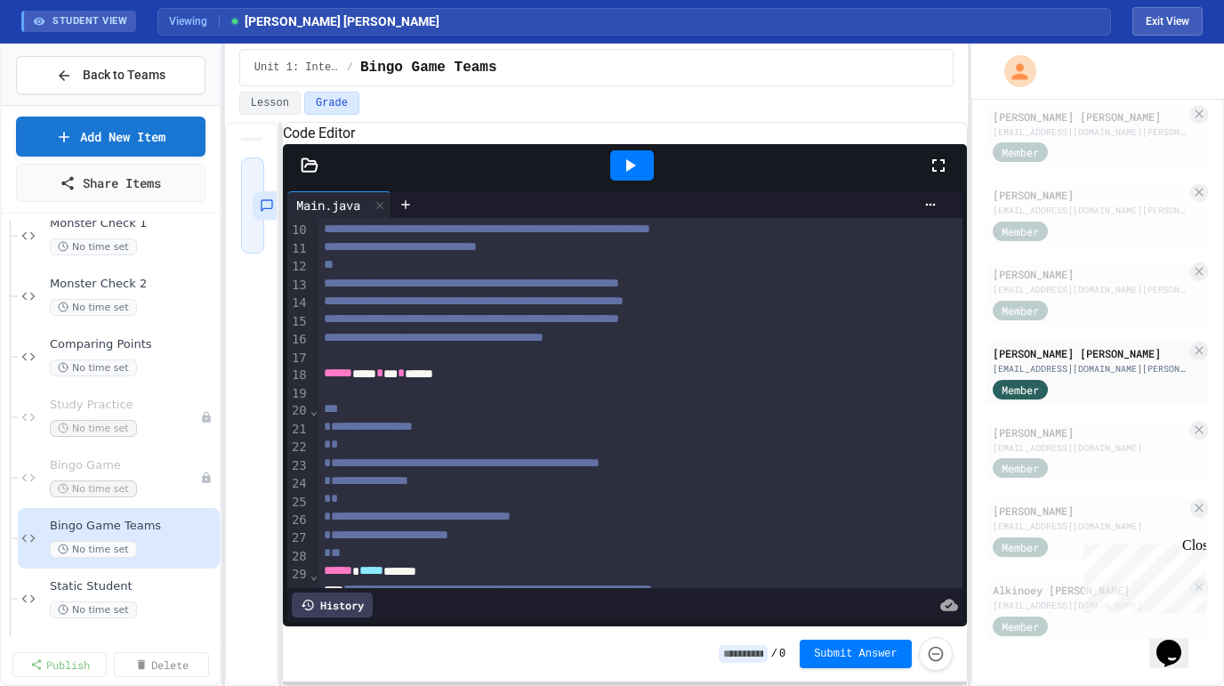
scroll to position [455, 0]
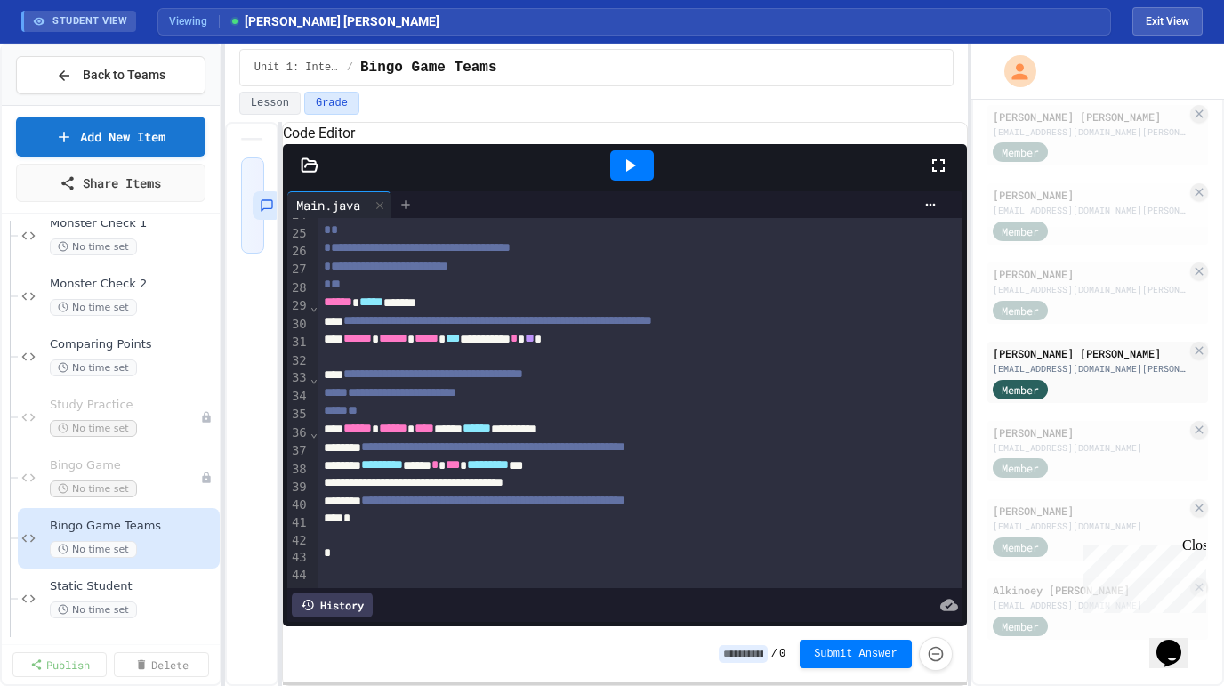
click at [409, 208] on icon at bounding box center [405, 204] width 8 height 8
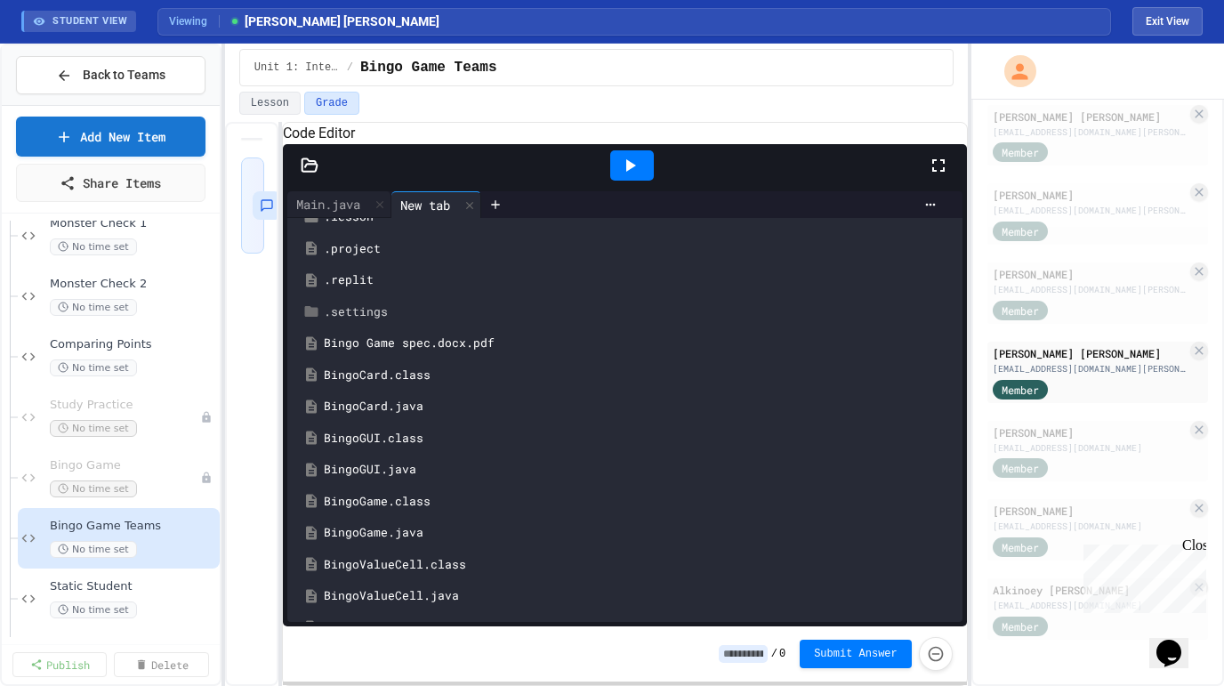
scroll to position [124, 0]
click at [367, 541] on div "BingoGame.java" at bounding box center [638, 532] width 628 height 18
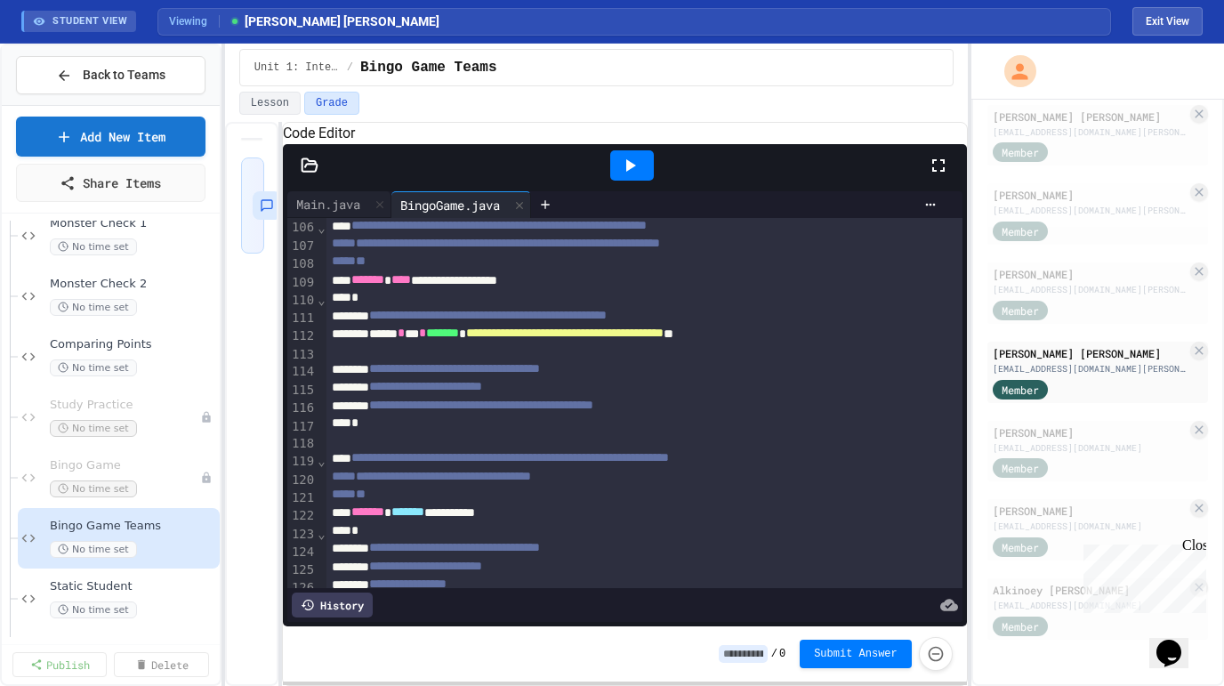
scroll to position [2040, 0]
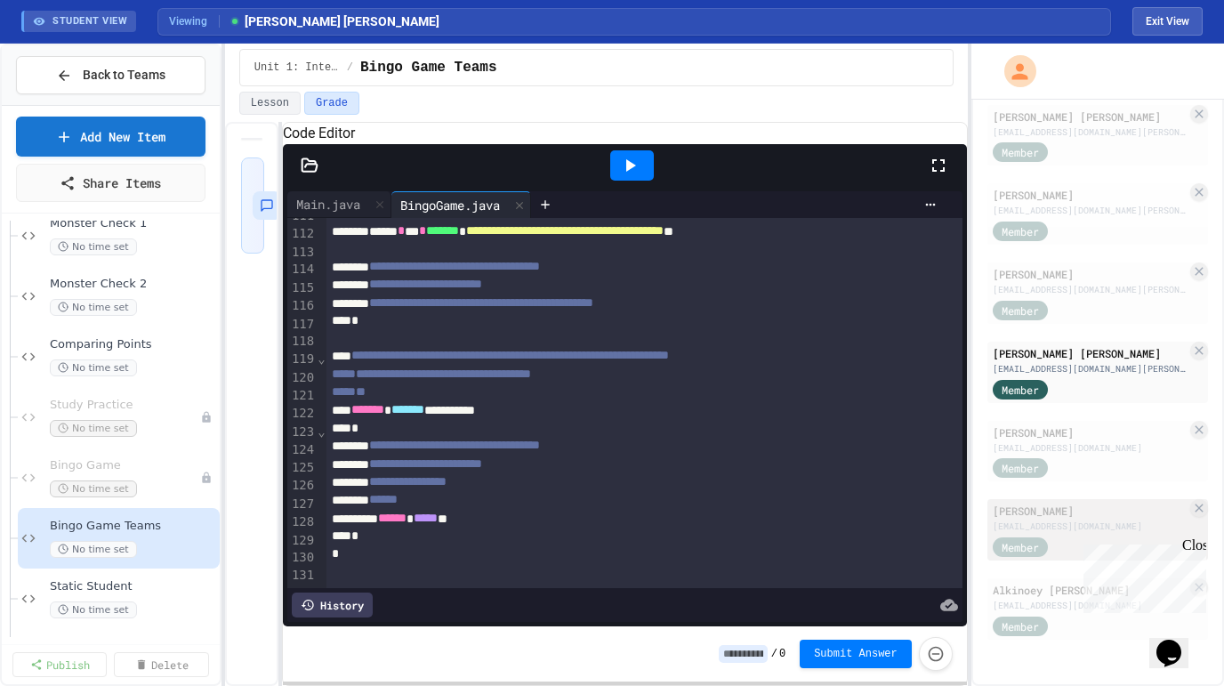
click at [1068, 523] on div "[EMAIL_ADDRESS][DOMAIN_NAME]" at bounding box center [1090, 526] width 194 height 13
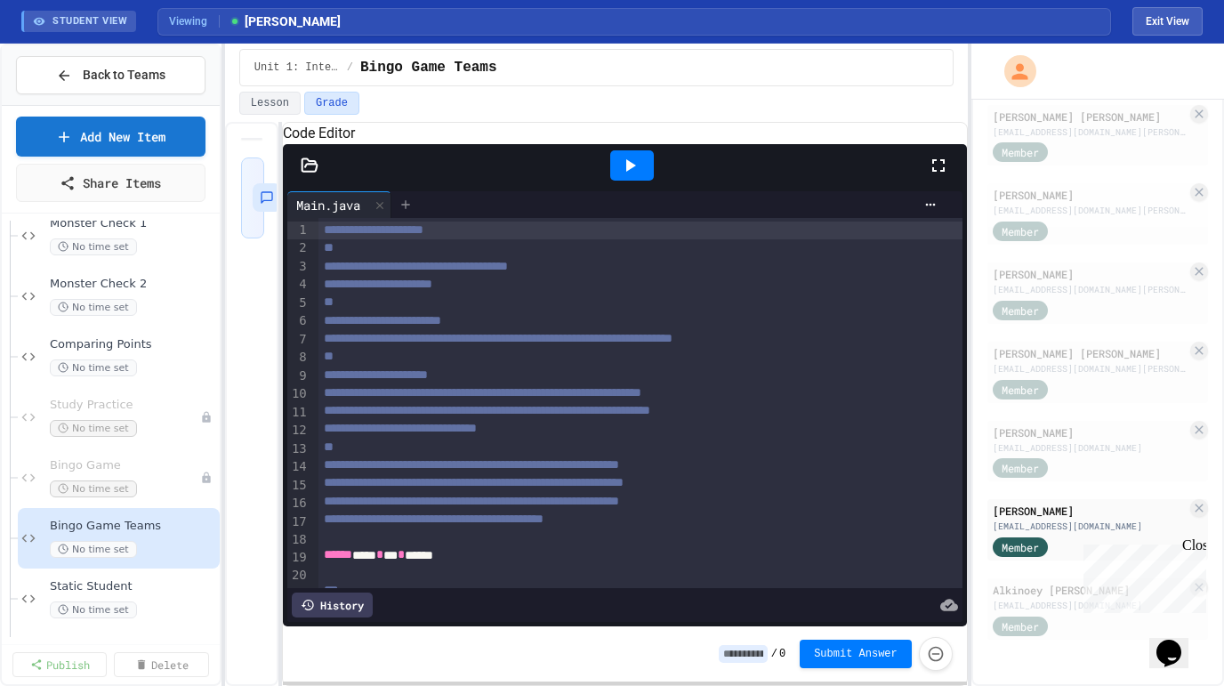
click at [413, 212] on icon at bounding box center [406, 205] width 14 height 14
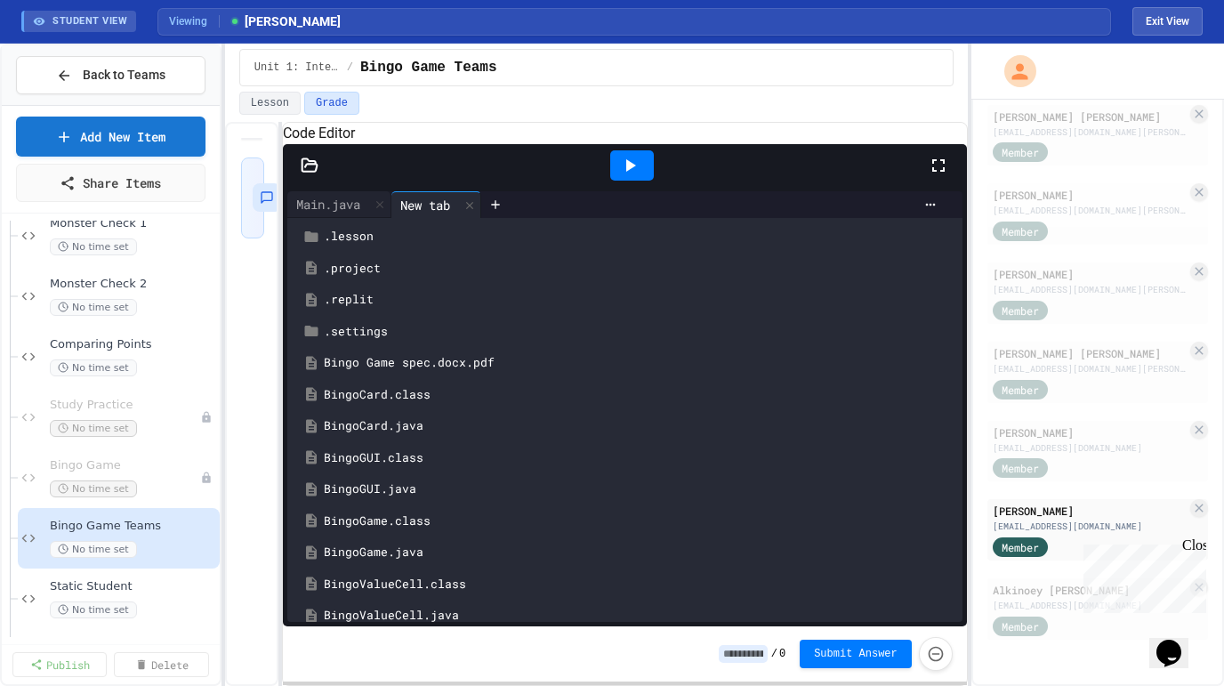
scroll to position [159, 0]
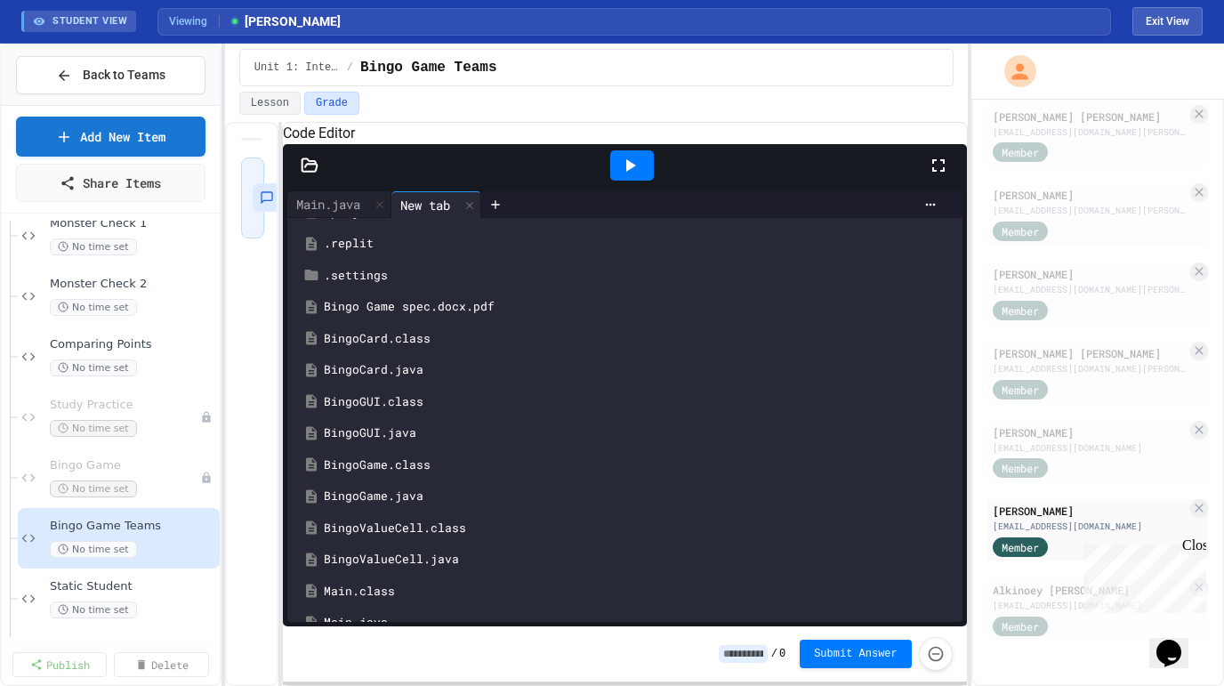
click at [369, 505] on div "BingoGame.java" at bounding box center [638, 497] width 628 height 18
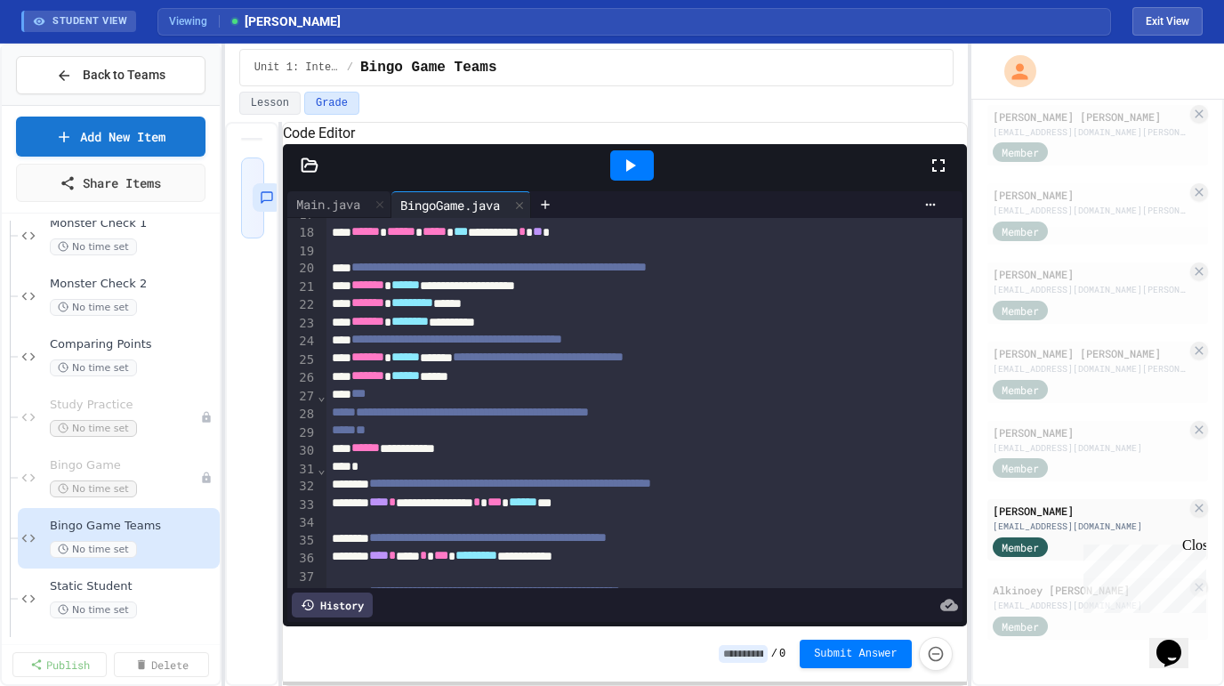
scroll to position [311, 0]
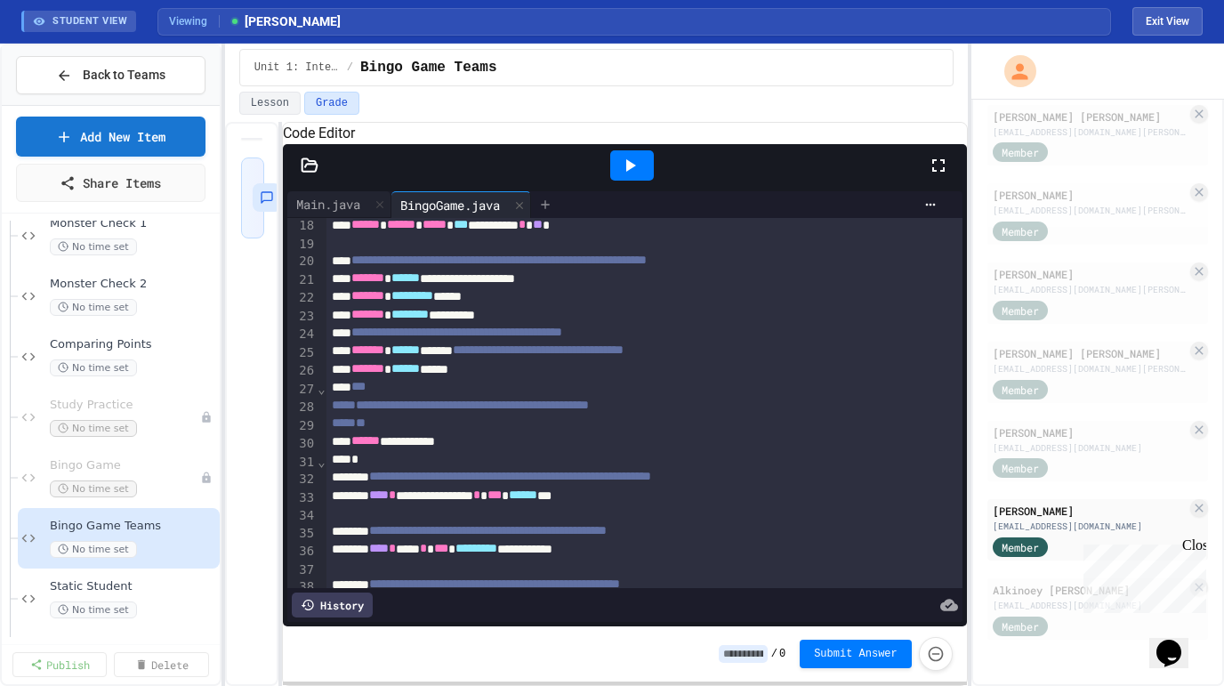
click at [553, 212] on icon at bounding box center [545, 205] width 14 height 14
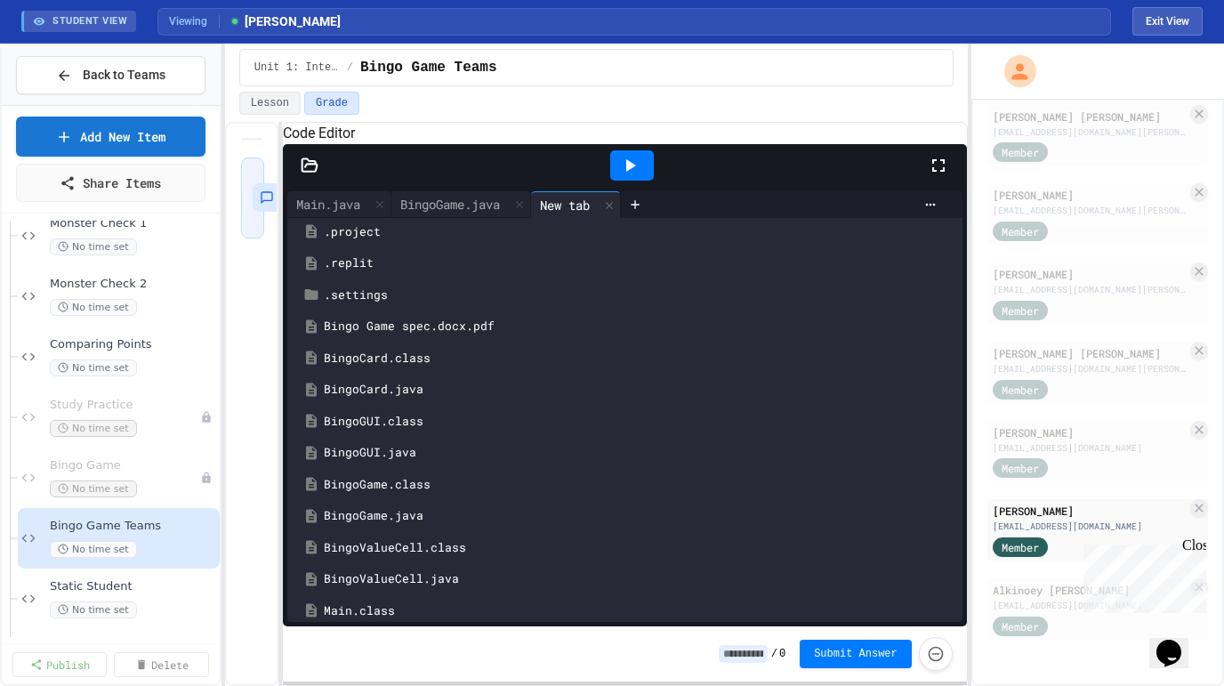
scroll to position [141, 0]
click at [383, 461] on div "BingoGUI.java" at bounding box center [638, 452] width 628 height 18
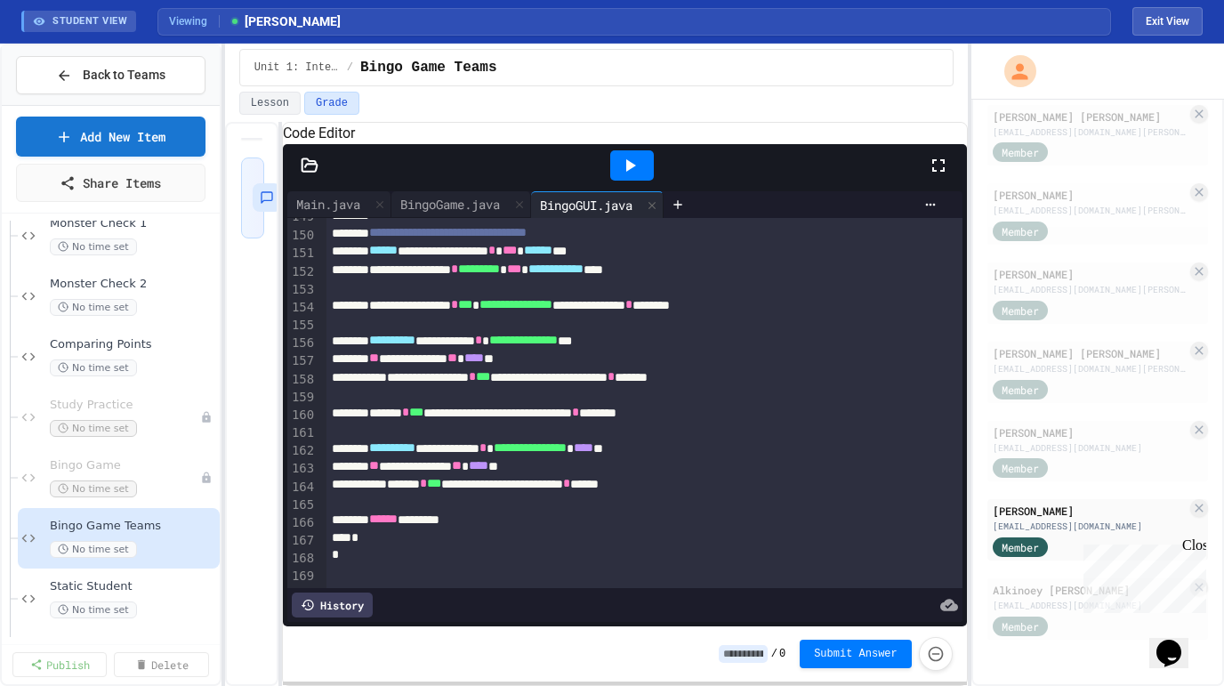
scroll to position [2706, 0]
click at [307, 174] on icon at bounding box center [310, 166] width 18 height 18
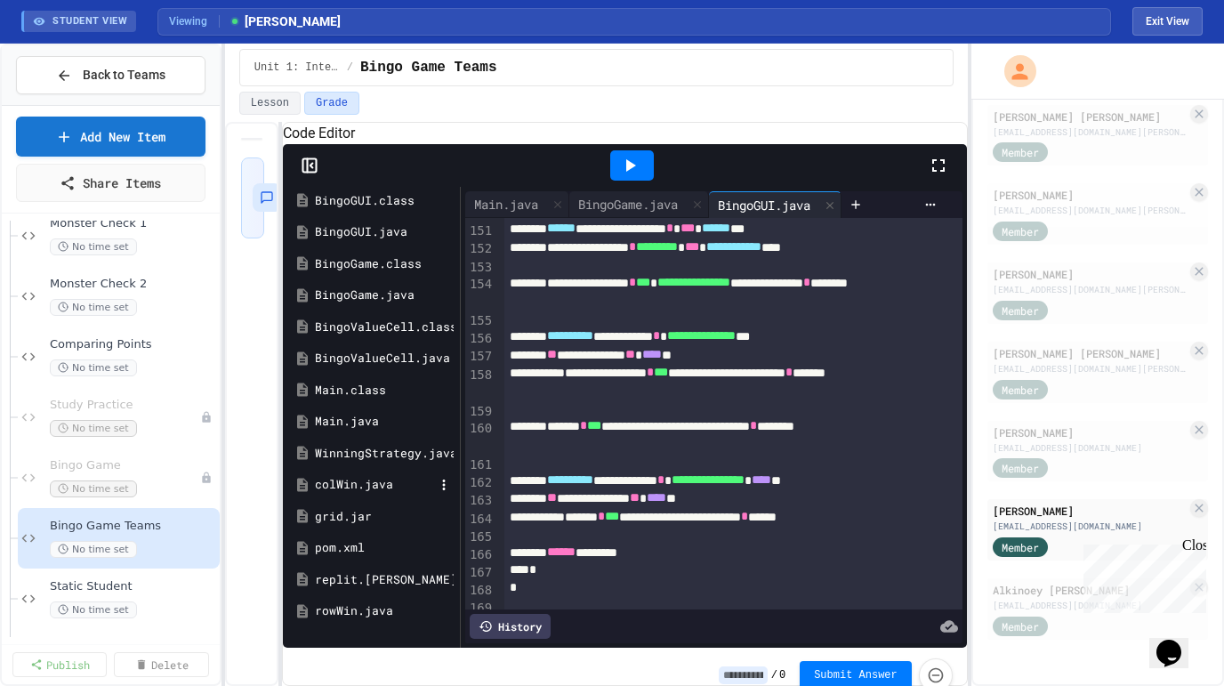
scroll to position [329, 0]
click at [354, 429] on div "Main.java" at bounding box center [374, 420] width 119 height 18
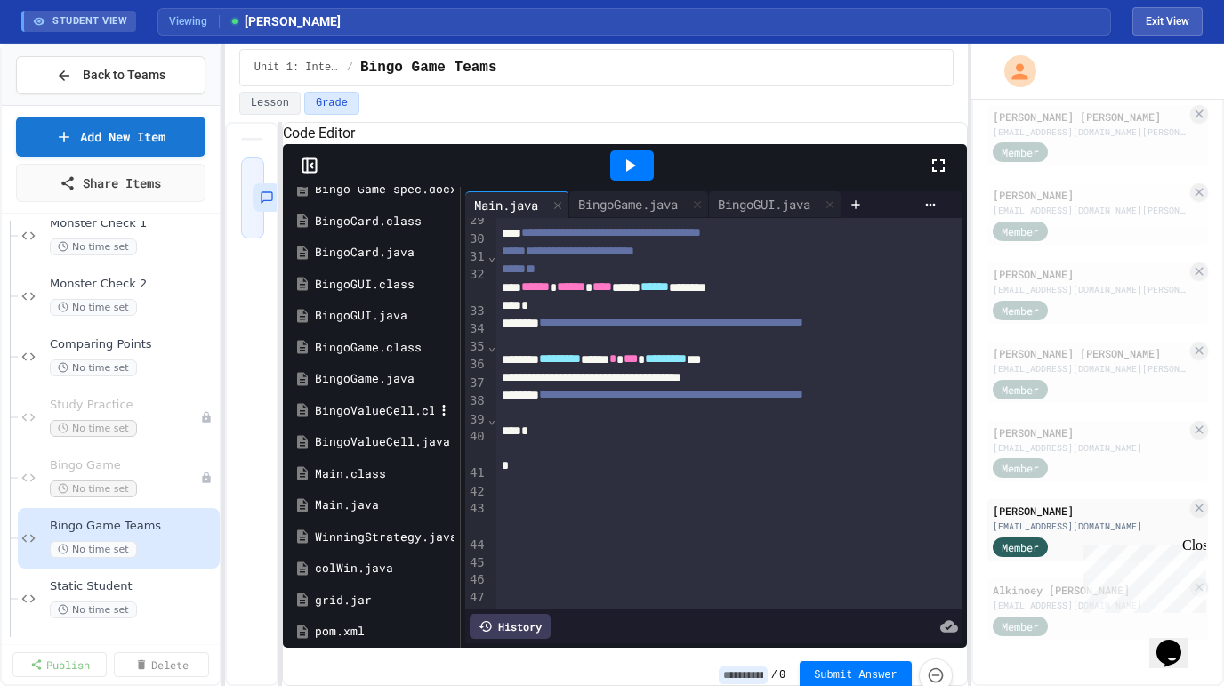
scroll to position [241, 0]
click at [346, 327] on div "BingoGUI.java" at bounding box center [374, 319] width 119 height 18
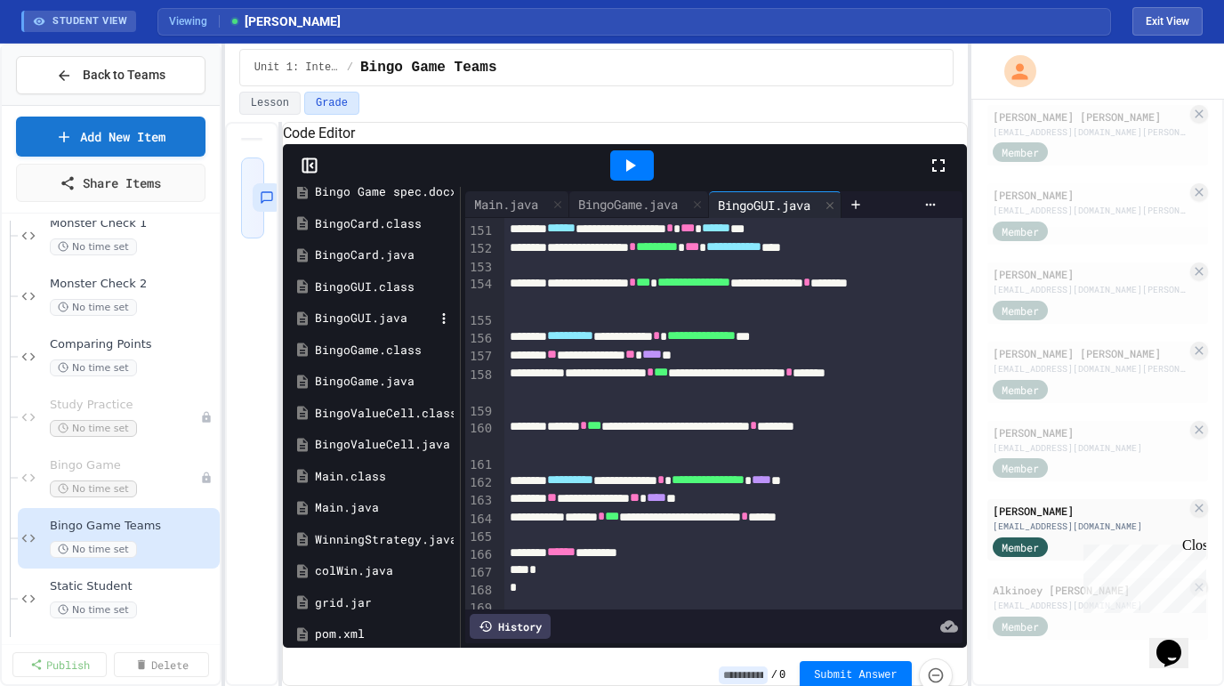
scroll to position [222, 0]
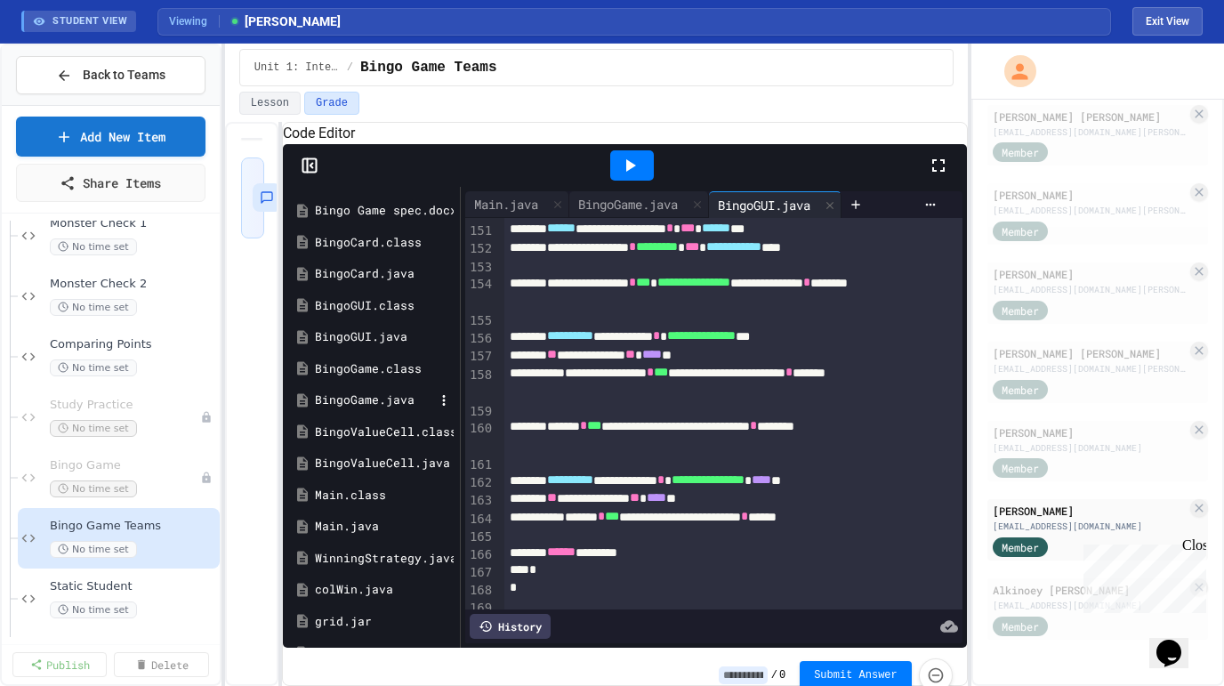
click at [370, 409] on div "BingoGame.java" at bounding box center [374, 401] width 119 height 18
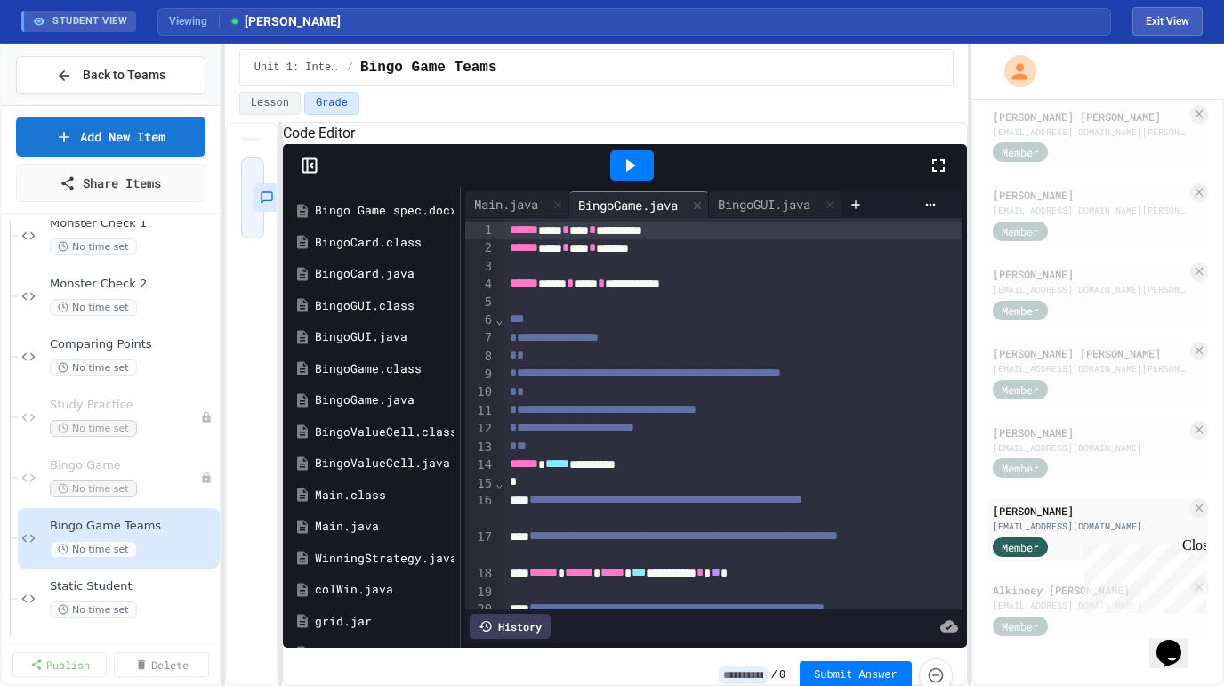
click at [709, 379] on span "**********" at bounding box center [645, 373] width 271 height 12
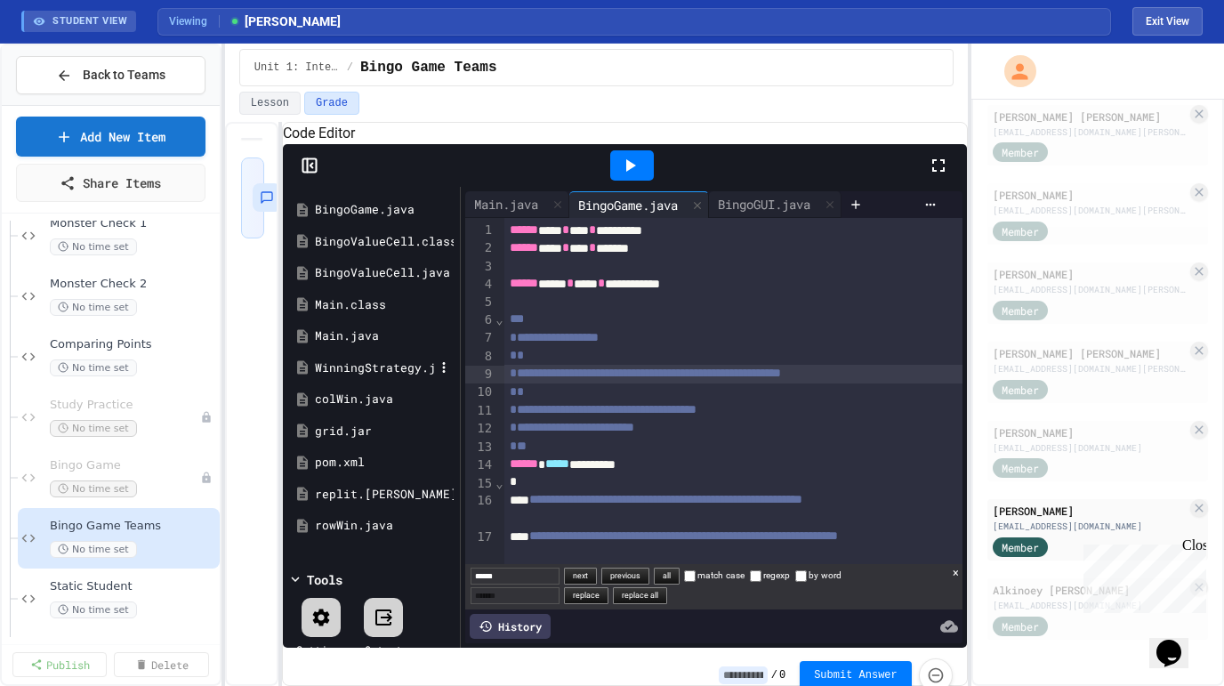
scroll to position [400, 0]
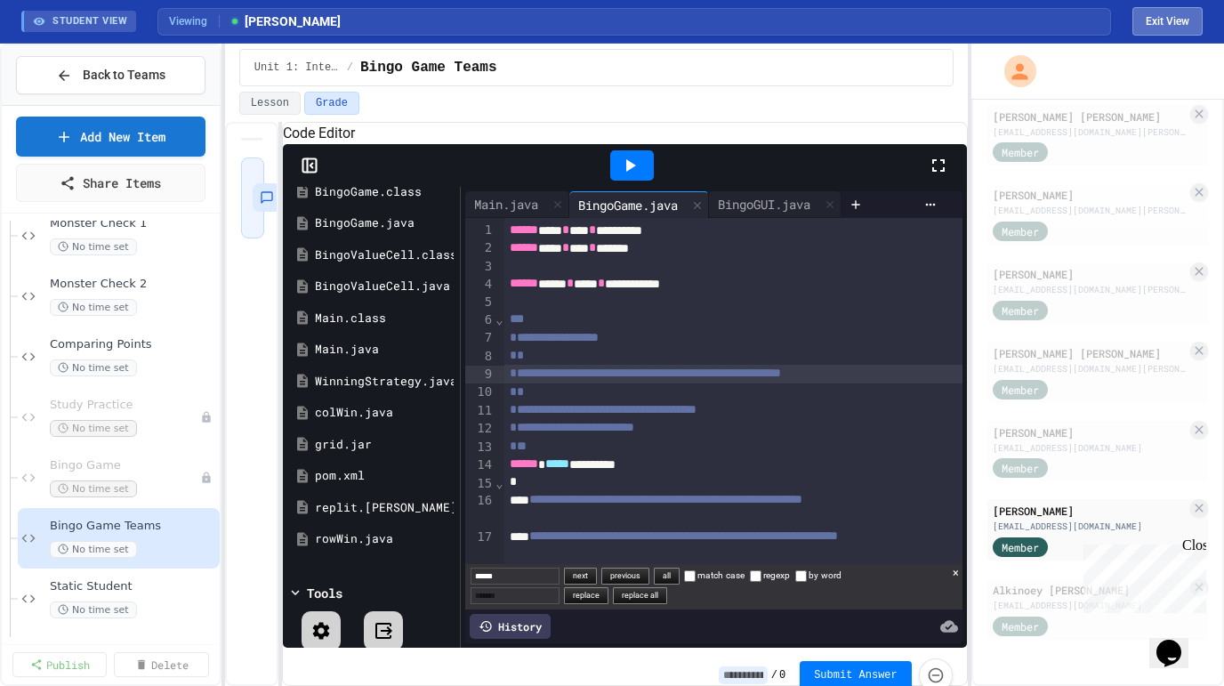
type input "******"
click at [1158, 28] on button "Exit View" at bounding box center [1168, 21] width 70 height 28
